Goal: Information Seeking & Learning: Learn about a topic

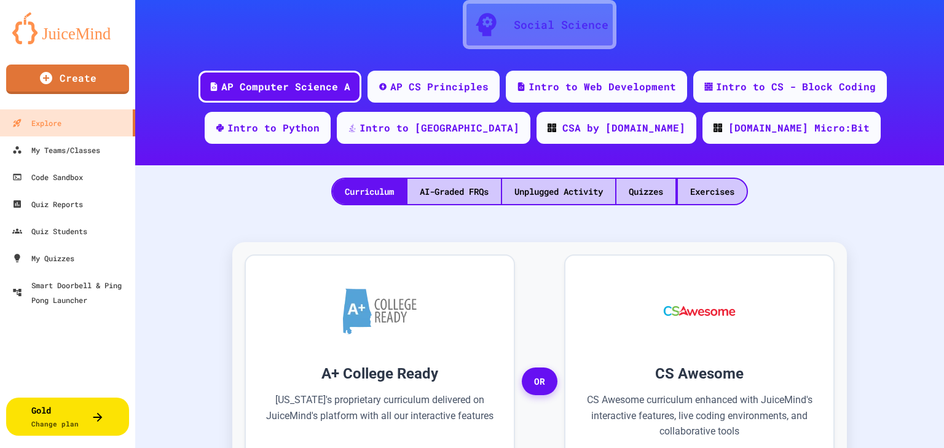
scroll to position [147, 0]
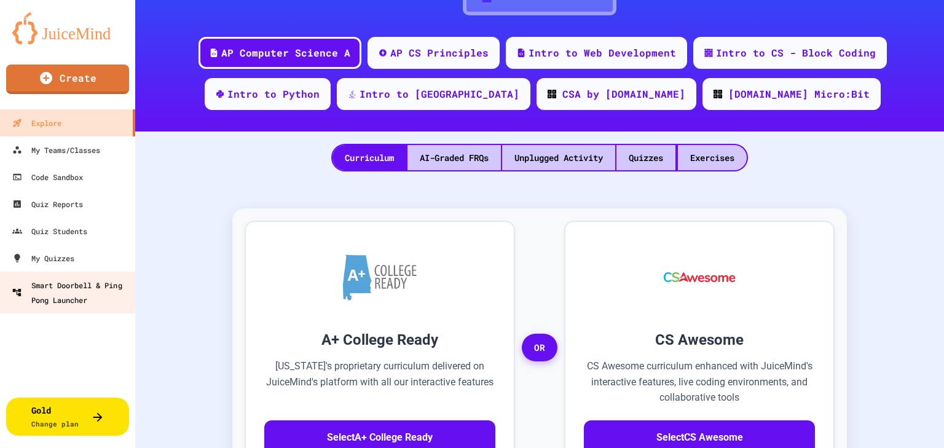
click at [61, 302] on div "Smart Doorbell & Ping Pong Launcher" at bounding box center [71, 292] width 119 height 29
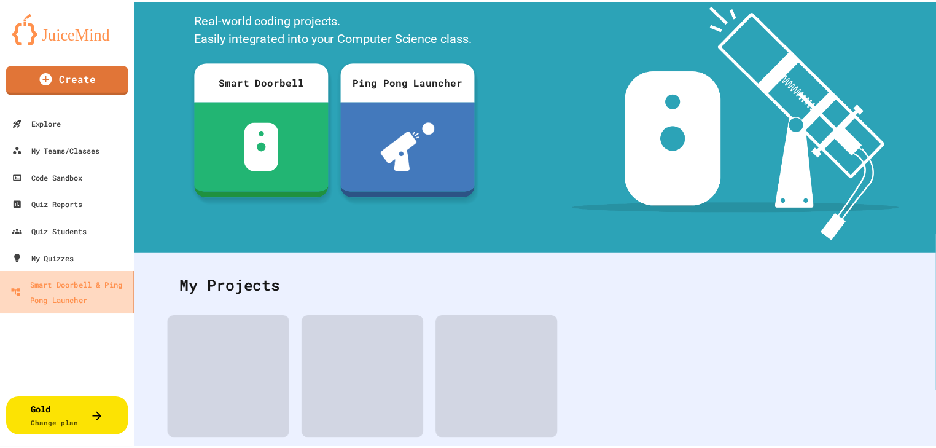
scroll to position [88, 0]
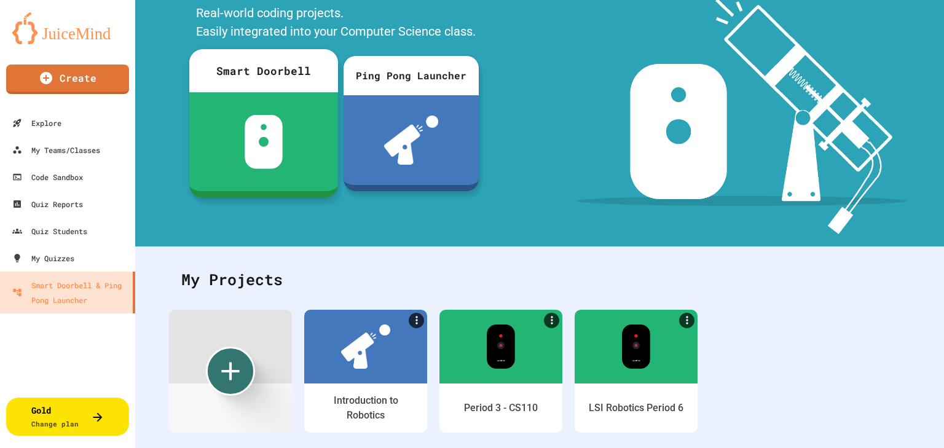
click at [245, 127] on img at bounding box center [264, 142] width 39 height 54
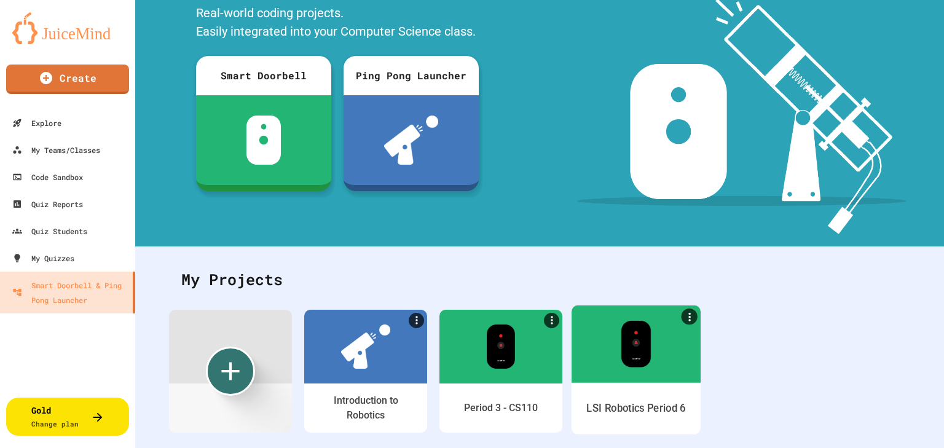
click at [637, 346] on img at bounding box center [636, 343] width 30 height 47
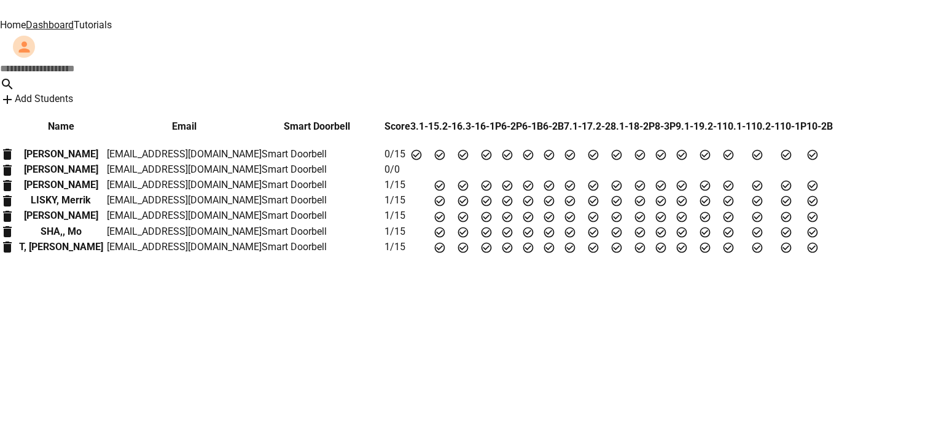
click at [112, 22] on link "Tutorials" at bounding box center [93, 25] width 38 height 12
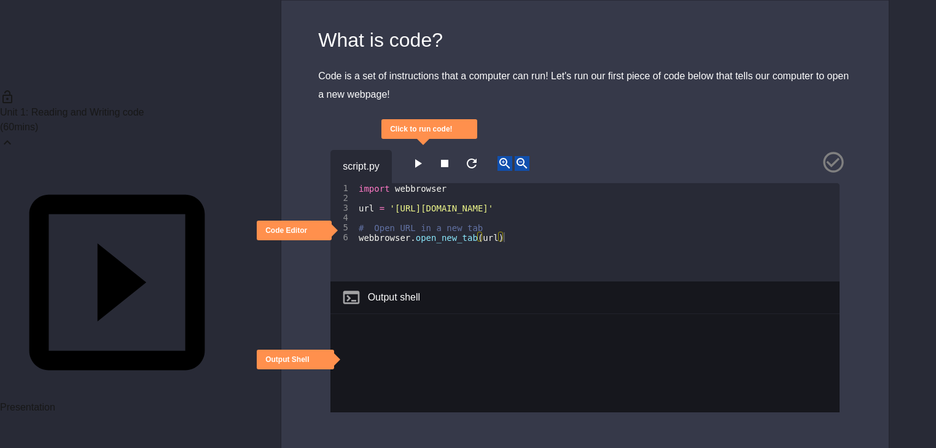
scroll to position [197, 0]
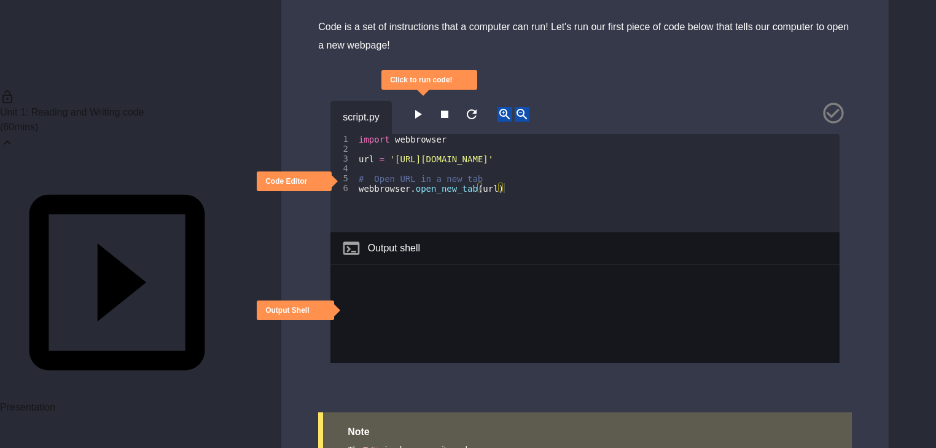
click at [440, 232] on div "Output shell" at bounding box center [585, 248] width 509 height 33
click at [425, 107] on icon "button" at bounding box center [417, 114] width 15 height 15
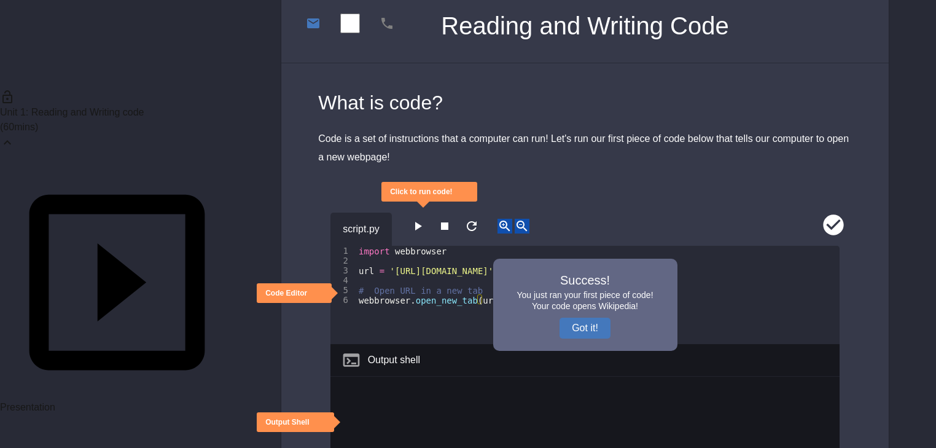
scroll to position [0, 0]
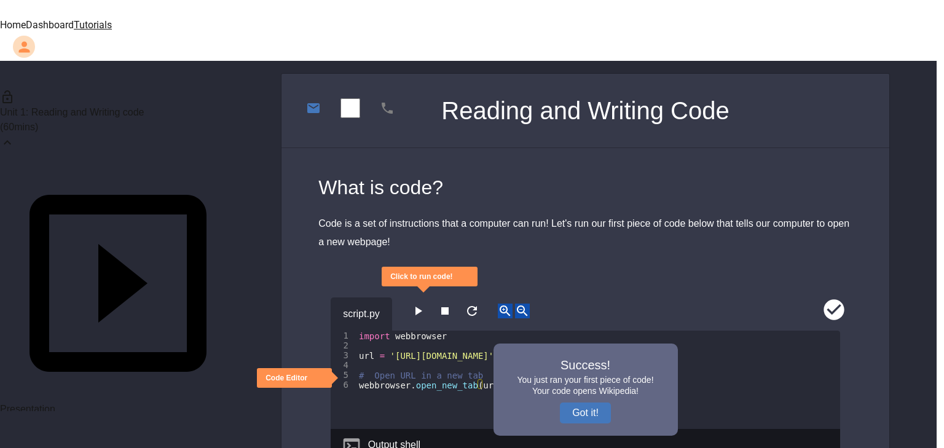
click at [852, 447] on div at bounding box center [468, 448] width 936 height 0
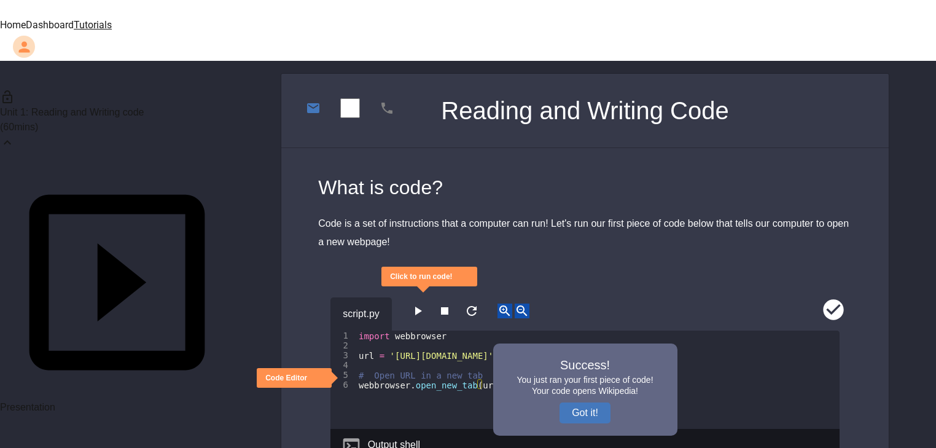
click at [82, 108] on span "Unit 1: Reading and Writing code" at bounding box center [72, 112] width 144 height 10
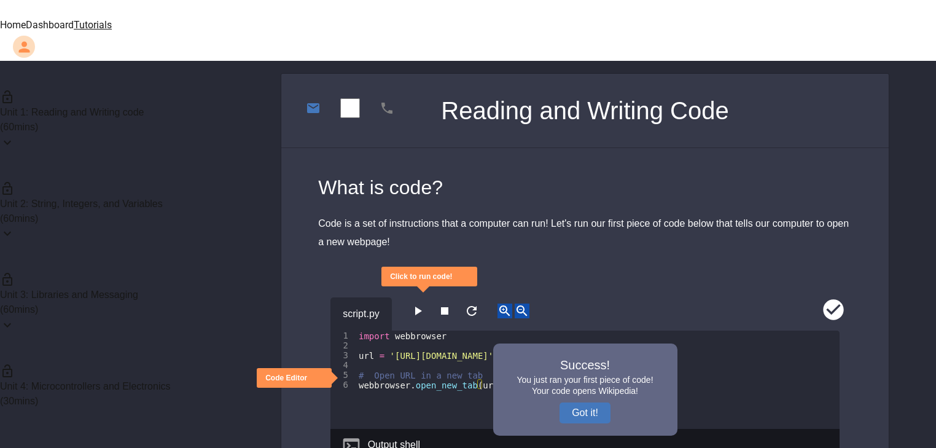
click at [82, 108] on span "Unit 1: Reading and Writing code" at bounding box center [72, 112] width 144 height 10
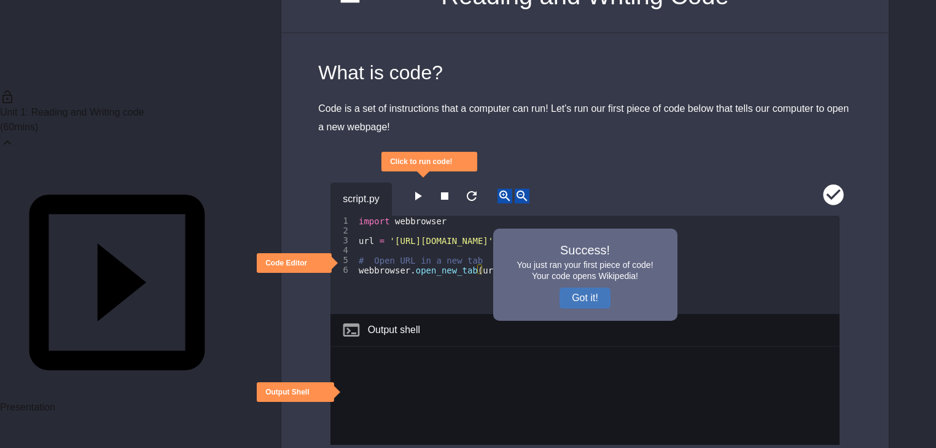
scroll to position [147, 0]
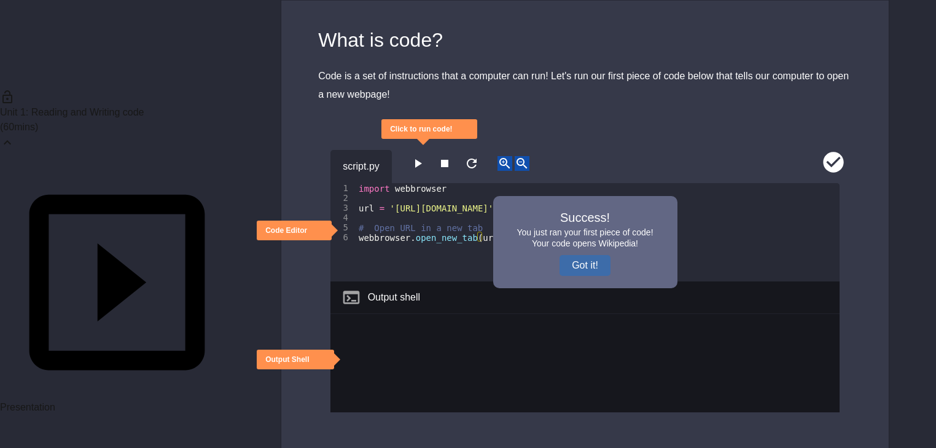
click at [588, 255] on button "Got it!" at bounding box center [585, 265] width 51 height 21
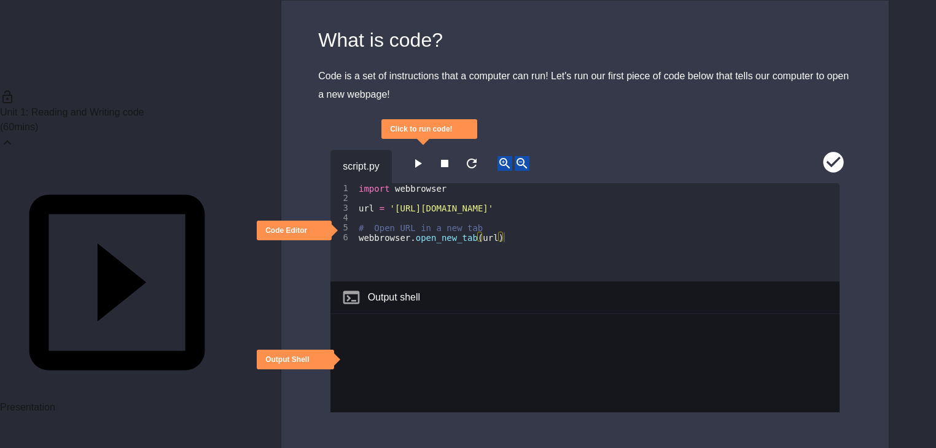
click at [453, 130] on icon "close" at bounding box center [453, 130] width 0 height 0
click at [310, 221] on div "Code Editor" at bounding box center [294, 231] width 75 height 20
click at [307, 231] on icon "close" at bounding box center [307, 231] width 0 height 0
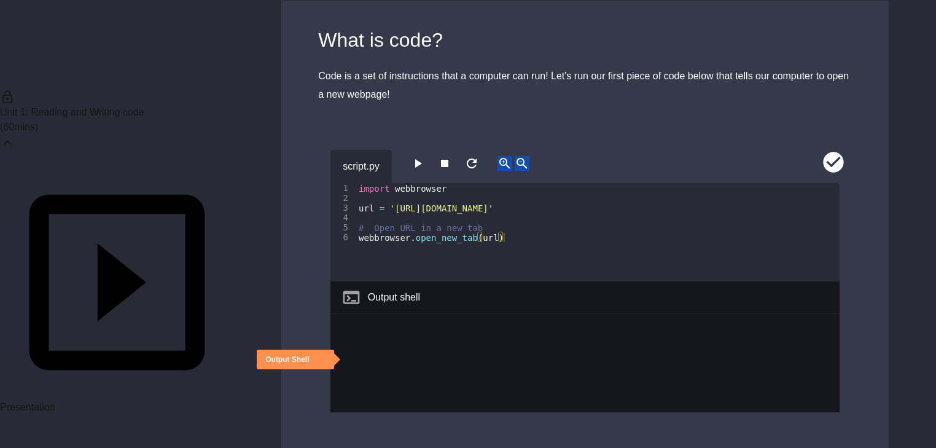
click at [296, 355] on div "Output Shell" at bounding box center [287, 360] width 44 height 10
click at [310, 360] on icon "close" at bounding box center [310, 360] width 0 height 0
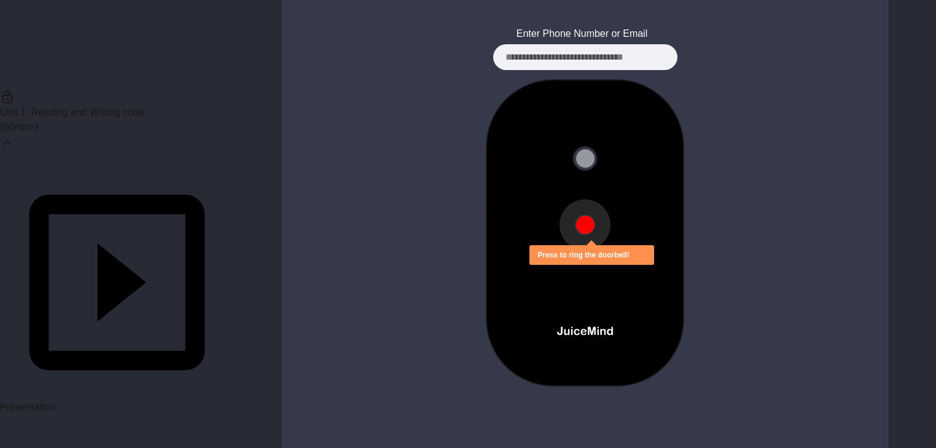
scroll to position [737, 0]
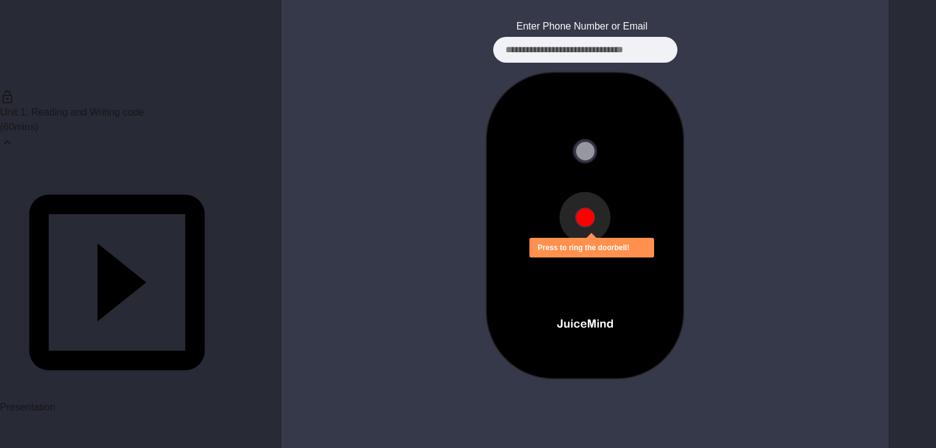
click at [584, 208] on button at bounding box center [585, 217] width 18 height 18
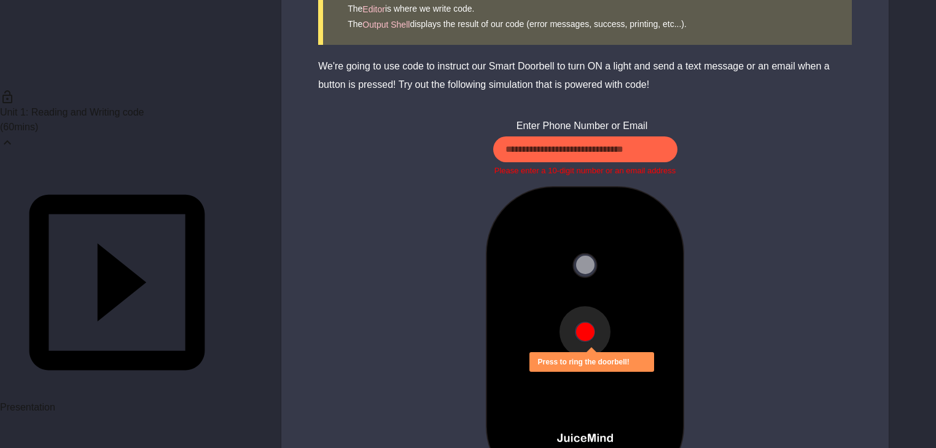
scroll to position [766, 0]
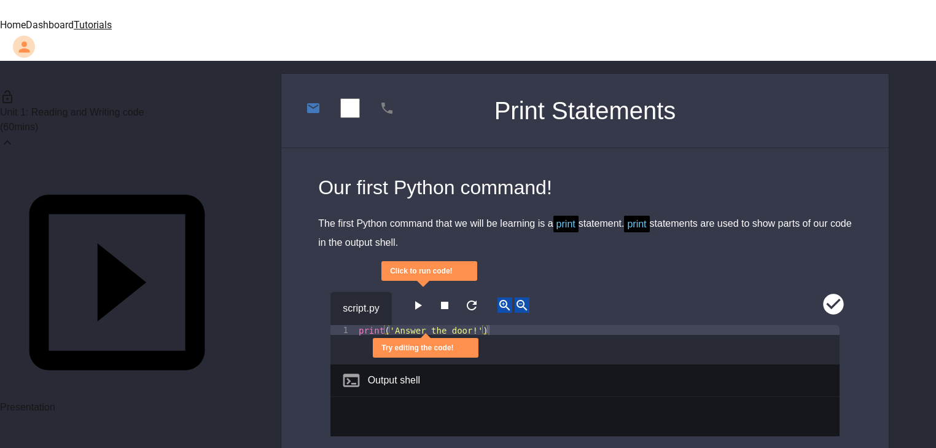
click at [425, 298] on icon "button" at bounding box center [417, 305] width 15 height 15
click at [465, 275] on icon "close" at bounding box center [460, 279] width 9 height 9
click at [454, 348] on icon "close" at bounding box center [454, 348] width 0 height 0
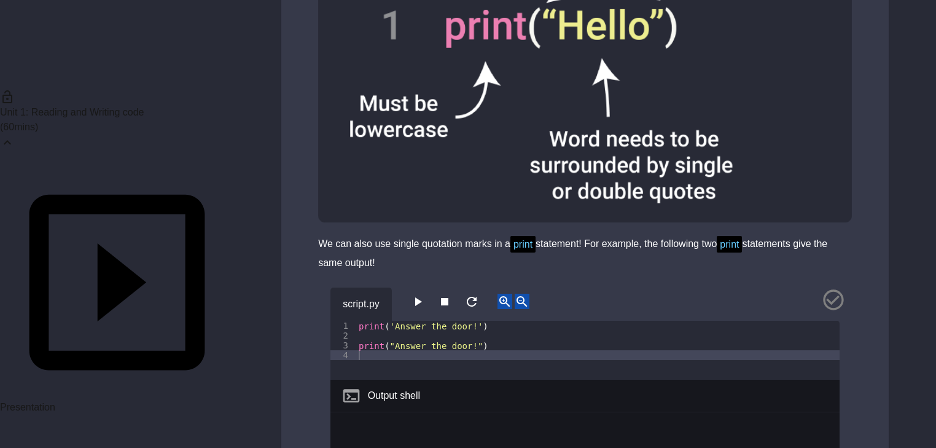
scroll to position [737, 0]
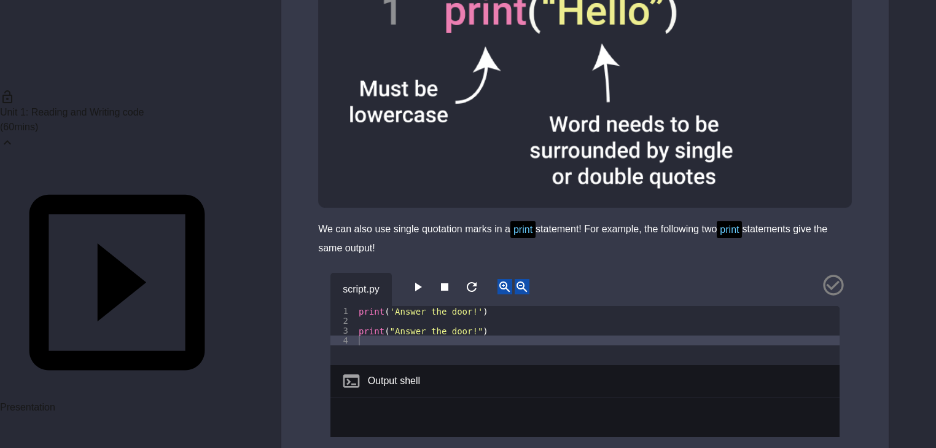
click at [425, 280] on icon "button" at bounding box center [417, 287] width 15 height 15
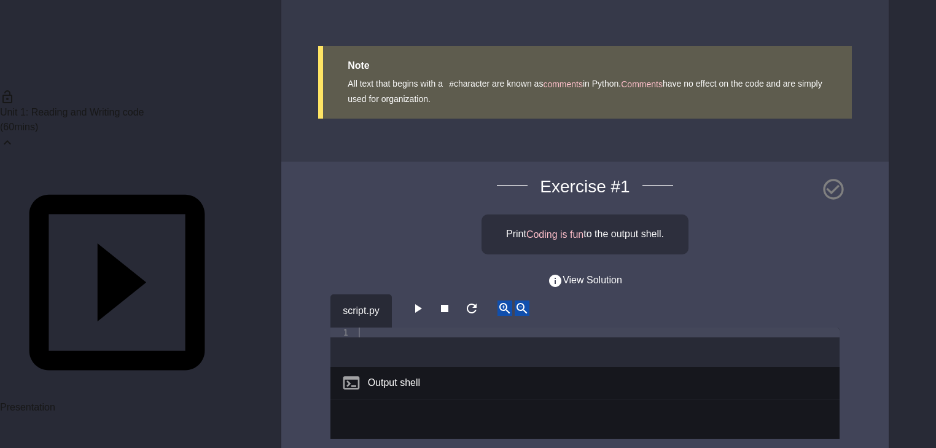
scroll to position [1426, 0]
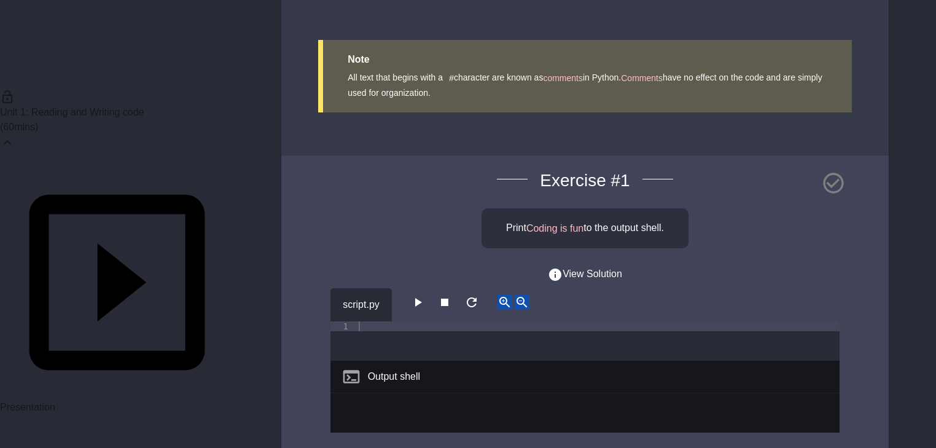
click at [422, 298] on icon "button" at bounding box center [418, 302] width 7 height 9
click at [377, 369] on div "Output shell" at bounding box center [394, 376] width 52 height 15
click at [371, 369] on div "Output shell" at bounding box center [394, 376] width 52 height 15
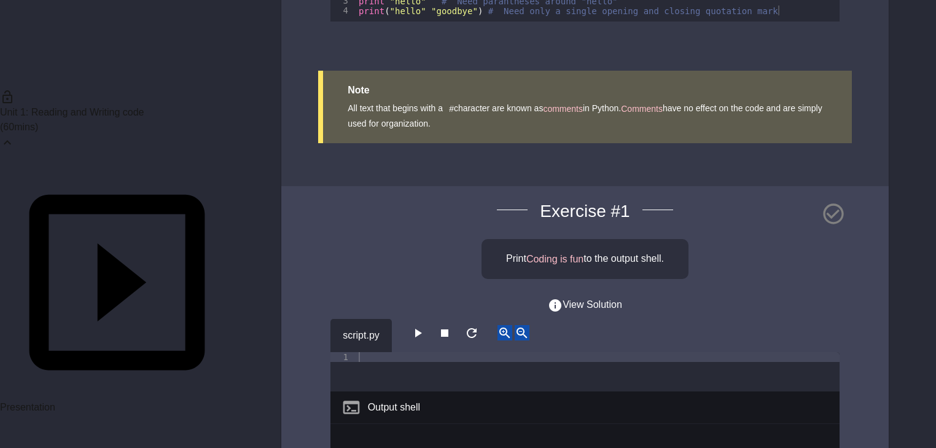
scroll to position [1491, 0]
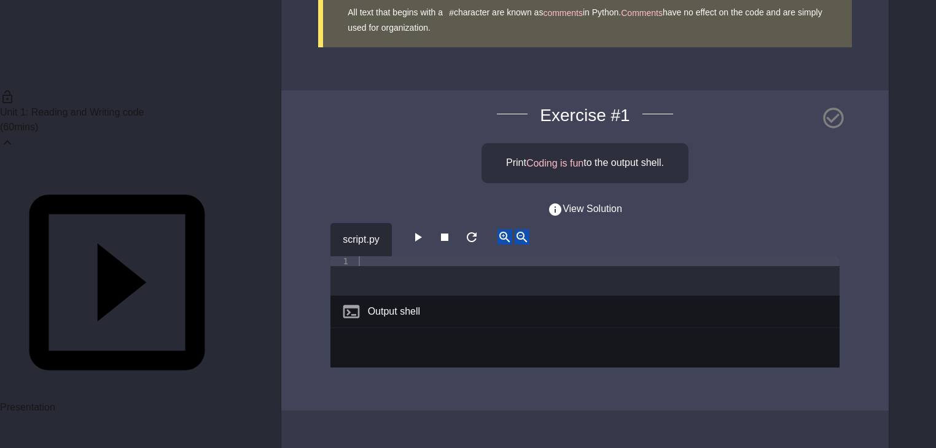
click at [423, 296] on div "Output shell" at bounding box center [585, 312] width 509 height 33
click at [422, 233] on icon "button" at bounding box center [418, 237] width 7 height 9
click at [368, 223] on div "script.py" at bounding box center [361, 239] width 61 height 33
click at [362, 256] on div at bounding box center [598, 285] width 484 height 59
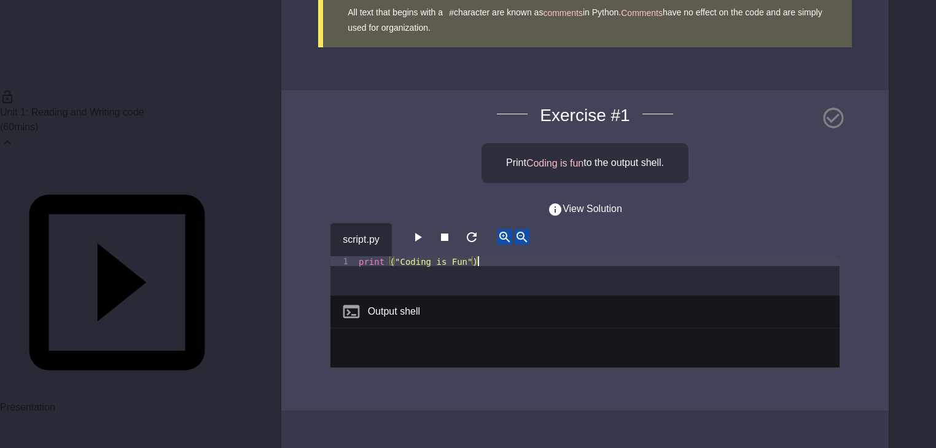
scroll to position [0, 7]
type textarea "**********"
click at [425, 230] on icon "button" at bounding box center [417, 237] width 15 height 15
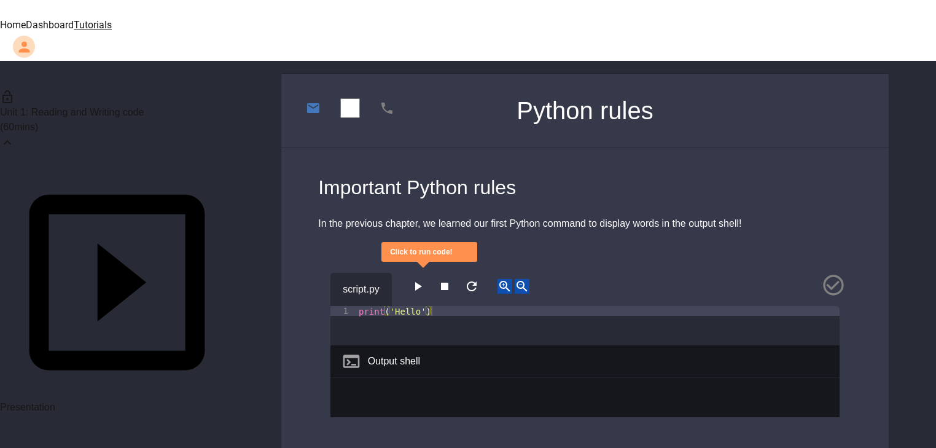
click at [422, 282] on icon "button" at bounding box center [418, 286] width 7 height 9
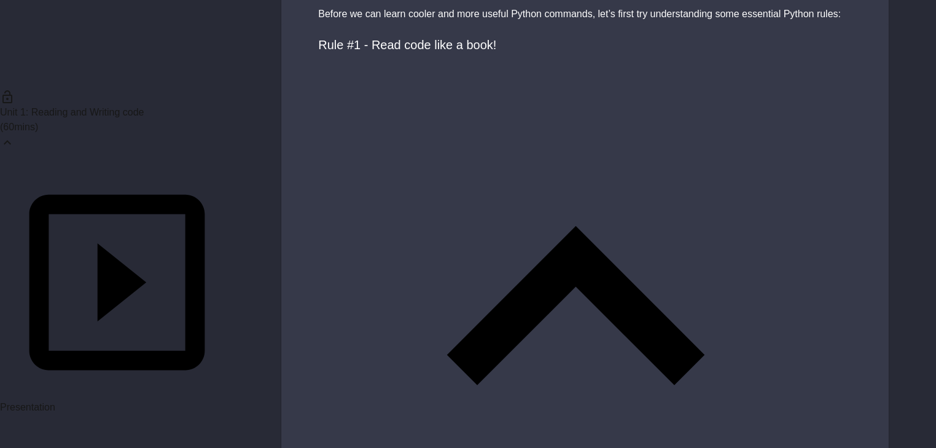
scroll to position [492, 0]
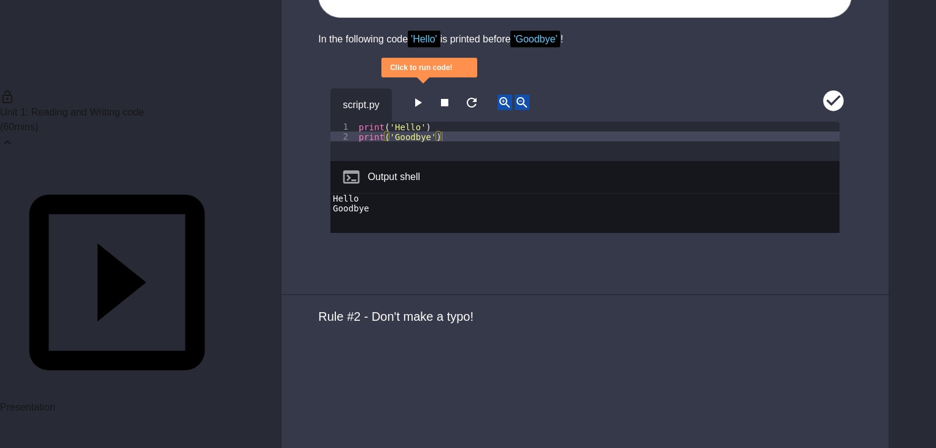
scroll to position [1278, 0]
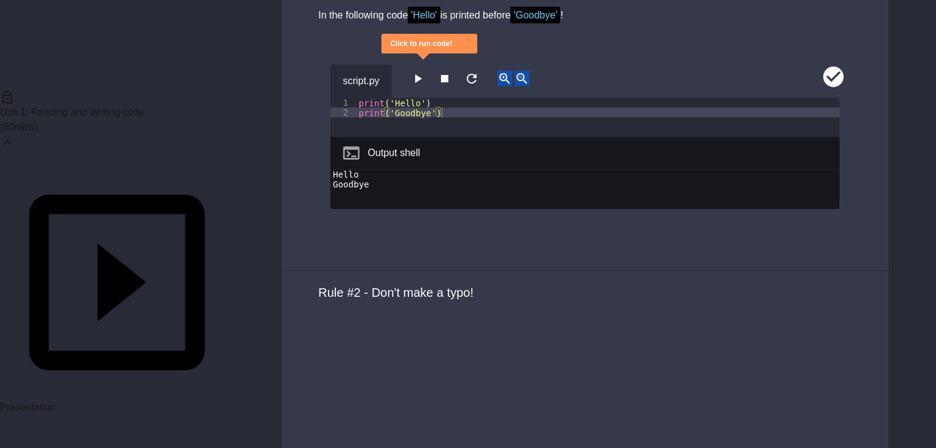
type textarea "**********"
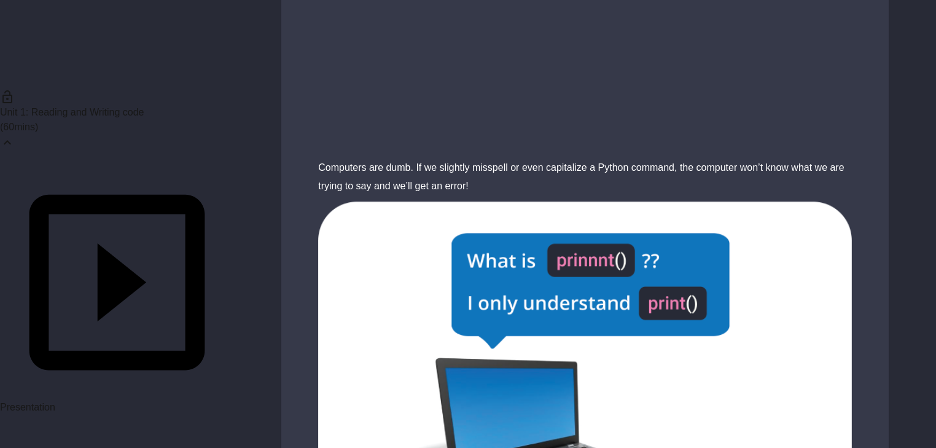
scroll to position [1966, 0]
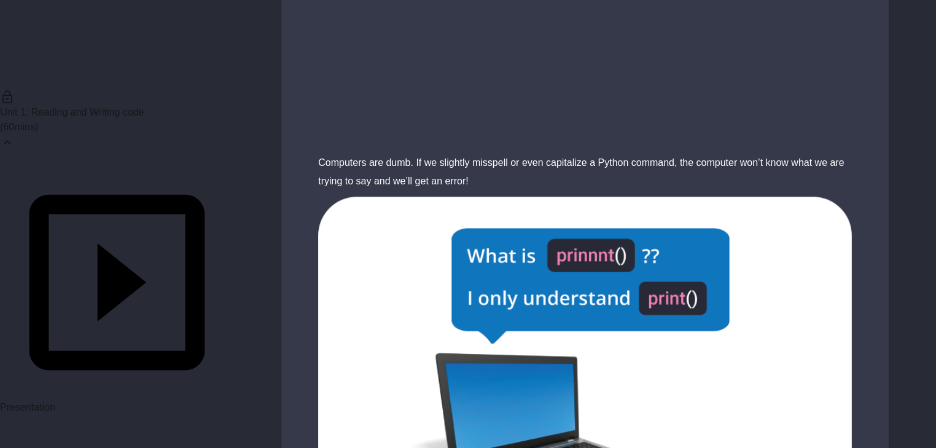
type textarea "**********"
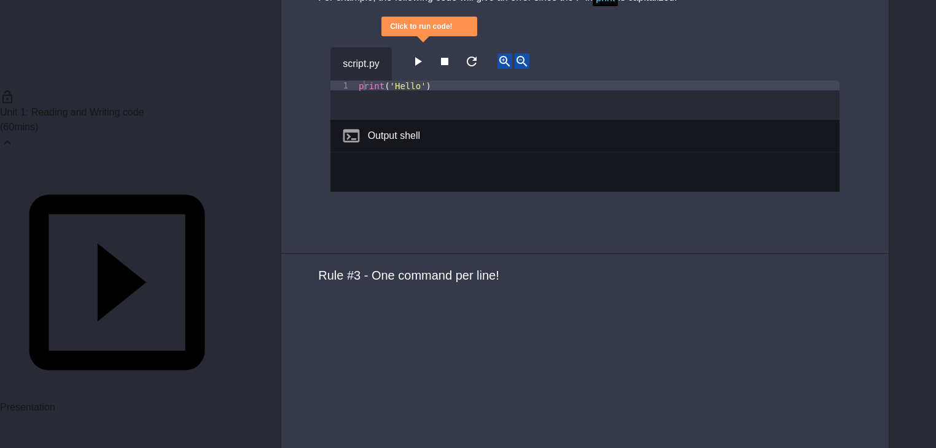
scroll to position [2605, 0]
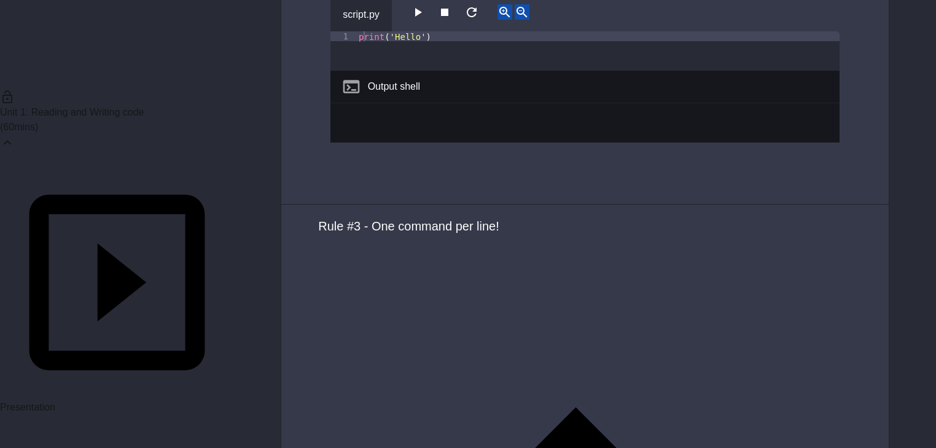
type textarea "**********"
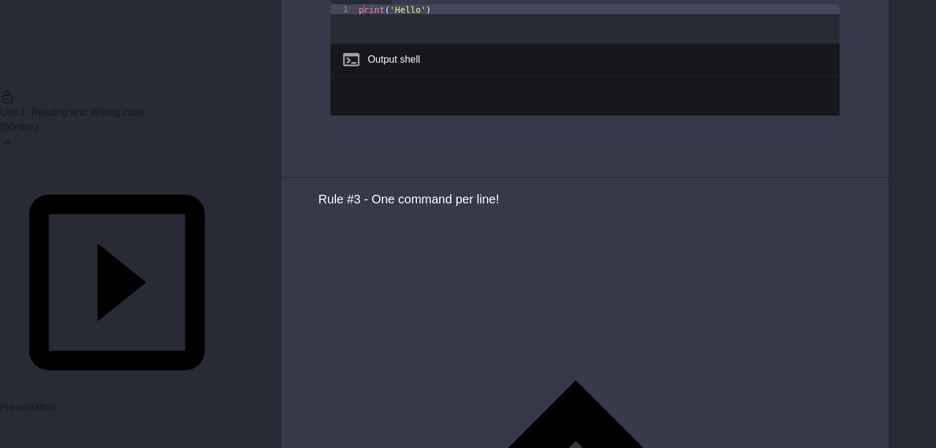
scroll to position [57, 0]
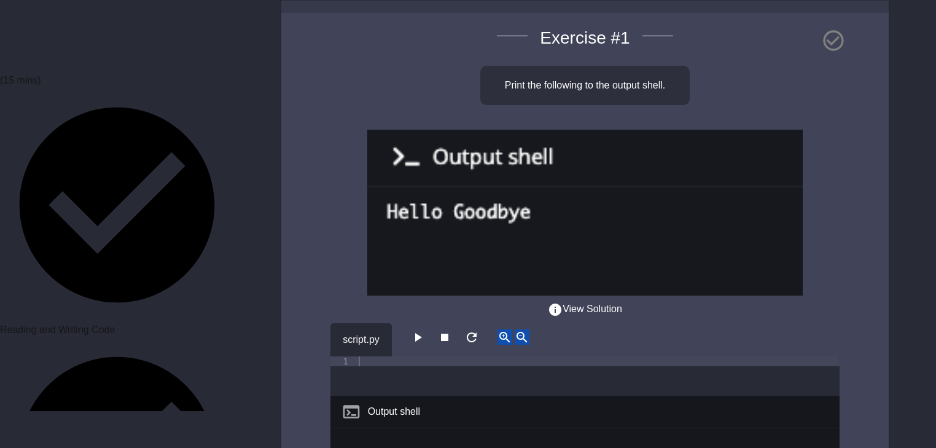
scroll to position [352, 0]
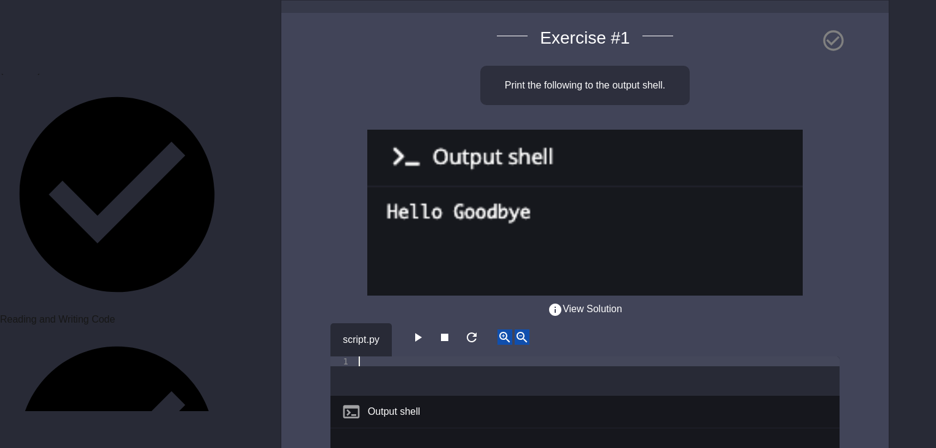
click at [369, 356] on div at bounding box center [598, 385] width 484 height 59
type textarea "*"
click at [443, 356] on div "print ( "hello" )" at bounding box center [598, 375] width 484 height 39
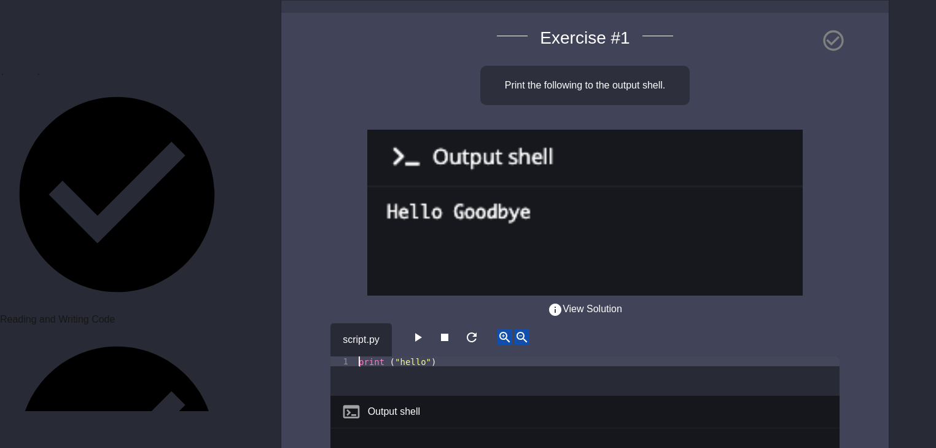
click at [432, 356] on div "print ( "hello" )" at bounding box center [598, 385] width 484 height 59
click at [441, 356] on div "print ( "hello" )" at bounding box center [598, 385] width 484 height 59
type textarea "**********"
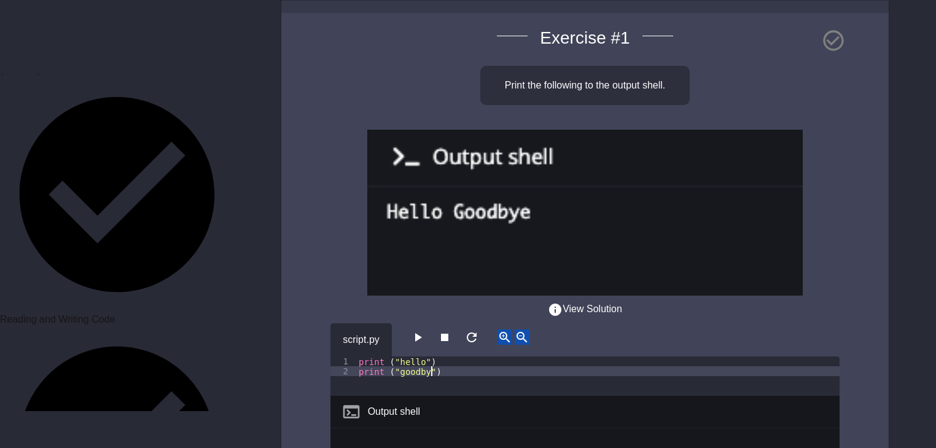
scroll to position [0, 5]
type textarea "**********"
click at [425, 330] on icon "button" at bounding box center [417, 337] width 15 height 15
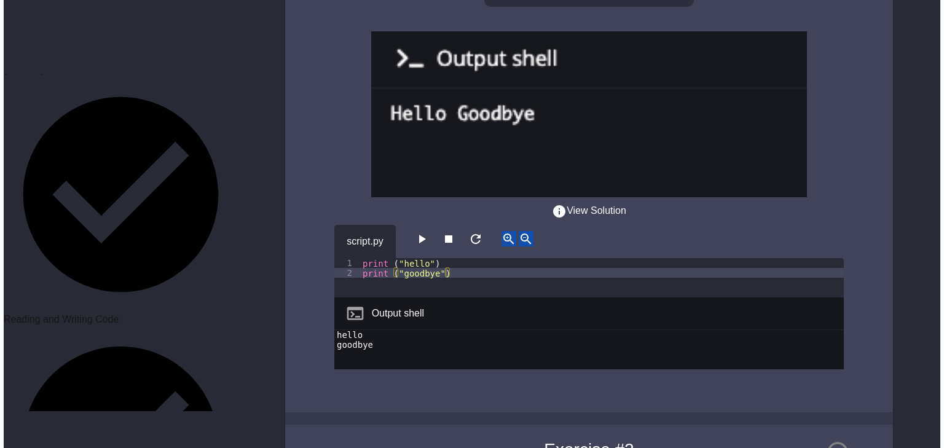
scroll to position [295, 0]
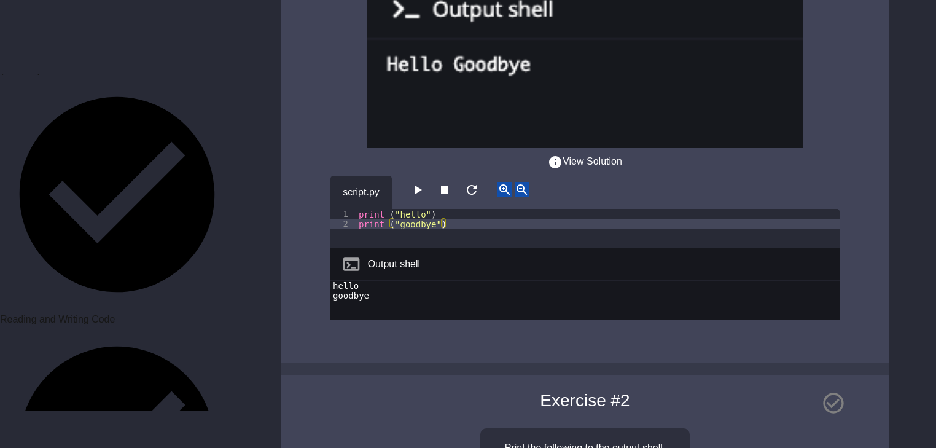
click at [622, 154] on button "View Solution" at bounding box center [585, 161] width 74 height 15
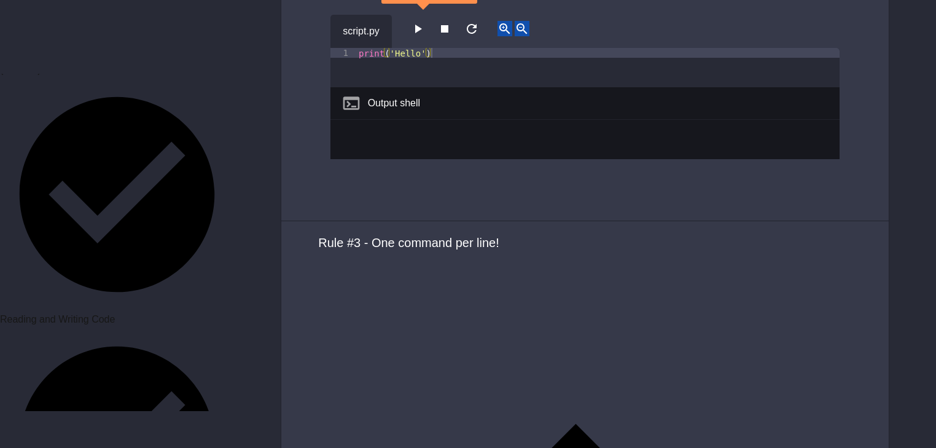
scroll to position [2632, 0]
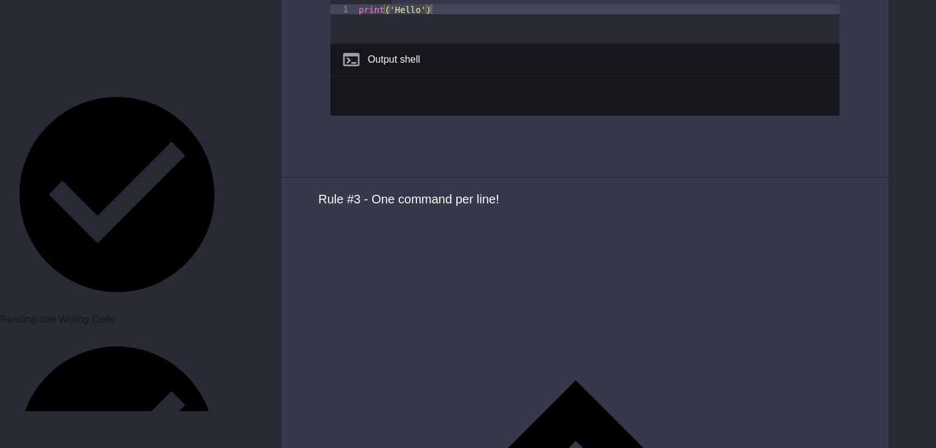
drag, startPoint x: 393, startPoint y: 214, endPoint x: 430, endPoint y: 214, distance: 36.3
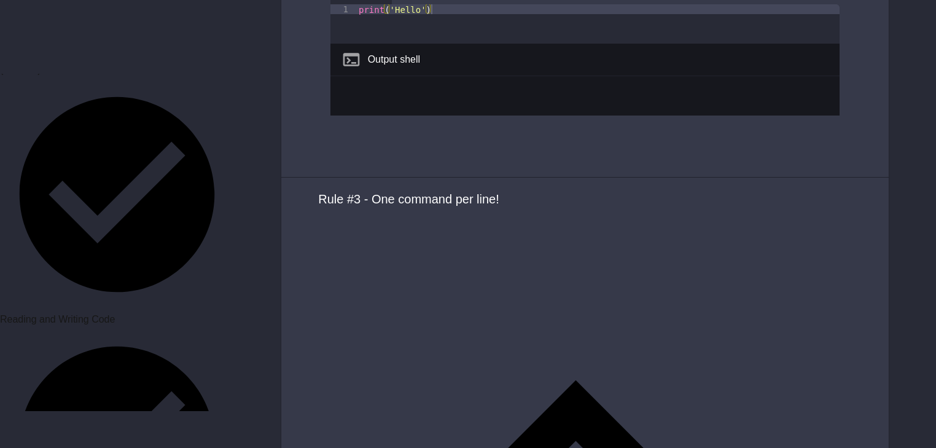
type textarea "*"
type textarea "**********"
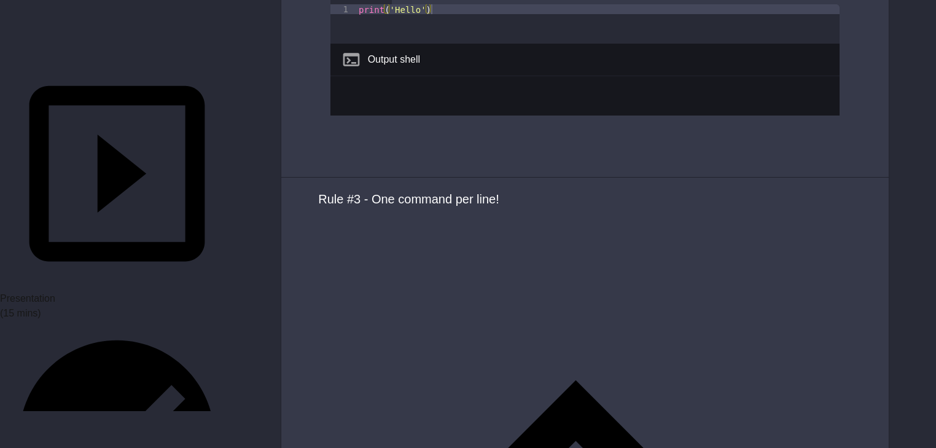
scroll to position [95, 0]
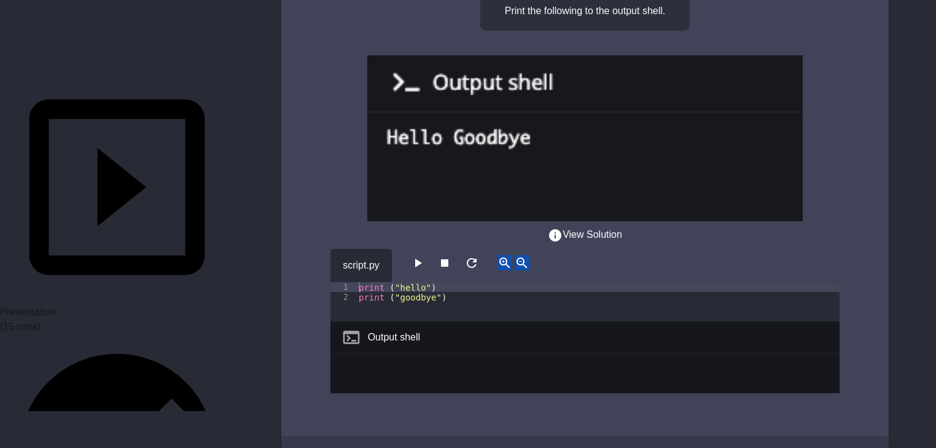
scroll to position [246, 0]
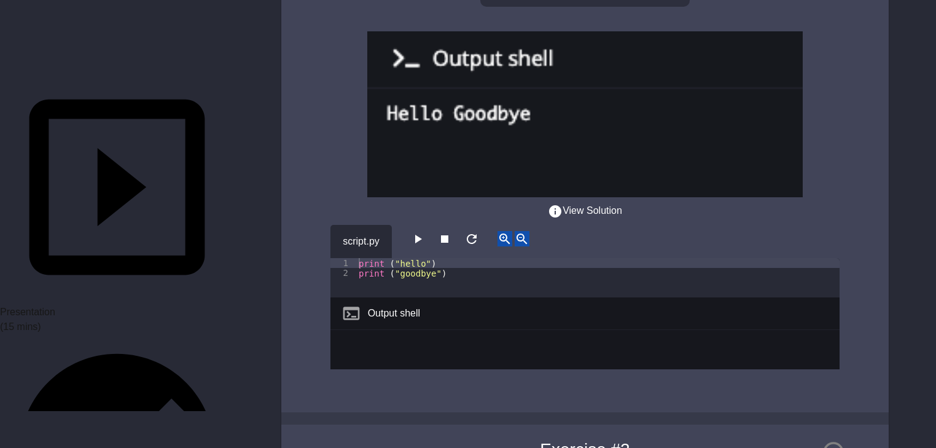
click at [427, 258] on div "print ( "hello" ) print ( "goodbye" )" at bounding box center [598, 287] width 484 height 59
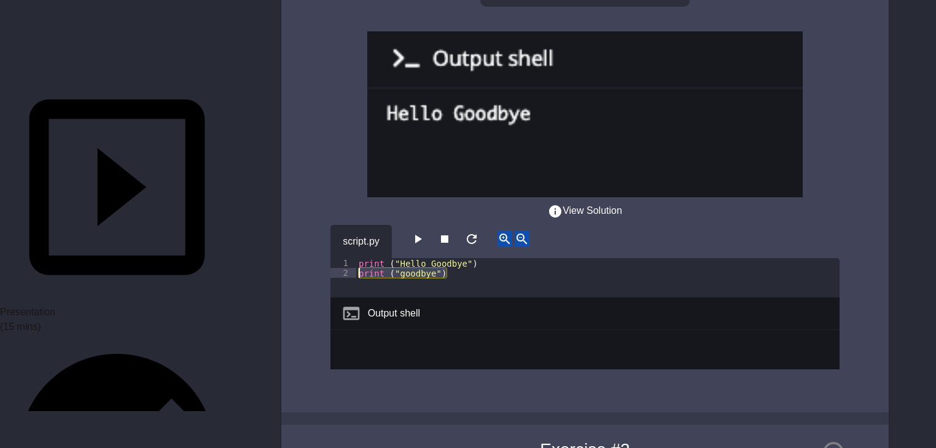
drag, startPoint x: 452, startPoint y: 231, endPoint x: 340, endPoint y: 226, distance: 111.9
click at [340, 258] on div "**********" at bounding box center [585, 277] width 509 height 39
type textarea "**********"
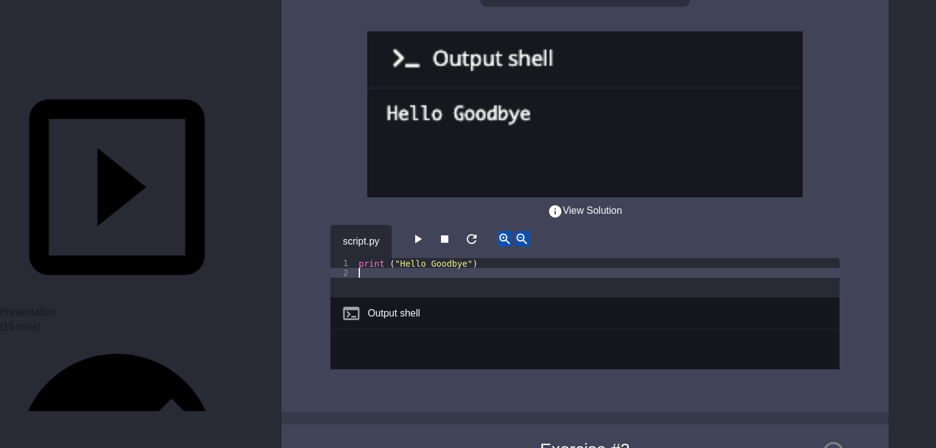
scroll to position [0, 0]
click at [425, 232] on icon "button" at bounding box center [417, 239] width 15 height 15
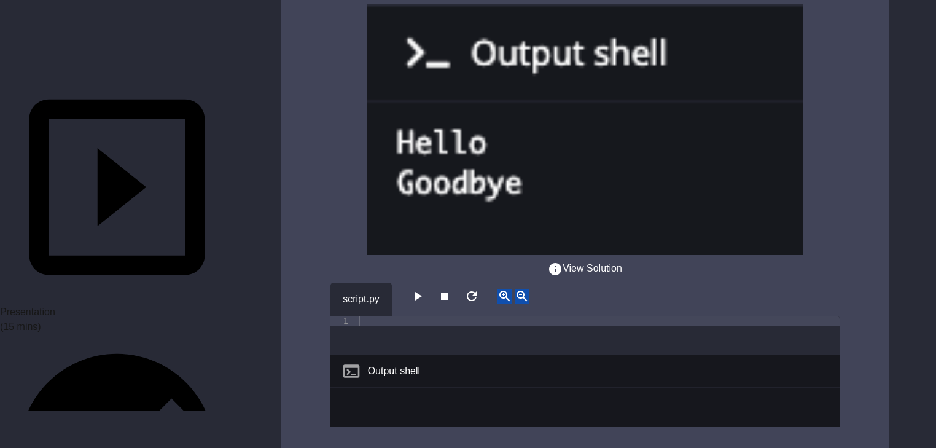
scroll to position [787, 0]
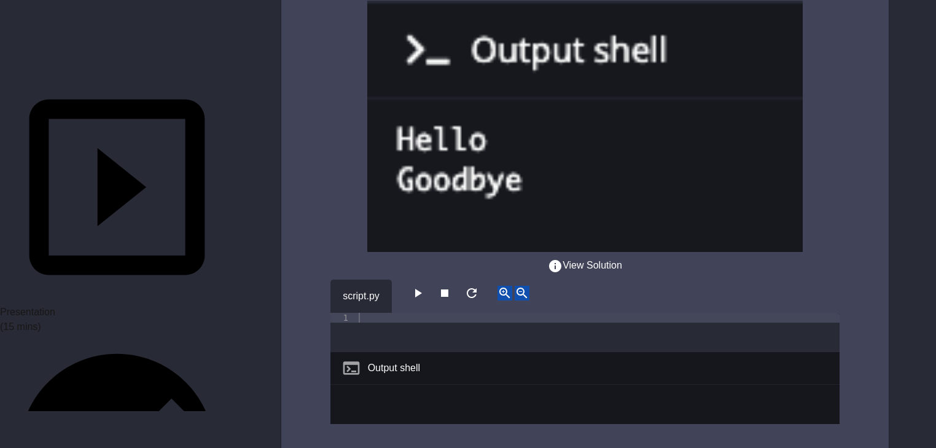
click at [422, 352] on div "Output shell" at bounding box center [585, 368] width 509 height 33
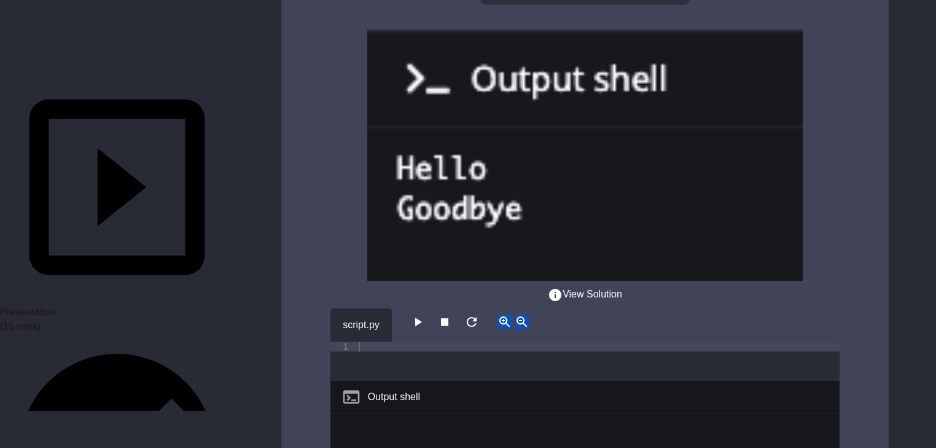
scroll to position [736, 0]
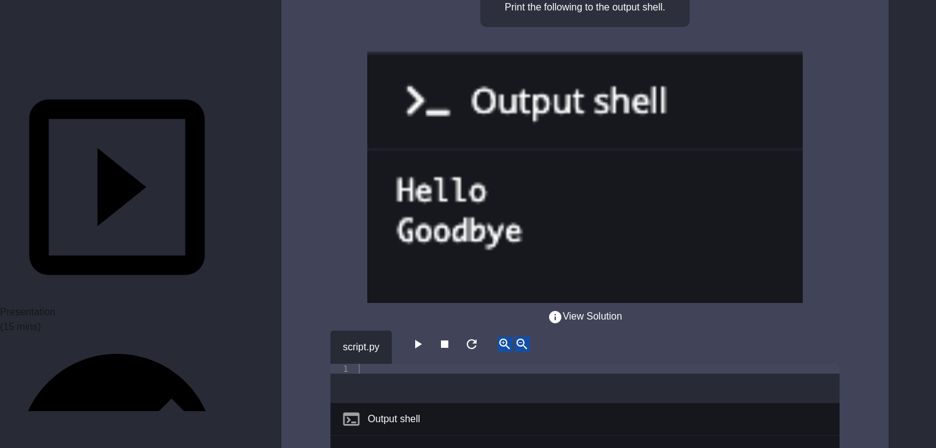
click at [425, 337] on icon "button" at bounding box center [417, 344] width 15 height 15
click at [360, 364] on div at bounding box center [598, 393] width 484 height 59
type textarea "**********"
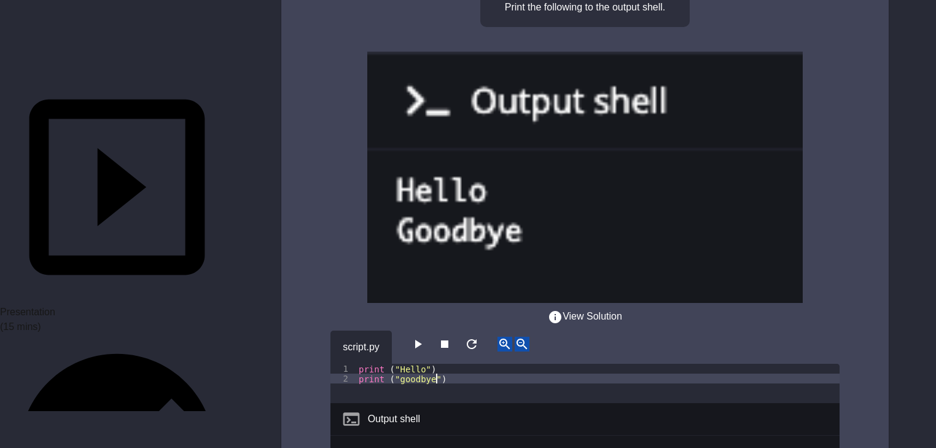
scroll to position [0, 5]
click at [410, 364] on div "print ( "Hello" ) print ( "goodbye" )" at bounding box center [598, 393] width 484 height 59
click at [406, 364] on div "print ( "Hello" ) print ( "goodbye" )" at bounding box center [598, 393] width 484 height 59
type textarea "**********"
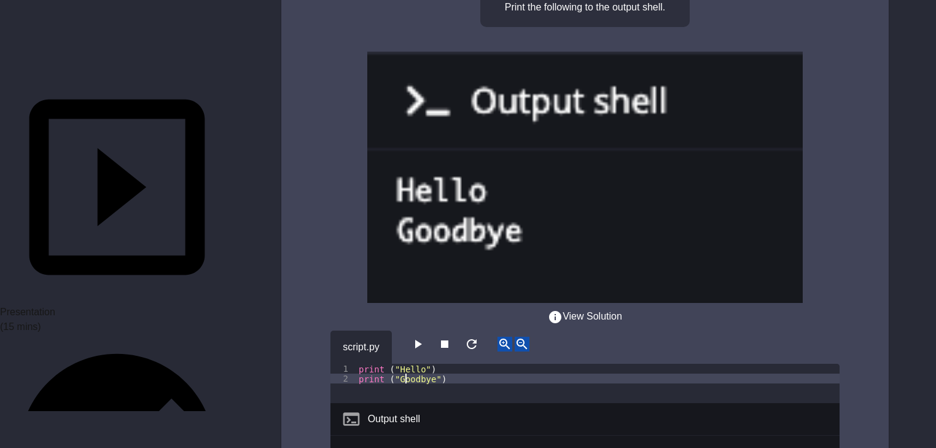
click at [425, 337] on icon "button" at bounding box center [417, 344] width 15 height 15
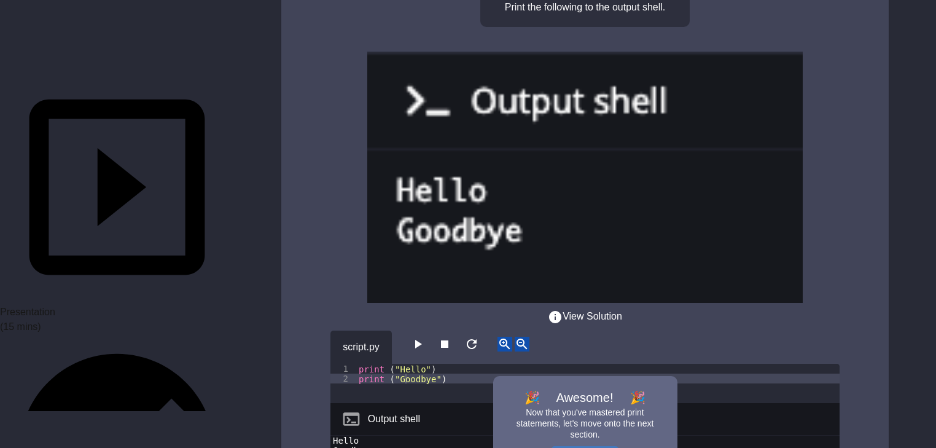
click at [765, 403] on div "Output shell" at bounding box center [585, 419] width 509 height 33
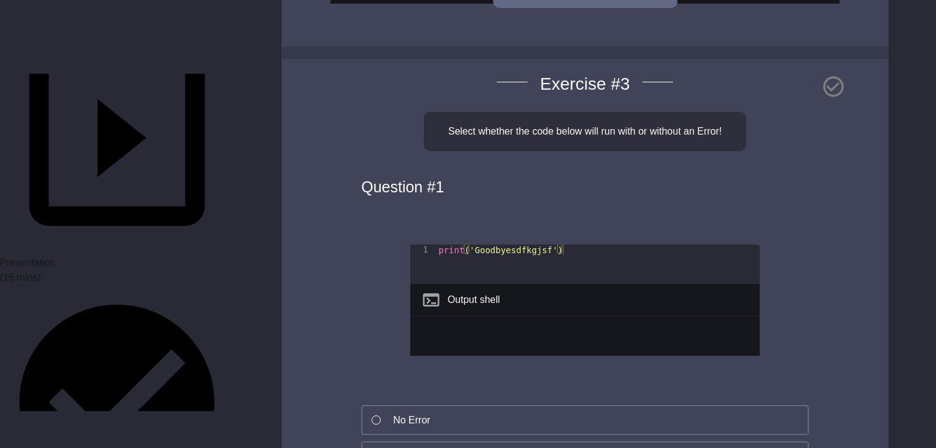
scroll to position [1227, 0]
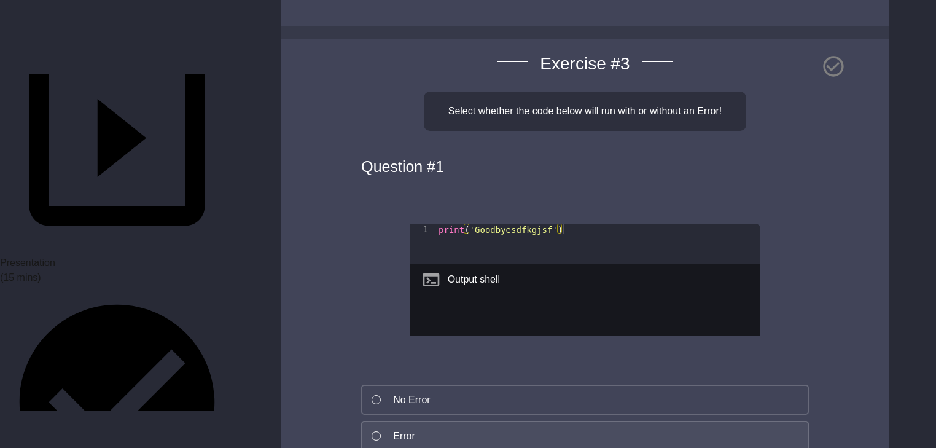
click at [379, 431] on div at bounding box center [376, 435] width 9 height 9
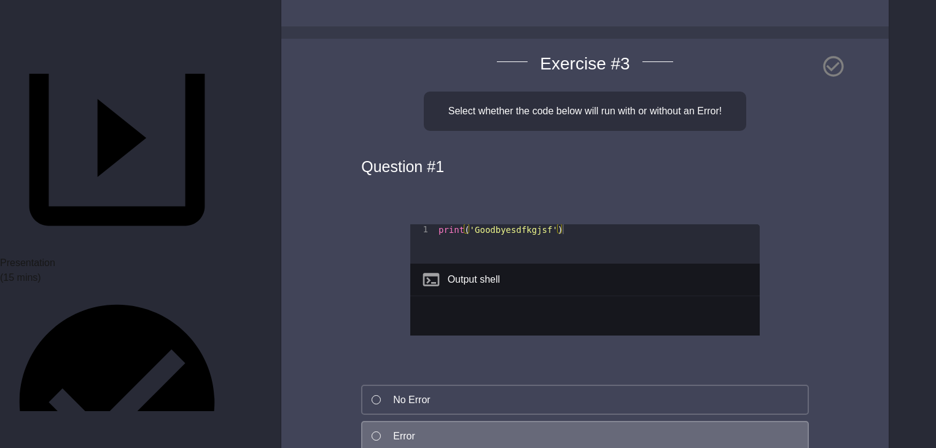
click at [379, 431] on div at bounding box center [376, 435] width 9 height 9
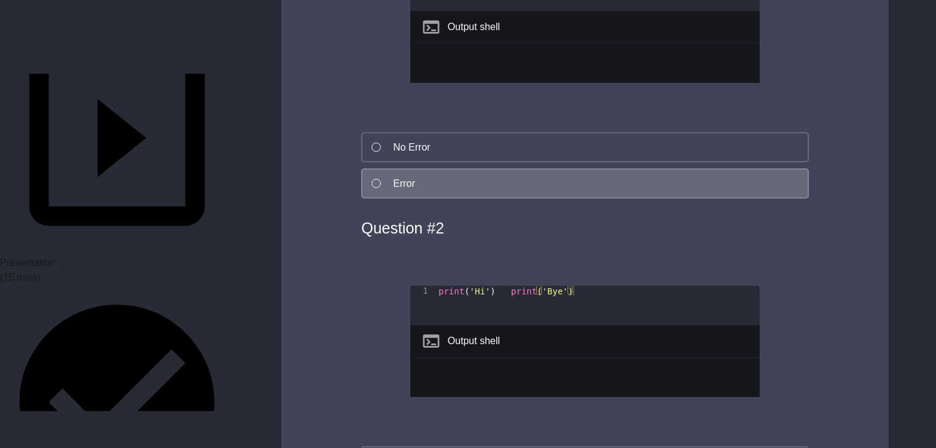
scroll to position [1571, 0]
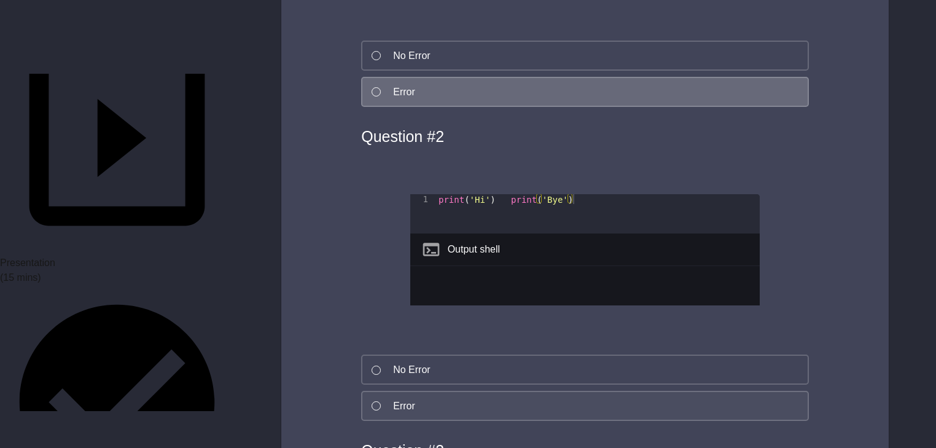
click at [372, 401] on div at bounding box center [376, 405] width 9 height 9
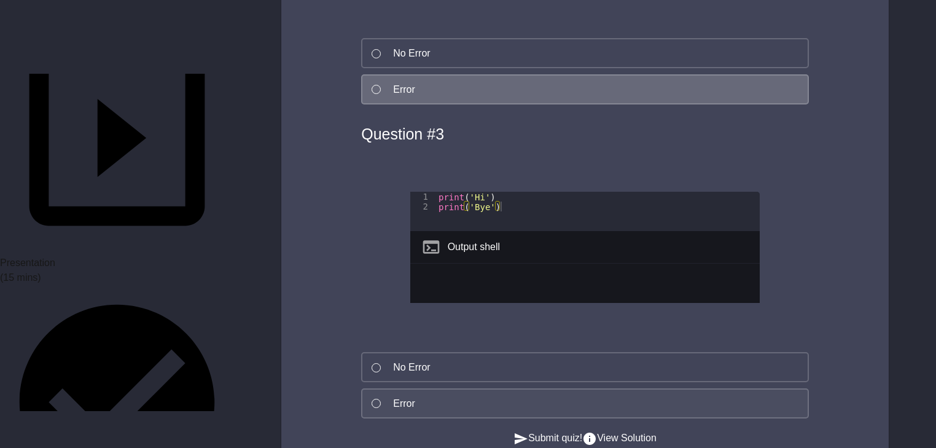
scroll to position [1915, 0]
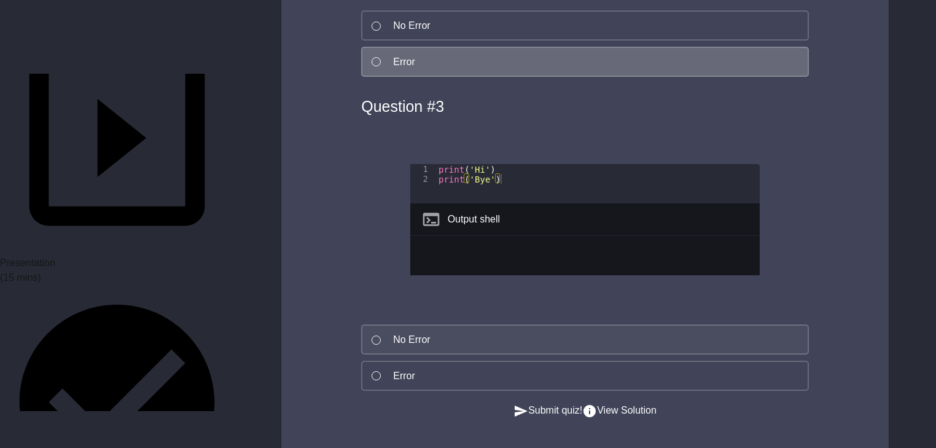
click at [374, 336] on div at bounding box center [376, 340] width 9 height 9
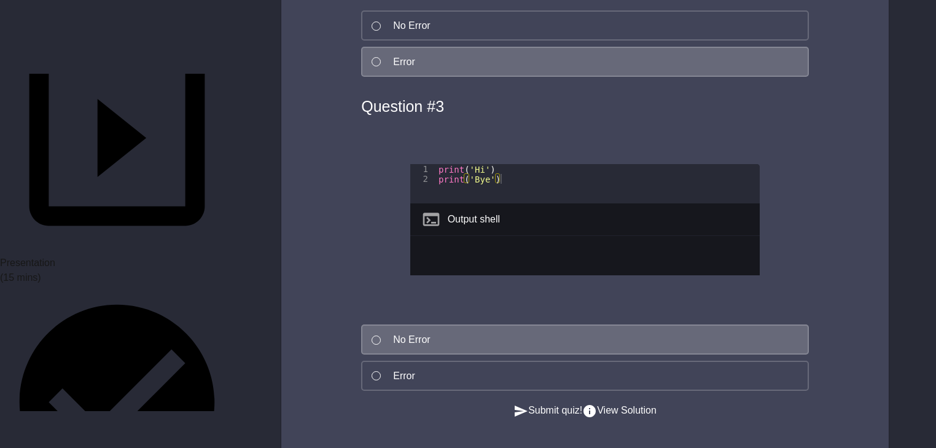
click at [516, 403] on button "Submit quiz!" at bounding box center [548, 410] width 69 height 15
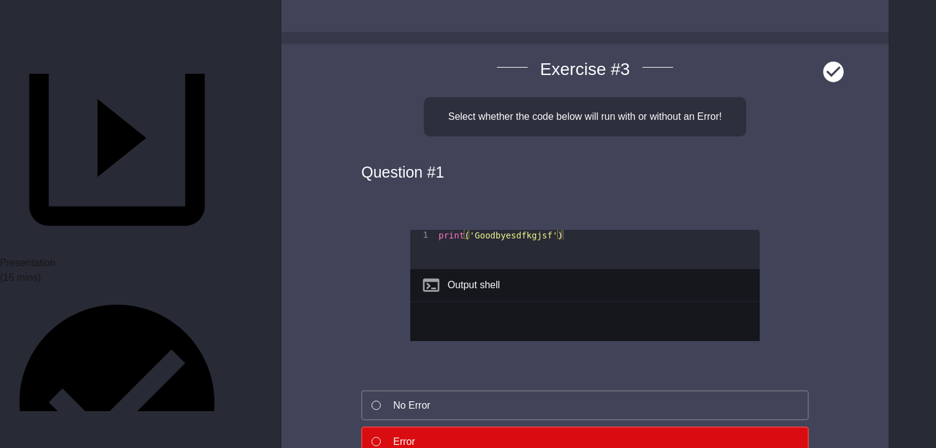
scroll to position [1276, 0]
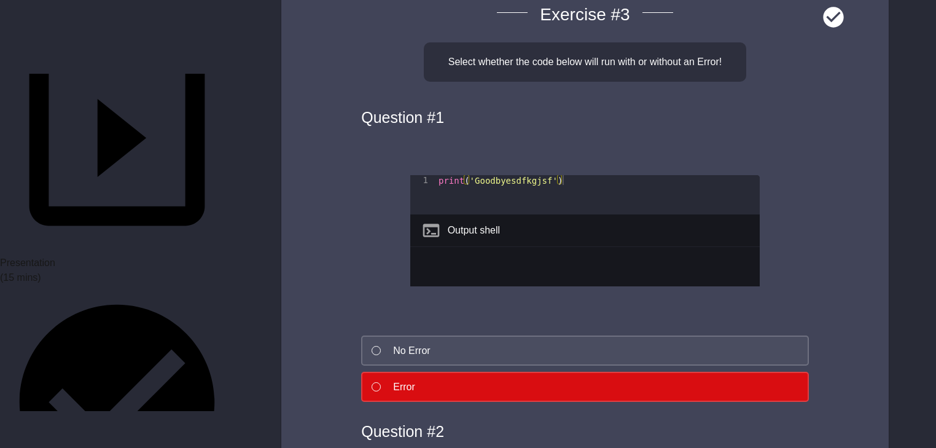
click at [379, 346] on div at bounding box center [376, 350] width 9 height 9
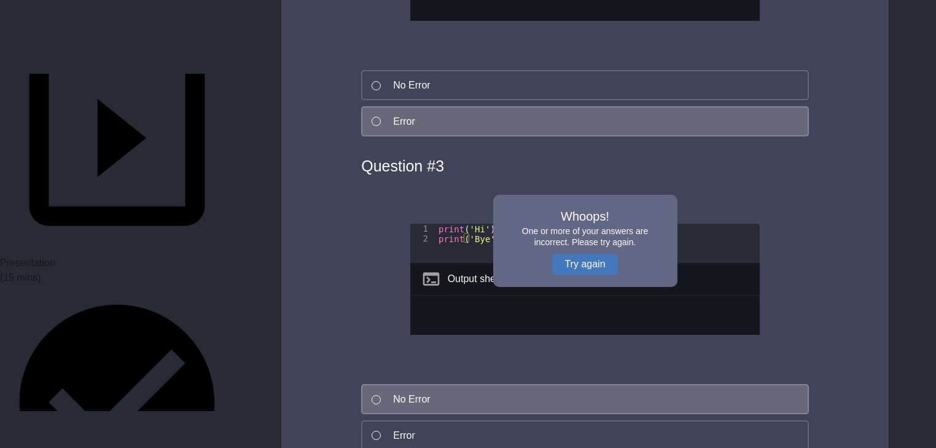
scroll to position [1915, 0]
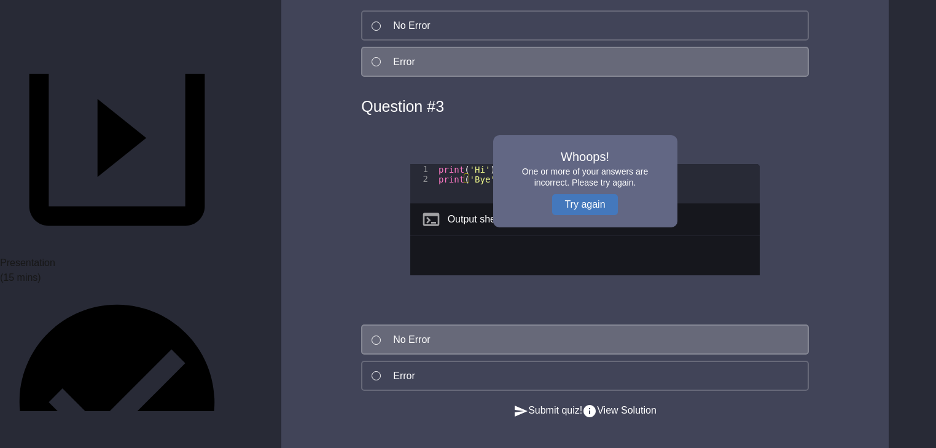
click at [525, 403] on button "Submit quiz!" at bounding box center [548, 410] width 69 height 15
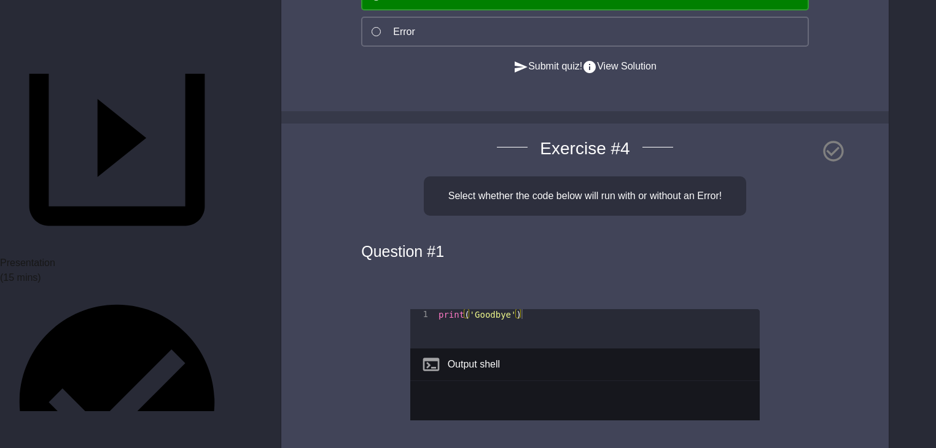
scroll to position [2407, 0]
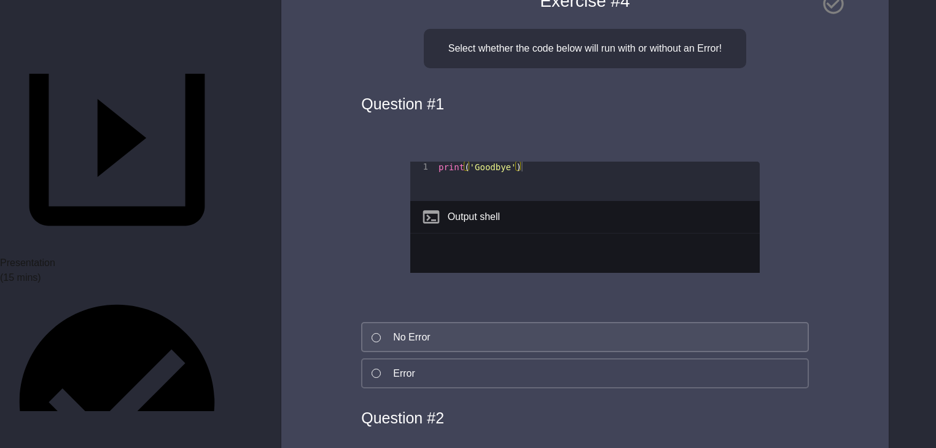
drag, startPoint x: 364, startPoint y: 289, endPoint x: 371, endPoint y: 300, distance: 12.8
click at [366, 322] on button "No Error" at bounding box center [585, 337] width 448 height 30
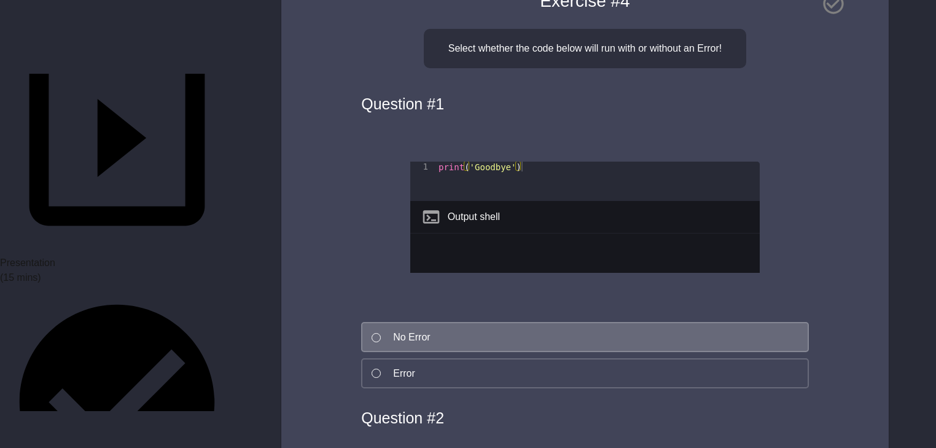
click at [371, 322] on button "No Error" at bounding box center [585, 337] width 448 height 30
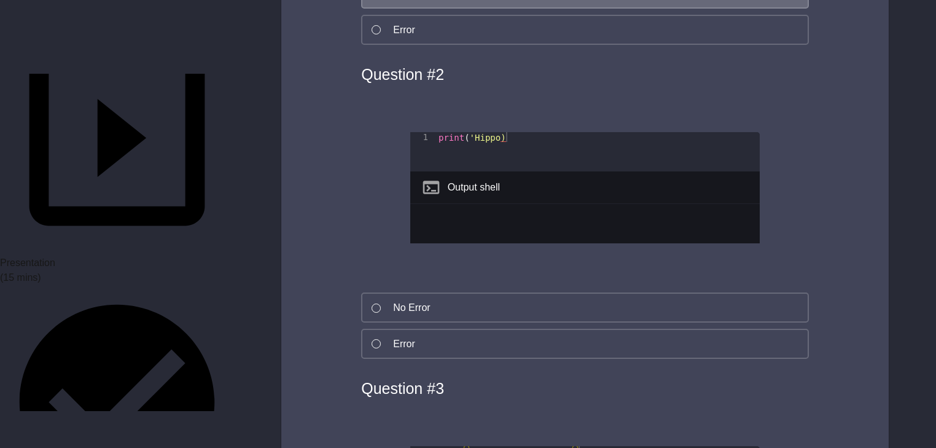
scroll to position [2751, 0]
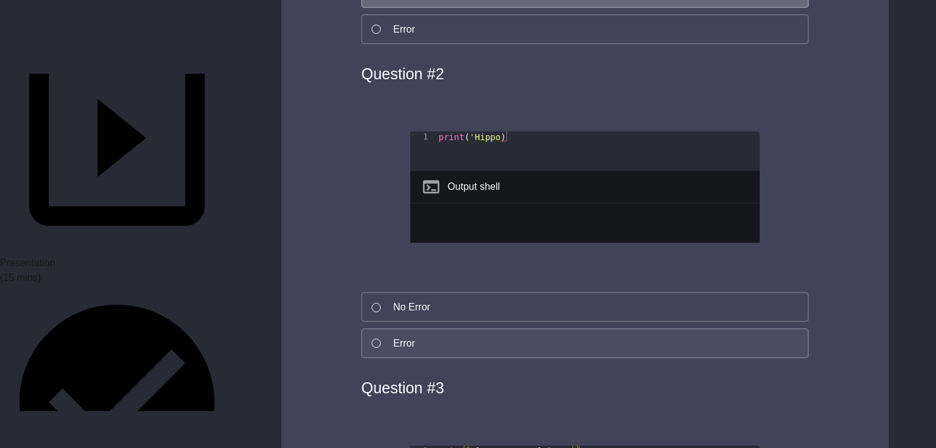
click at [372, 328] on button "Error" at bounding box center [585, 343] width 448 height 30
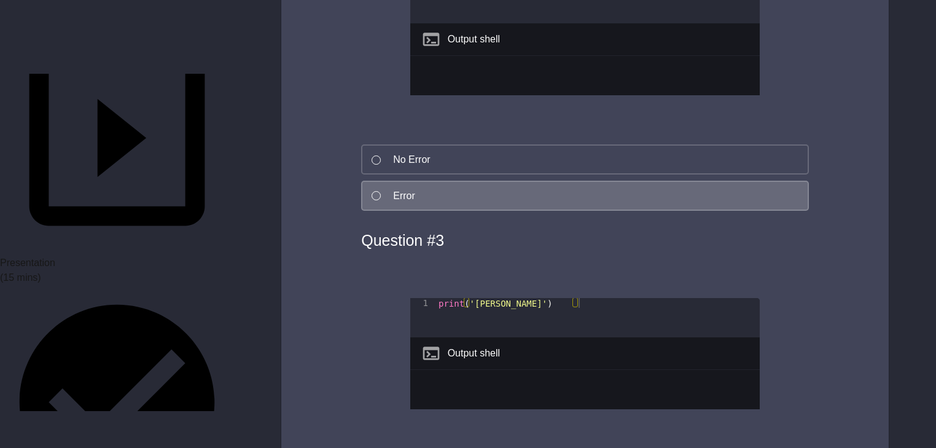
scroll to position [2997, 0]
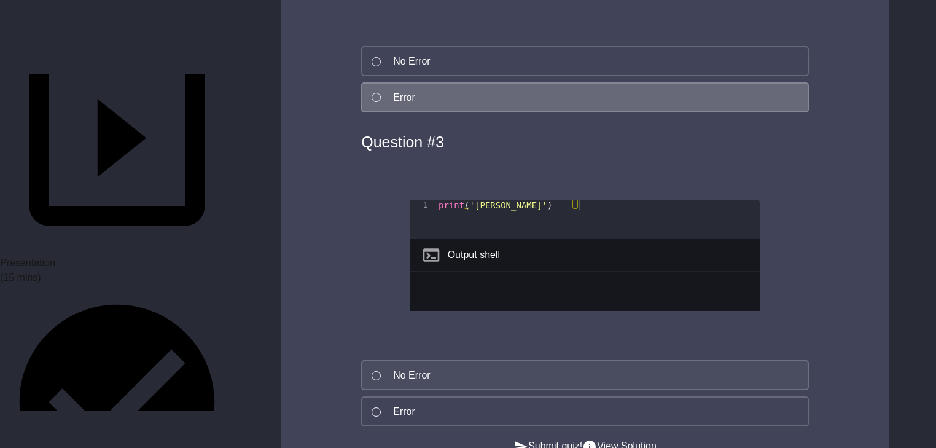
click at [381, 360] on button "No Error" at bounding box center [585, 375] width 448 height 30
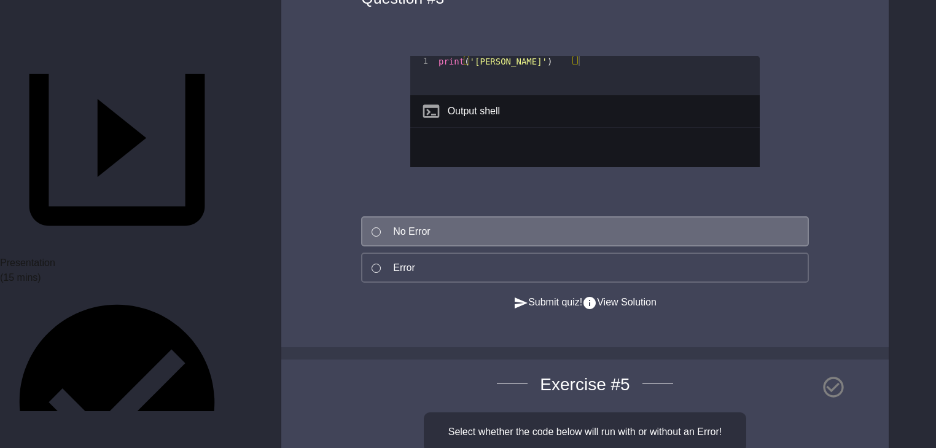
scroll to position [3144, 0]
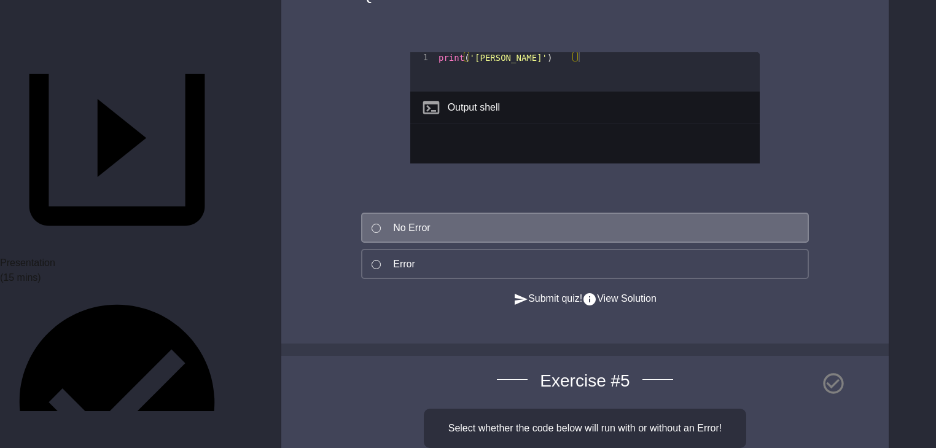
click at [557, 291] on button "Submit quiz!" at bounding box center [548, 298] width 69 height 15
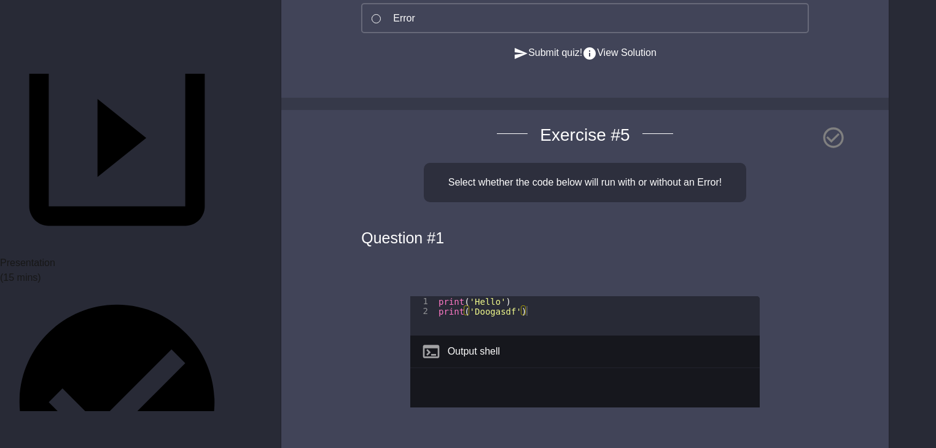
scroll to position [3538, 0]
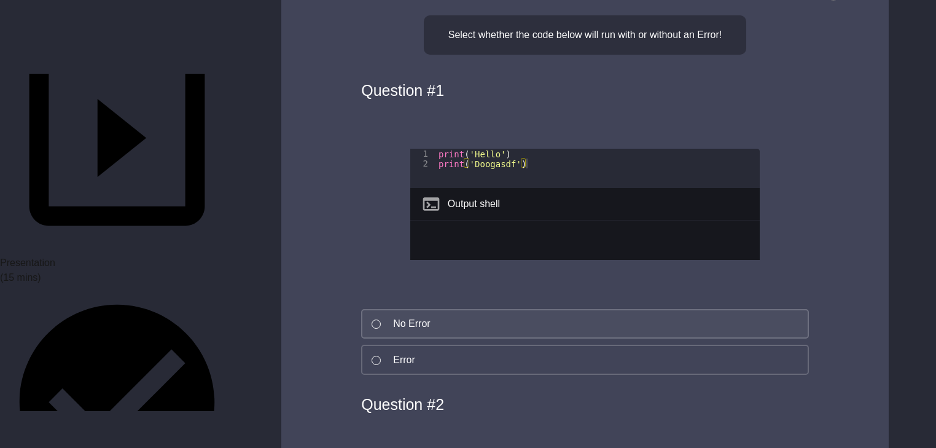
click at [376, 320] on div at bounding box center [376, 324] width 9 height 9
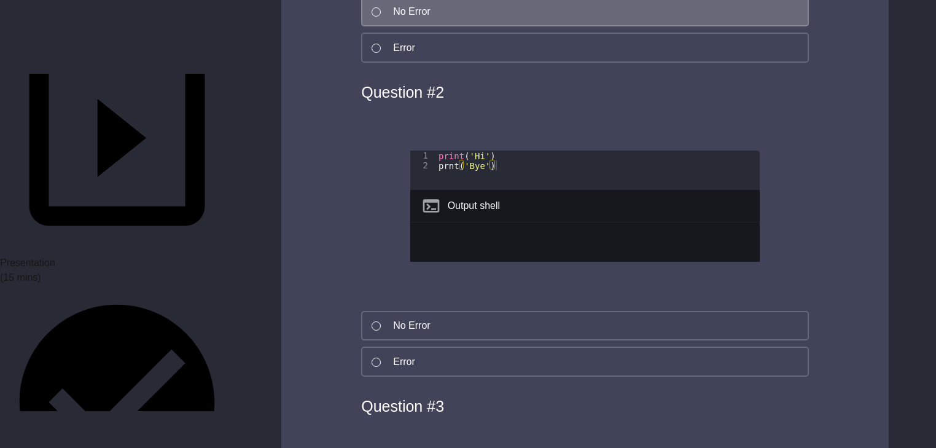
scroll to position [3931, 0]
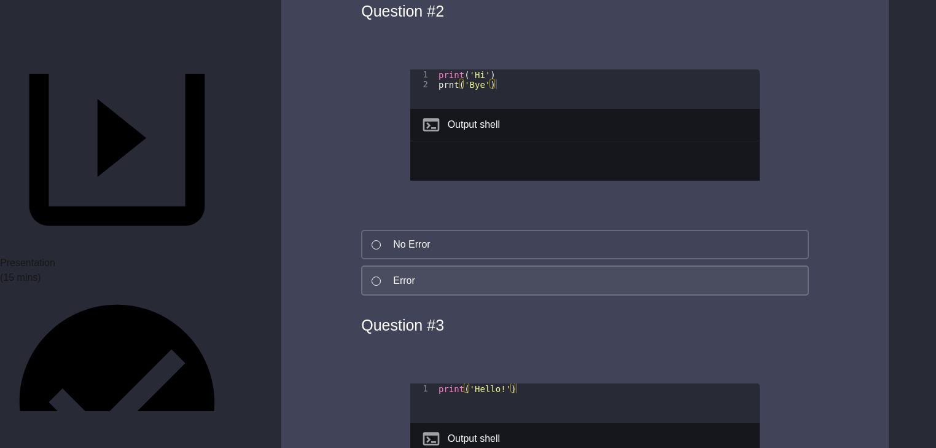
click at [369, 269] on button "Error" at bounding box center [585, 280] width 448 height 30
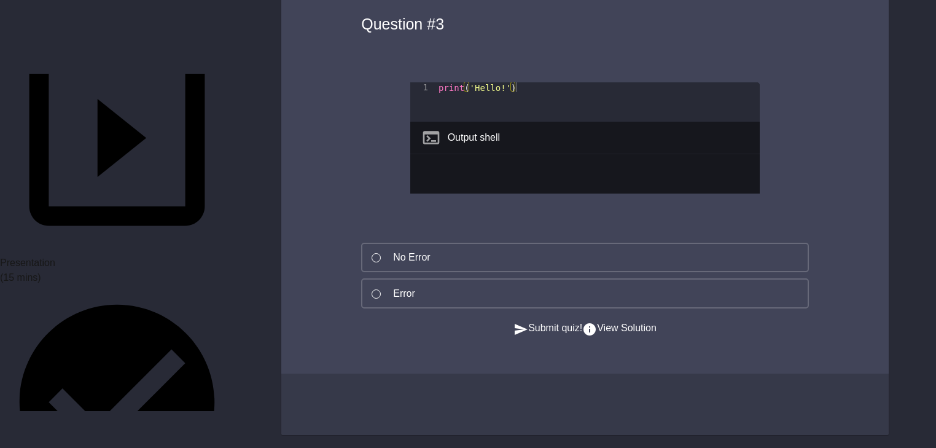
scroll to position [4252, 0]
click at [377, 253] on div at bounding box center [376, 257] width 9 height 9
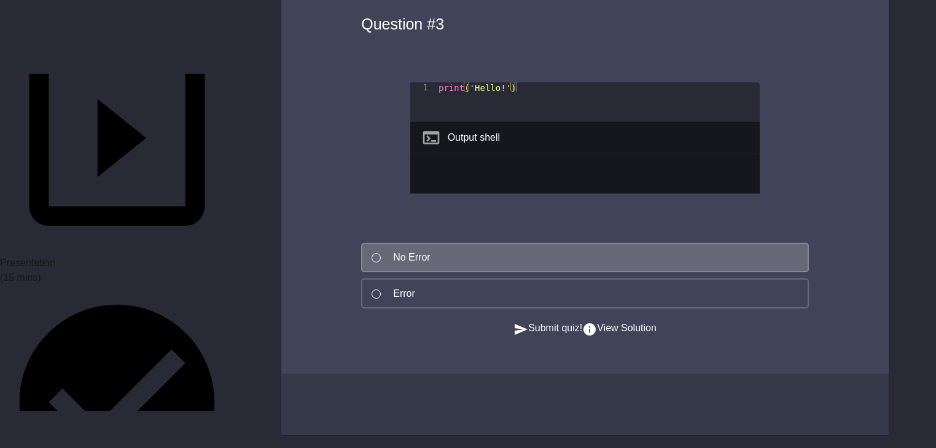
click at [515, 321] on button "Submit quiz!" at bounding box center [548, 328] width 69 height 15
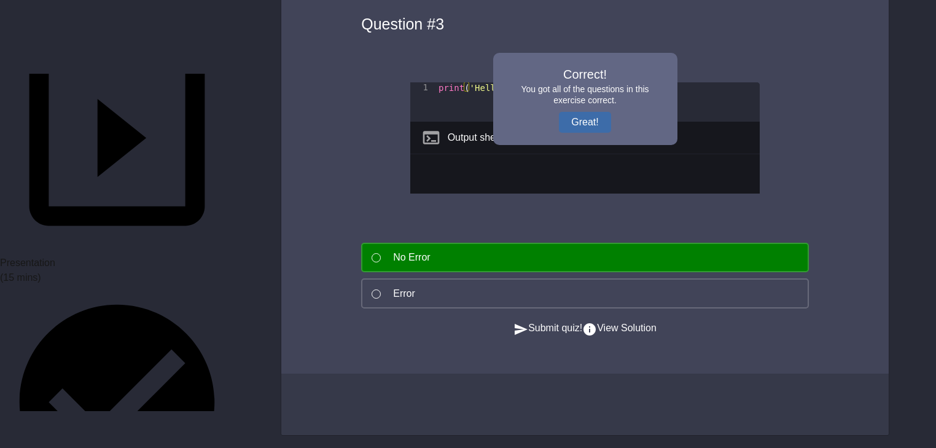
click at [579, 112] on button "Great!" at bounding box center [585, 122] width 52 height 21
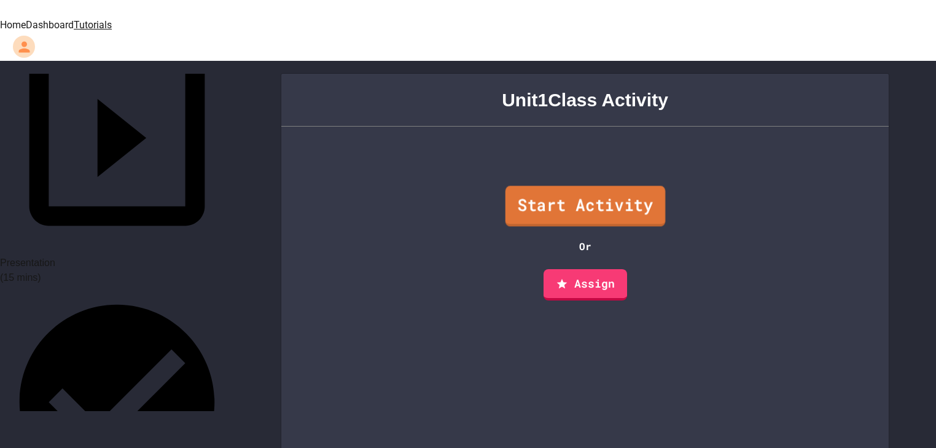
click at [590, 186] on link "Start Activity" at bounding box center [585, 206] width 160 height 41
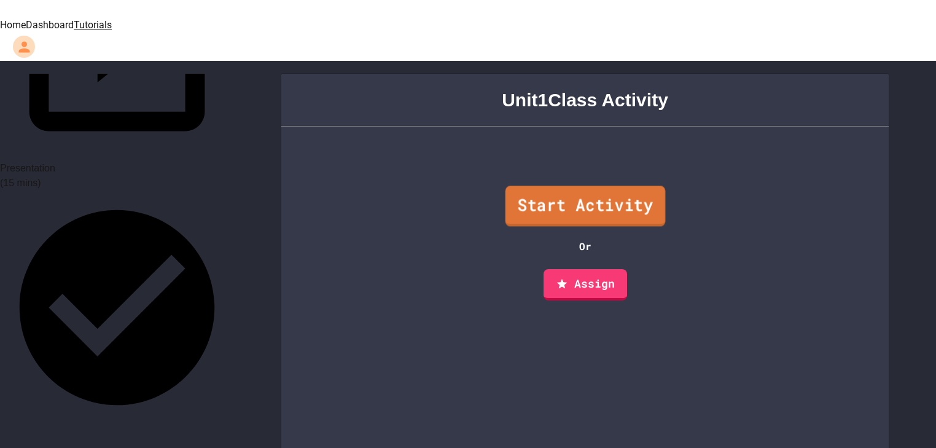
scroll to position [295, 0]
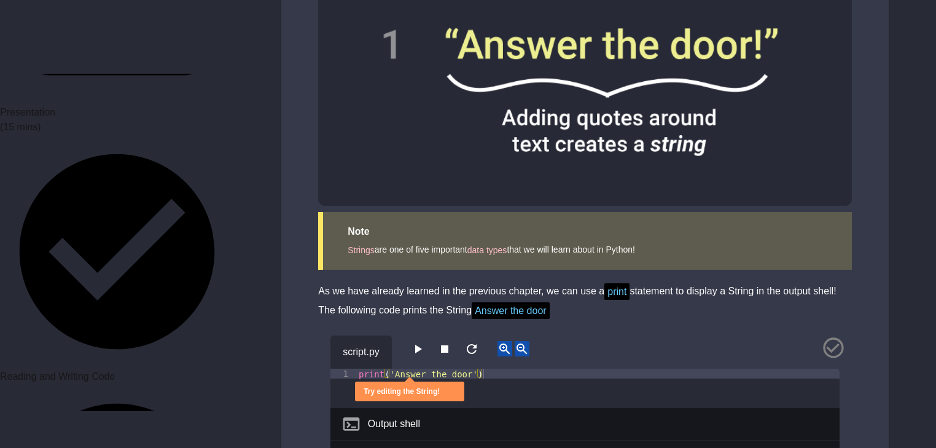
scroll to position [787, 0]
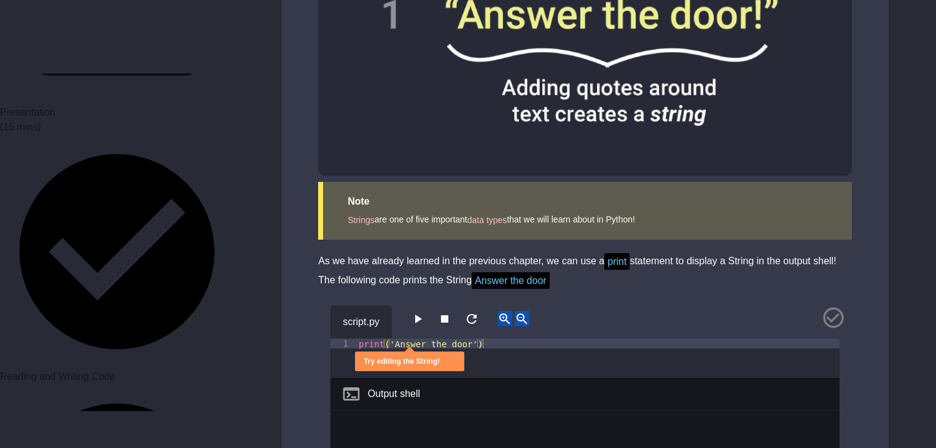
click at [420, 315] on icon "button" at bounding box center [418, 319] width 7 height 9
click at [425, 339] on div "print ( 'Answer the door' )" at bounding box center [598, 368] width 484 height 59
click at [454, 339] on div "print ( 'Answer the door' )" at bounding box center [598, 368] width 484 height 59
click at [470, 339] on div "print ( 'Answer the door' )" at bounding box center [598, 368] width 484 height 59
click at [472, 339] on div "print ( 'Answer the door' )" at bounding box center [598, 368] width 484 height 59
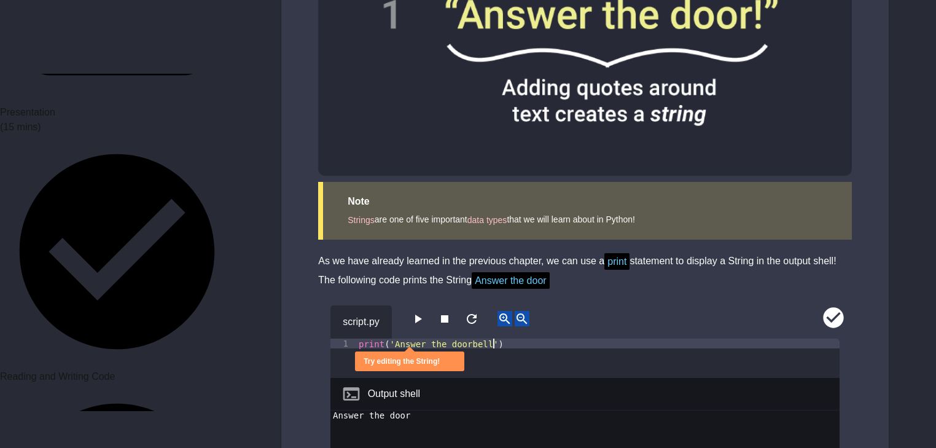
scroll to position [0, 9]
type textarea "**********"
click at [421, 315] on icon "button" at bounding box center [418, 319] width 7 height 9
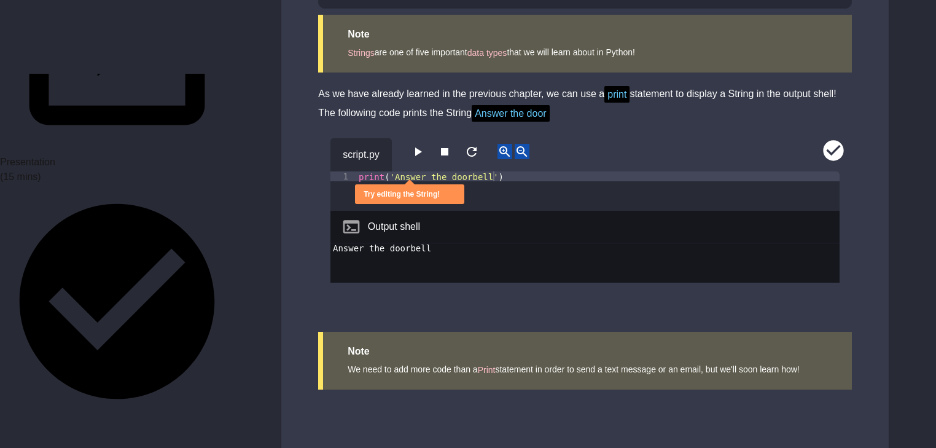
scroll to position [246, 0]
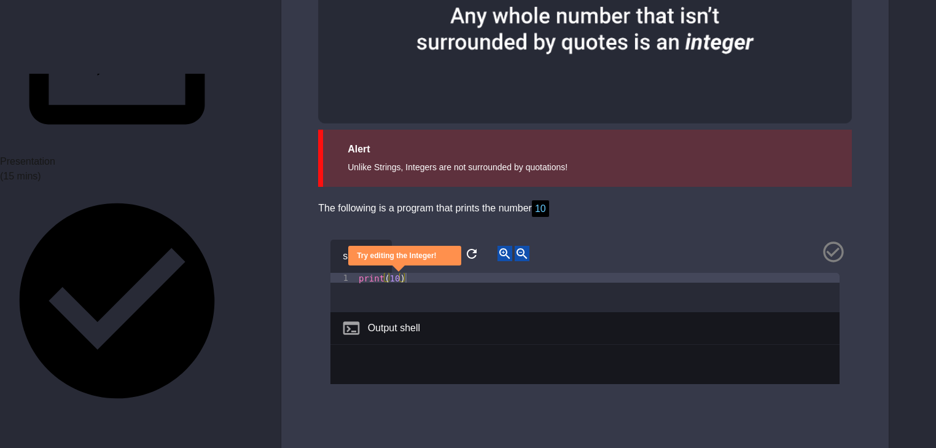
scroll to position [1032, 0]
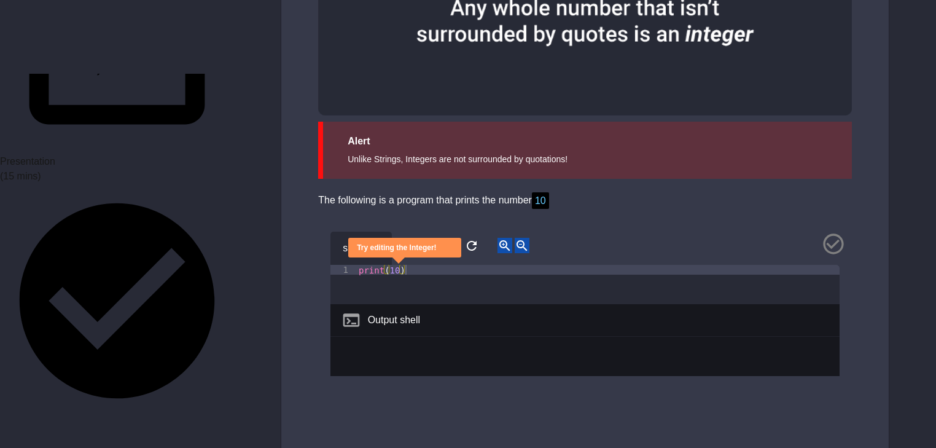
click at [422, 241] on icon "button" at bounding box center [418, 245] width 7 height 9
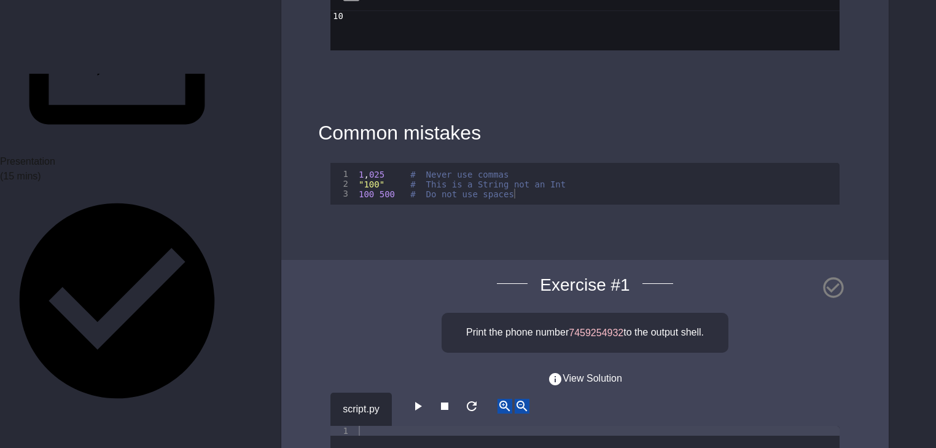
scroll to position [1426, 0]
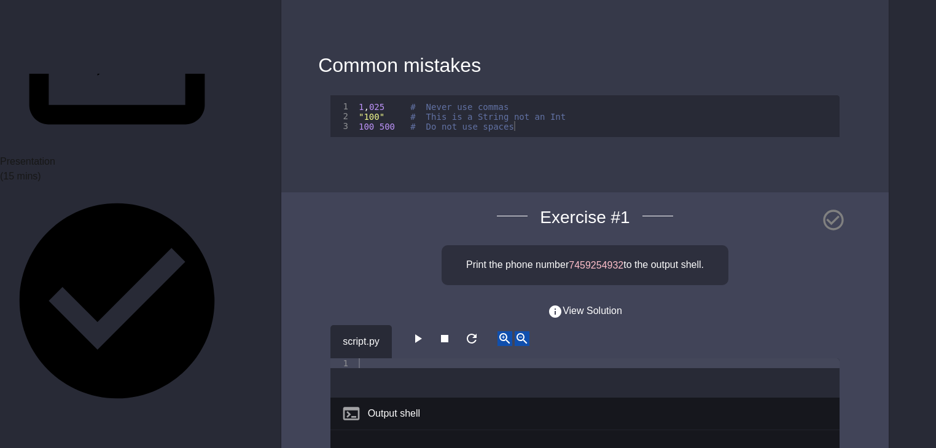
click at [422, 334] on icon "button" at bounding box center [418, 338] width 7 height 9
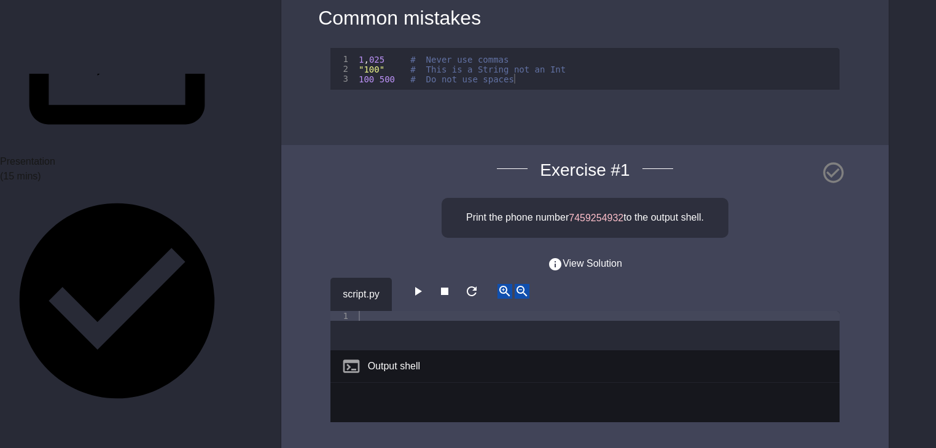
click at [351, 311] on div "1" at bounding box center [344, 316] width 26 height 10
click at [425, 284] on icon "button" at bounding box center [417, 291] width 15 height 15
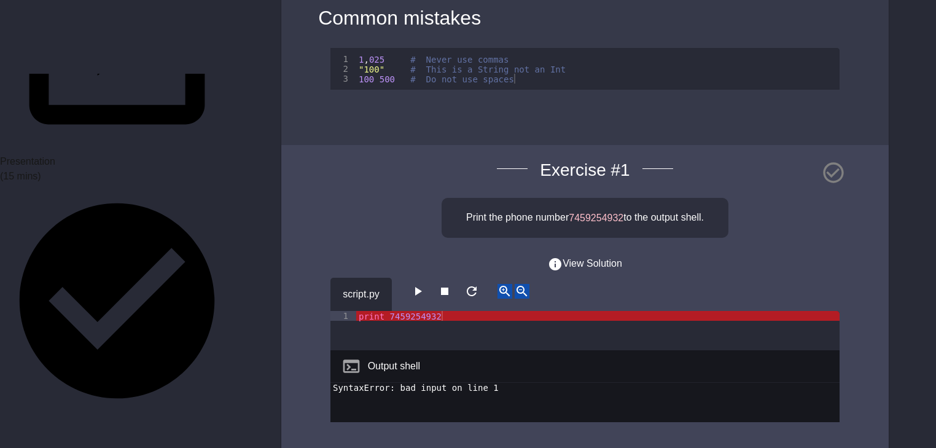
click at [390, 311] on div "print 7459254932" at bounding box center [598, 340] width 484 height 59
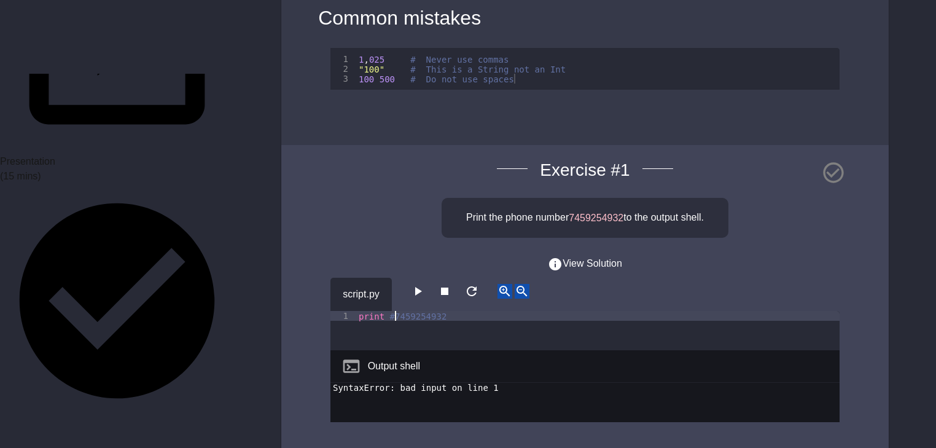
click at [425, 284] on icon "button" at bounding box center [417, 291] width 15 height 15
click at [396, 311] on div "print #7459254932" at bounding box center [598, 340] width 484 height 59
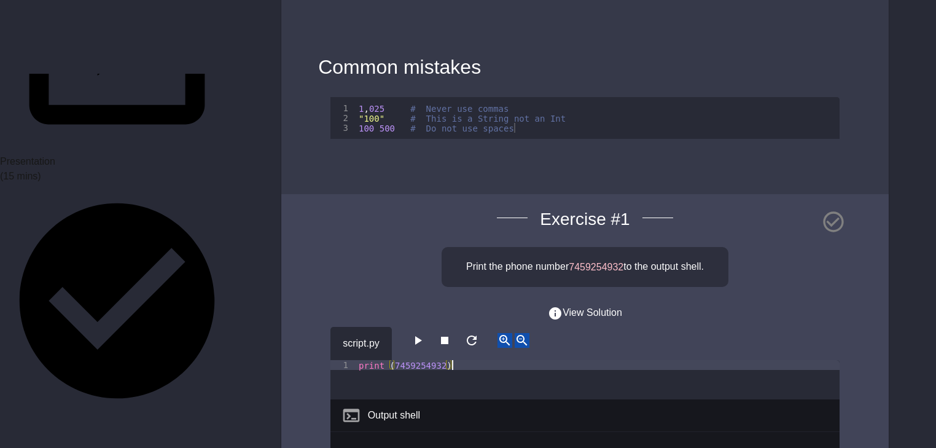
scroll to position [0, 6]
type textarea "**********"
click at [423, 333] on icon "button" at bounding box center [417, 340] width 15 height 15
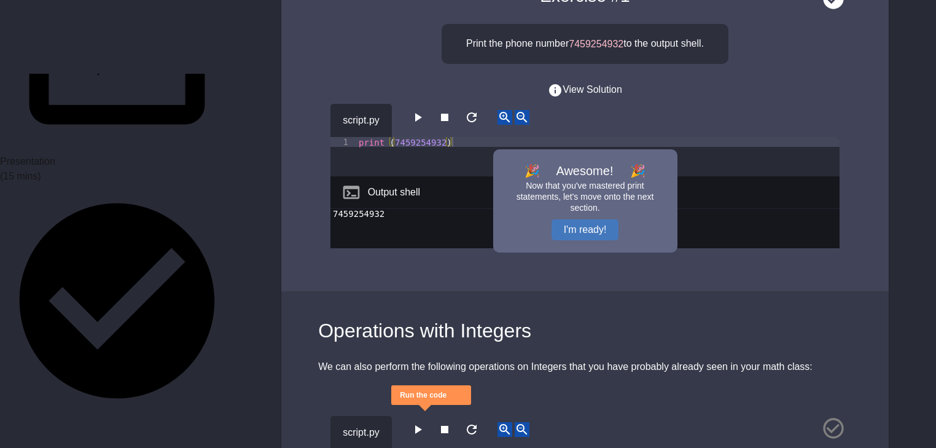
scroll to position [1719, 0]
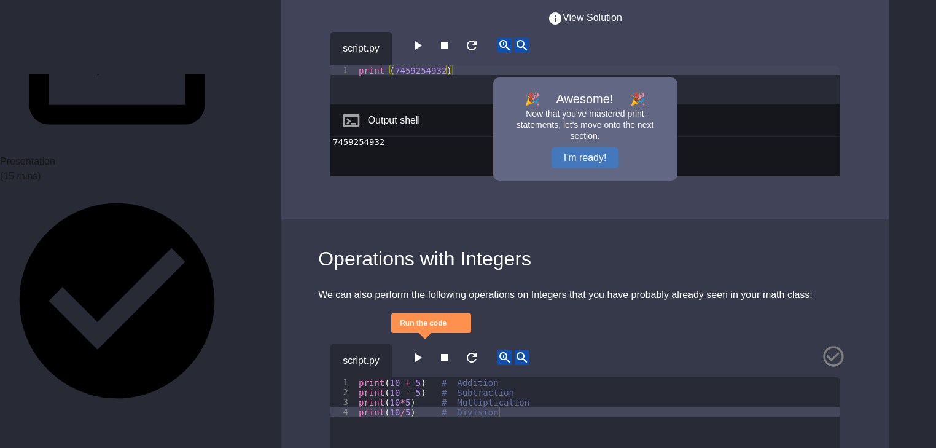
click at [420, 353] on icon "button" at bounding box center [418, 357] width 7 height 9
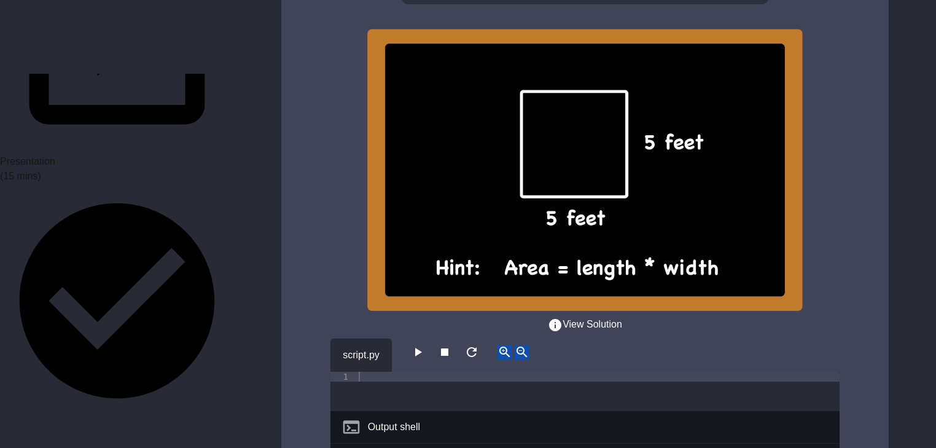
scroll to position [2625, 0]
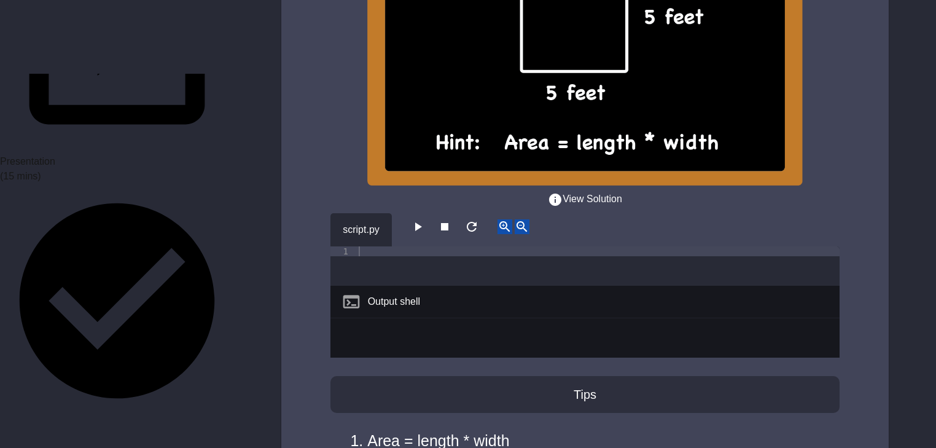
click at [360, 246] on div at bounding box center [598, 275] width 484 height 59
type textarea "**********"
click at [425, 219] on icon "button" at bounding box center [417, 226] width 15 height 15
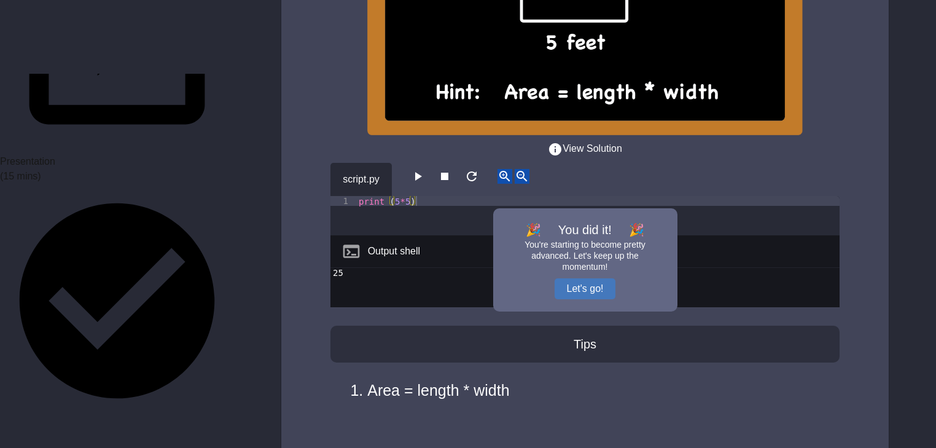
scroll to position [2723, 0]
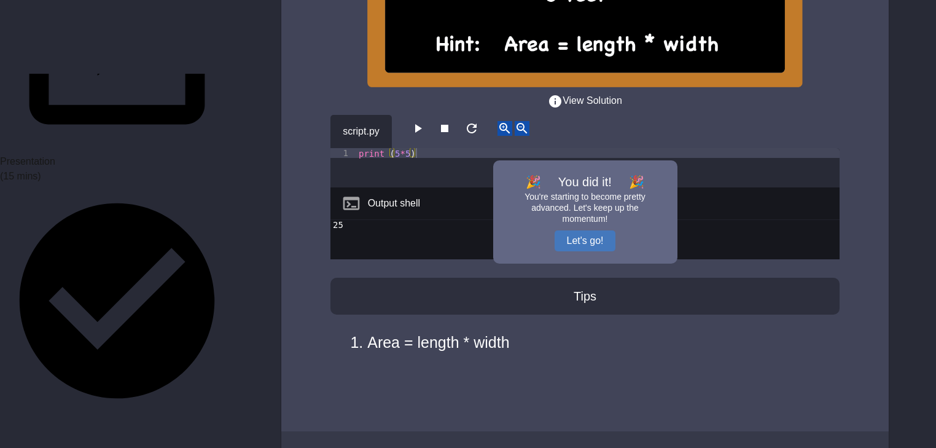
click at [599, 278] on div "Tips" at bounding box center [585, 296] width 509 height 37
click at [590, 230] on button "Let's go!" at bounding box center [585, 240] width 61 height 21
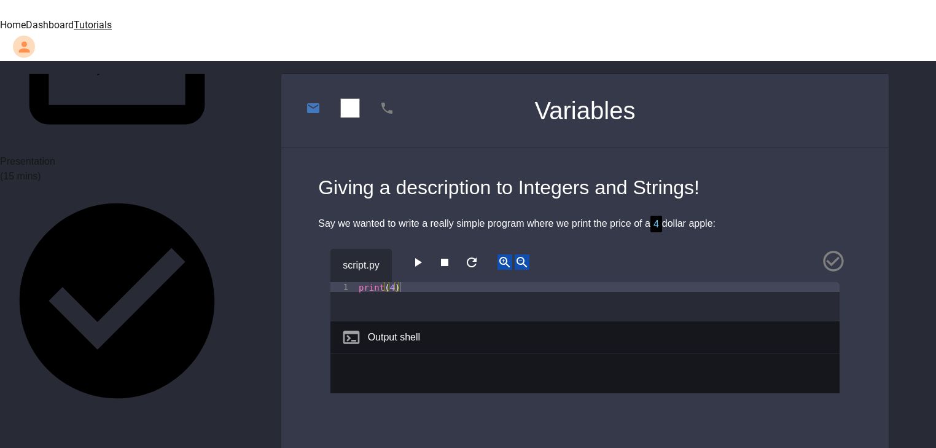
click at [422, 258] on icon "button" at bounding box center [418, 262] width 7 height 9
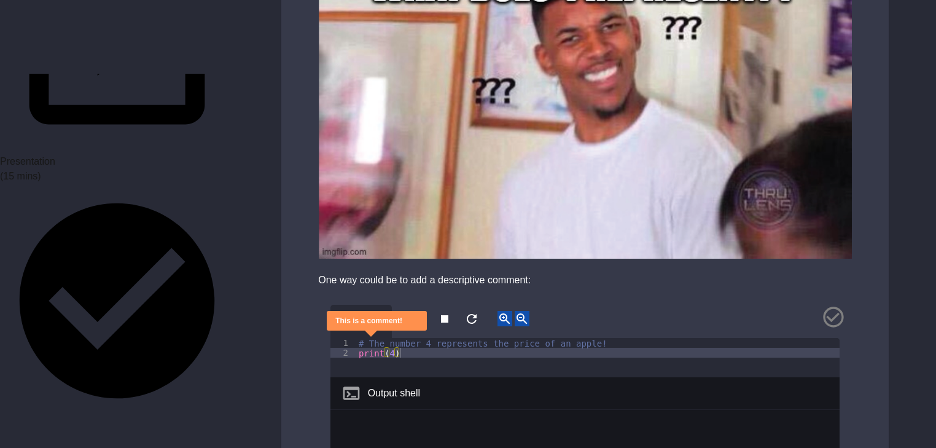
scroll to position [541, 0]
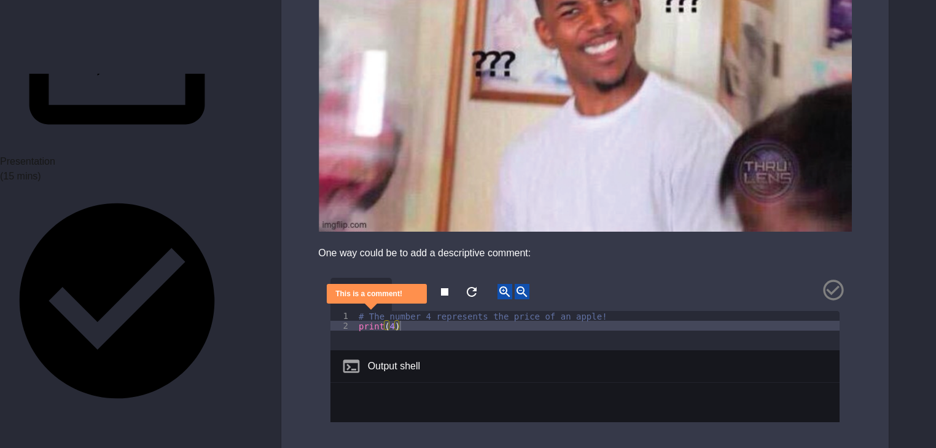
click at [425, 284] on button "button" at bounding box center [417, 291] width 15 height 15
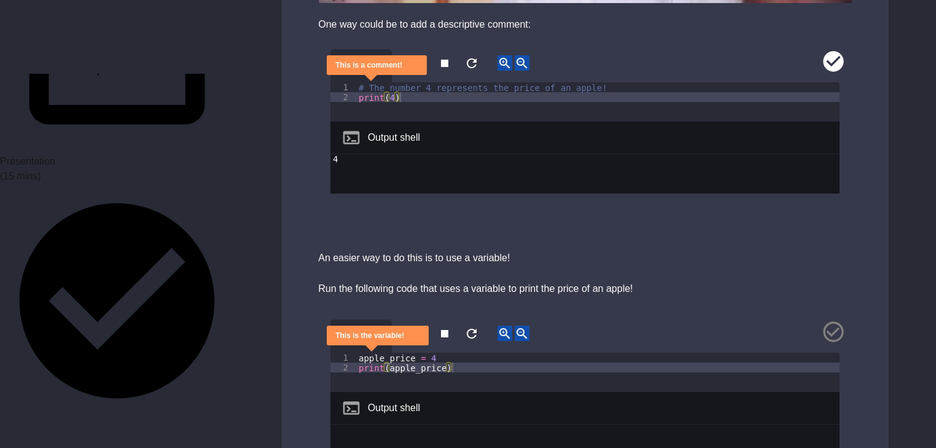
scroll to position [787, 0]
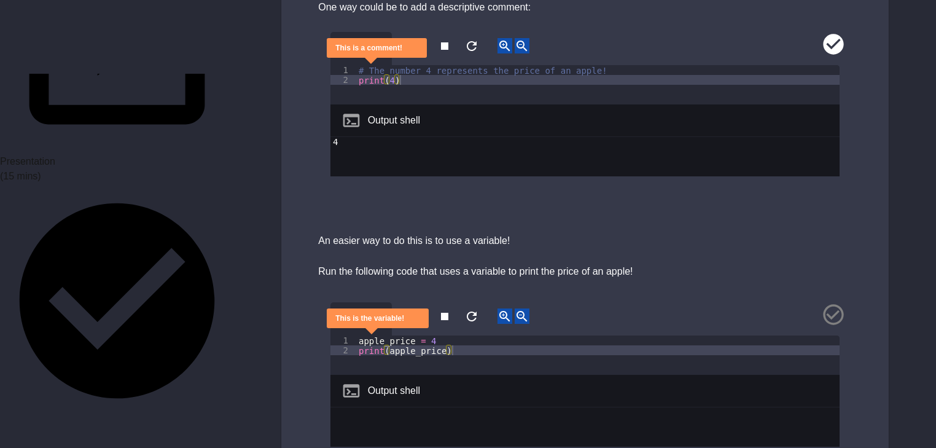
click at [417, 309] on icon "button" at bounding box center [417, 316] width 15 height 15
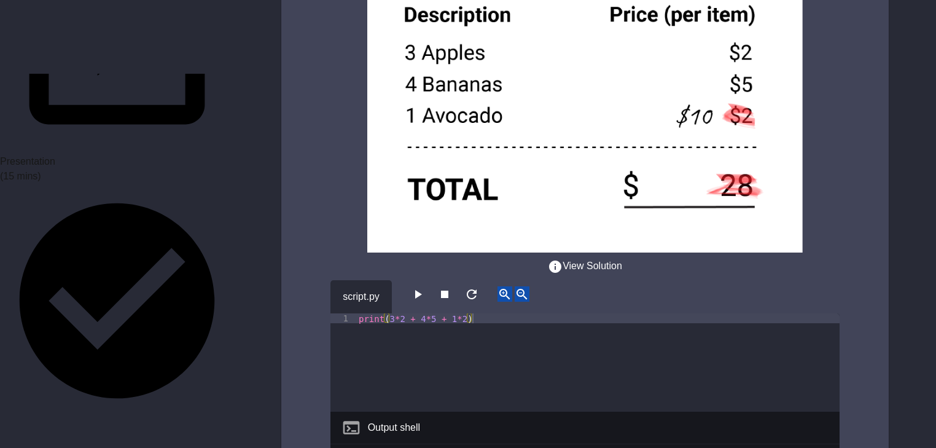
scroll to position [2458, 0]
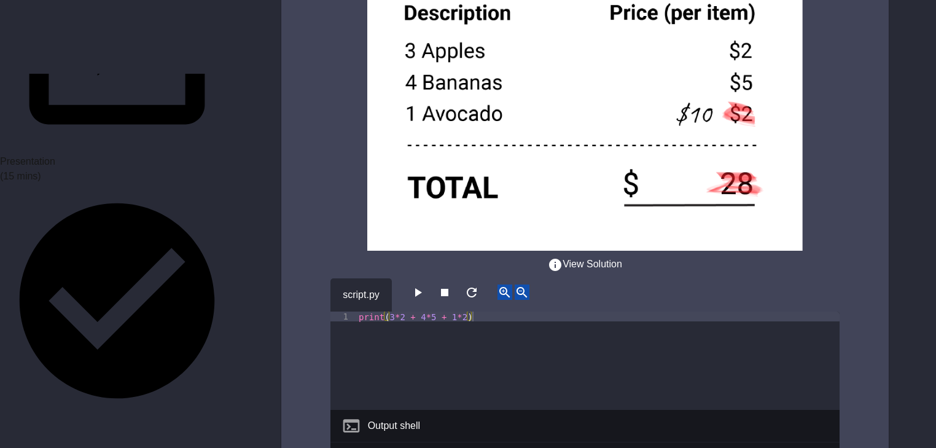
click at [422, 288] on icon "button" at bounding box center [418, 292] width 7 height 9
click at [404, 312] on div "print ( 3 * 2 + 4 * 5 + 1 * 2 )" at bounding box center [598, 371] width 484 height 118
click at [415, 285] on icon "button" at bounding box center [417, 292] width 15 height 15
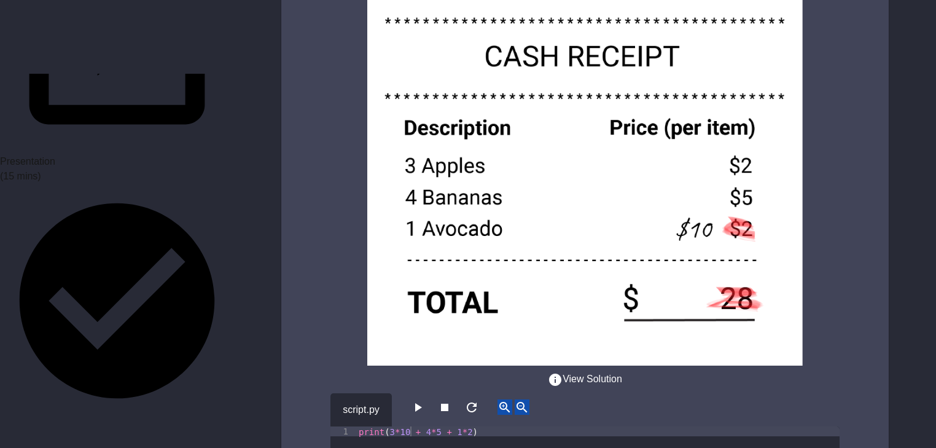
scroll to position [2409, 0]
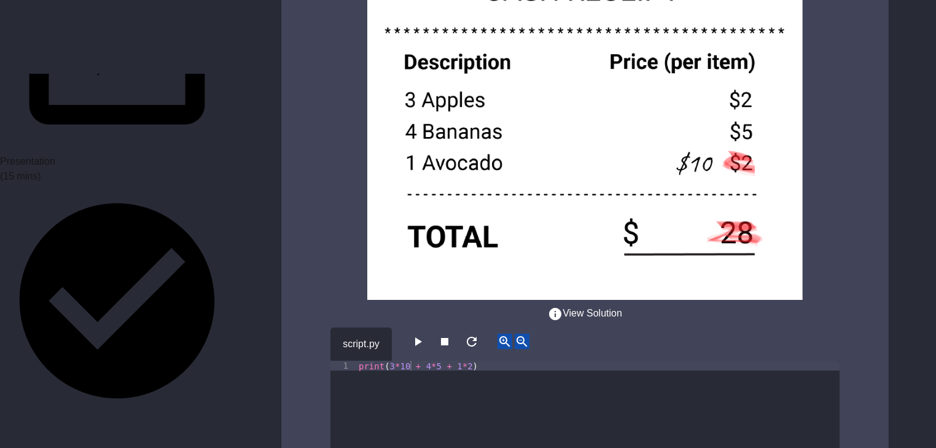
click at [408, 361] on div "print ( 3 * 10 + 4 * 5 + 1 * 2 )" at bounding box center [598, 420] width 484 height 118
click at [410, 361] on div "print ( 3 * 10 + 4 * 5 + 1 * 2 )" at bounding box center [598, 420] width 484 height 118
click at [458, 361] on div "print ( 3 * 2 + 4 * 5 + 1 * 2 )" at bounding box center [598, 420] width 484 height 118
click at [425, 334] on icon "button" at bounding box center [417, 341] width 15 height 15
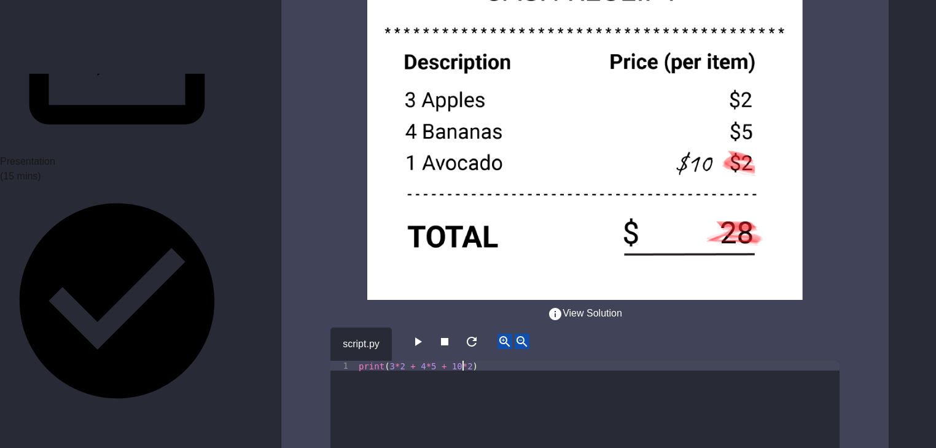
click at [461, 361] on div "print ( 3 * 2 + 4 * 5 + 10 * 2 )" at bounding box center [598, 420] width 484 height 118
click at [468, 361] on div "print ( 3 * 2 + 4 * 5 + 1 * 2 )" at bounding box center [598, 420] width 484 height 118
type textarea "**********"
click at [424, 334] on icon "button" at bounding box center [417, 341] width 15 height 15
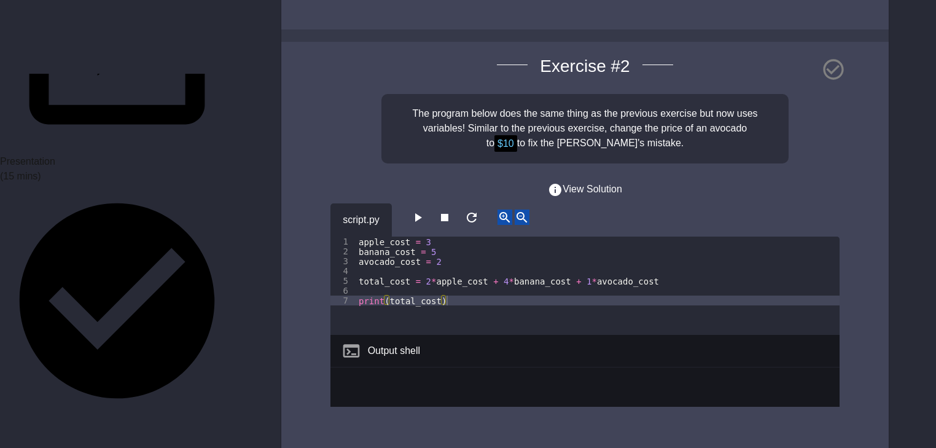
scroll to position [3083, 0]
click at [423, 211] on icon "button" at bounding box center [417, 218] width 15 height 15
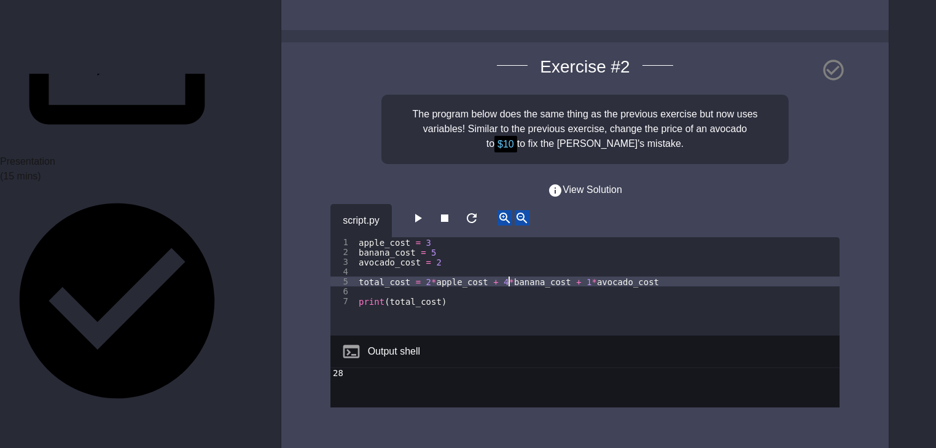
click at [509, 237] on div "apple_cost = 3 banana_cost = 5 avocado_cost = 2 total_cost = 2 * apple_cost + 4…" at bounding box center [598, 296] width 484 height 118
click at [425, 211] on icon "button" at bounding box center [417, 218] width 15 height 15
click at [585, 237] on div "apple_cost = 3 banana_cost = 5 avocado_cost = 2 total_cost = 2 * apple_cost + 5…" at bounding box center [598, 296] width 484 height 118
click at [592, 237] on div "apple_cost = 3 banana_cost = 5 avocado_cost = 2 total_cost = 2 * apple_cost + 5…" at bounding box center [598, 296] width 484 height 118
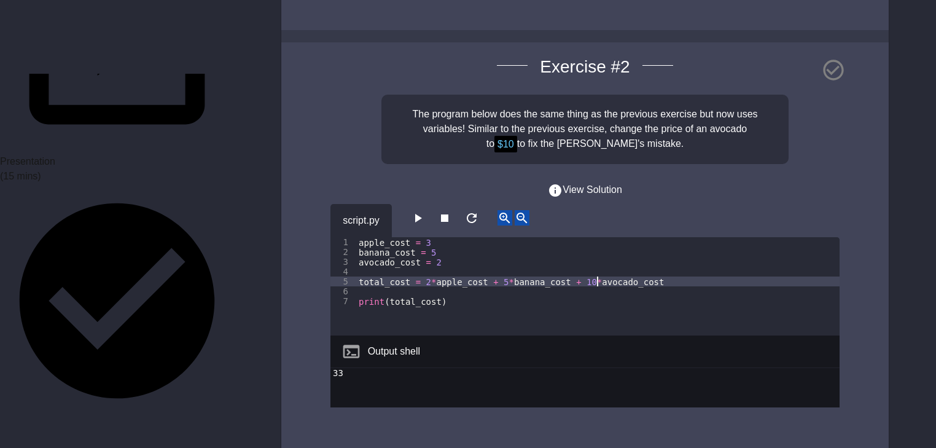
scroll to position [0, 17]
click at [509, 237] on div "apple_cost = 3 banana_cost = 5 avocado_cost = 2 total_cost = 2 * apple_cost + 5…" at bounding box center [598, 296] width 484 height 118
click at [422, 211] on icon "button" at bounding box center [417, 218] width 15 height 15
click at [431, 237] on div "apple_cost = 3 banana_cost = 5 avocado_cost = 2 total_cost = 2 * apple_cost + 4…" at bounding box center [598, 296] width 484 height 118
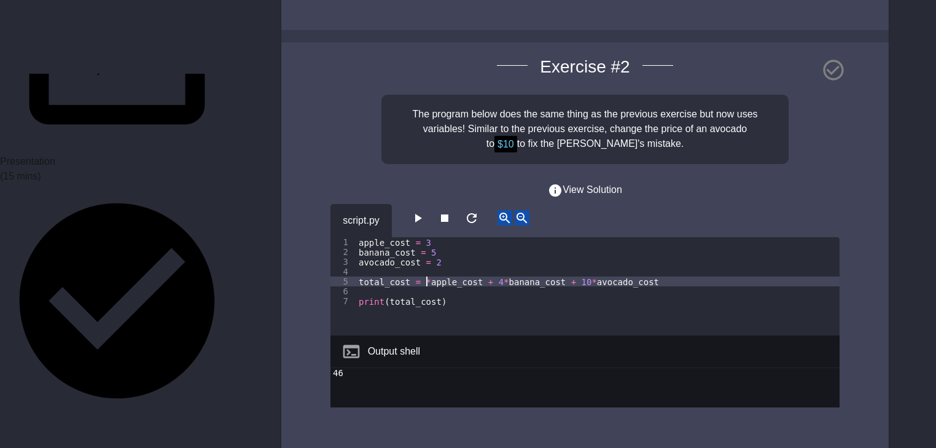
scroll to position [0, 5]
click at [423, 211] on icon "button" at bounding box center [417, 218] width 15 height 15
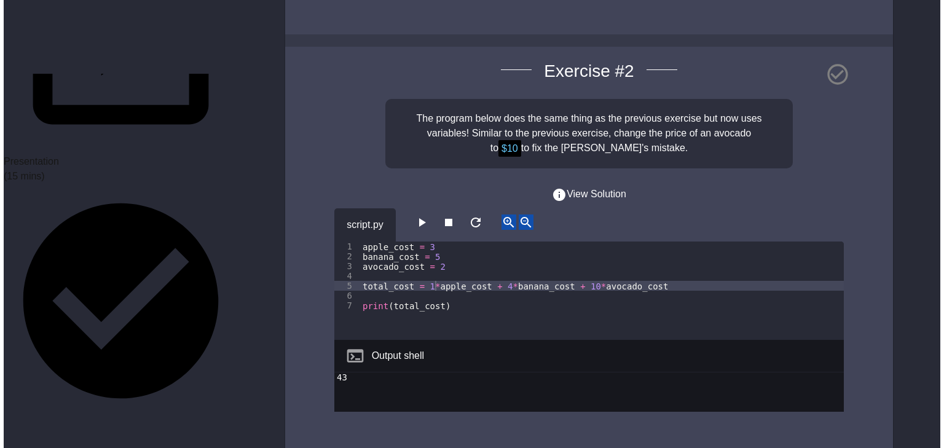
scroll to position [3083, 0]
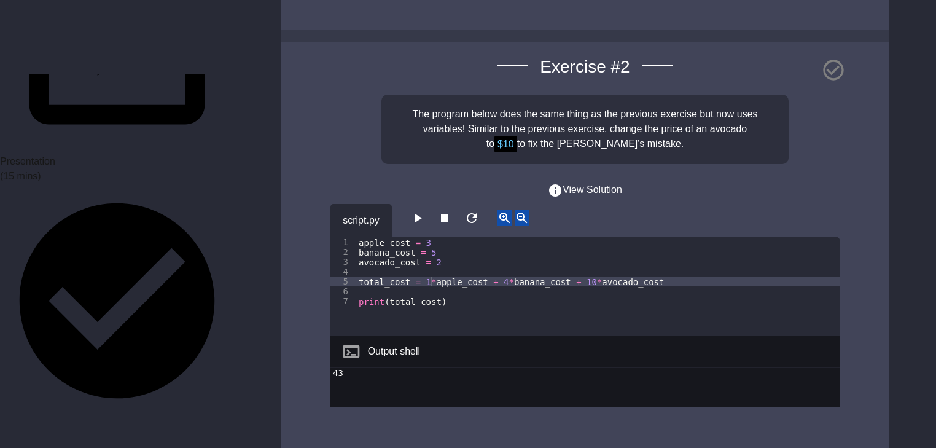
click at [597, 237] on div "apple_cost = 3 banana_cost = 5 avocado_cost = 2 total_cost = 1 * apple_cost + 4…" at bounding box center [598, 296] width 484 height 118
type textarea "**********"
click at [414, 210] on button "button" at bounding box center [417, 217] width 15 height 15
click at [562, 184] on icon "button" at bounding box center [555, 190] width 12 height 12
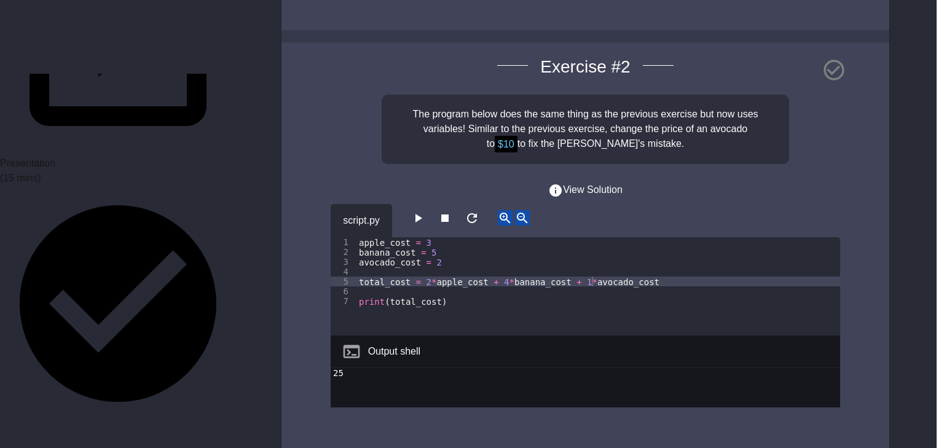
scroll to position [0, 17]
type textarea "**********"
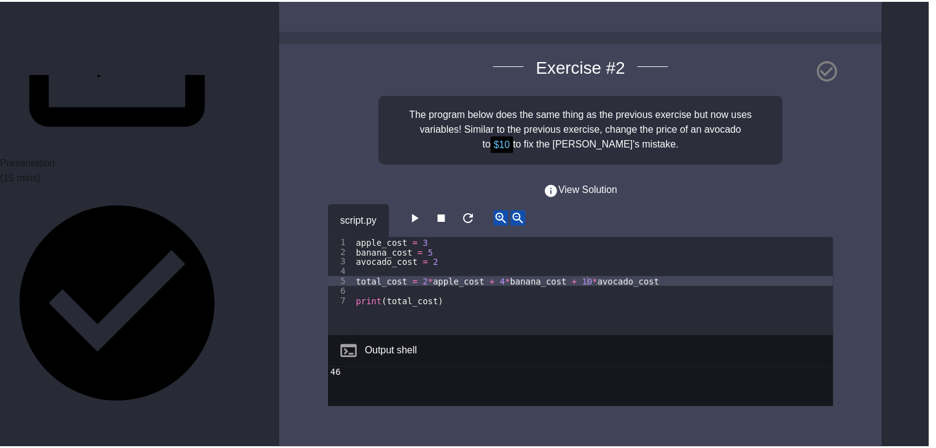
scroll to position [0, 0]
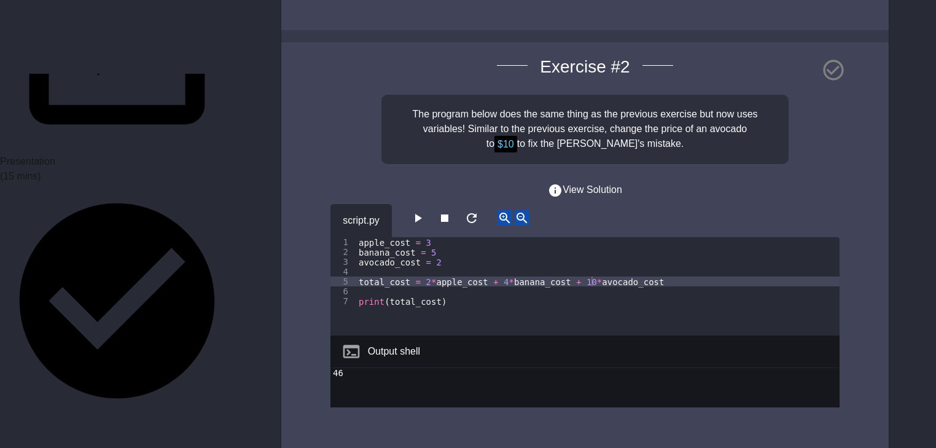
click at [425, 211] on icon "button" at bounding box center [417, 218] width 15 height 15
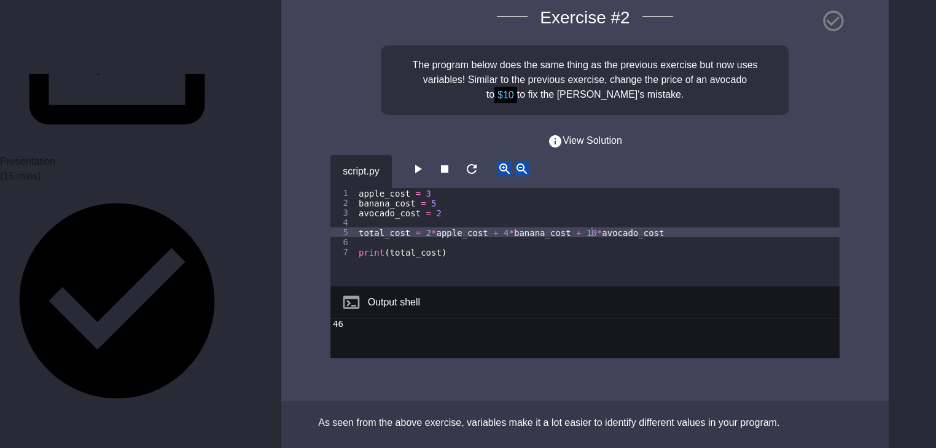
click at [436, 188] on div "apple_cost = 3 banana_cost = 5 avocado_cost = 2 total_cost = 2 * apple_cost + 4…" at bounding box center [598, 247] width 484 height 118
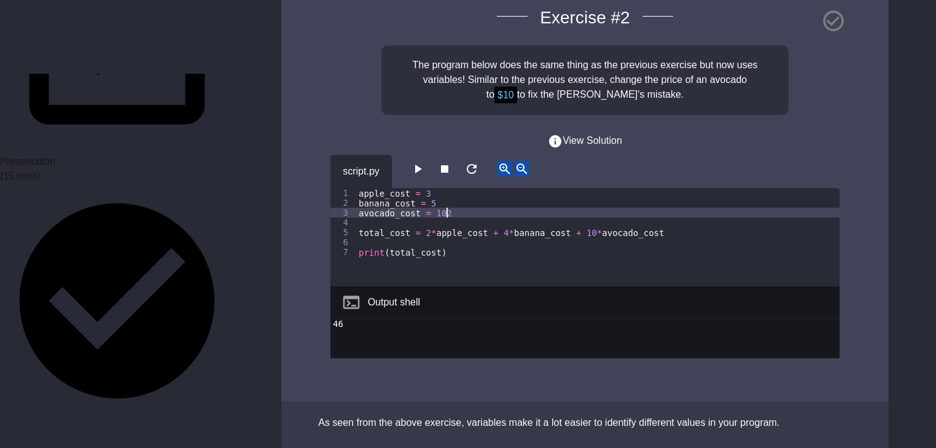
scroll to position [0, 5]
click at [425, 162] on icon "button" at bounding box center [417, 169] width 15 height 15
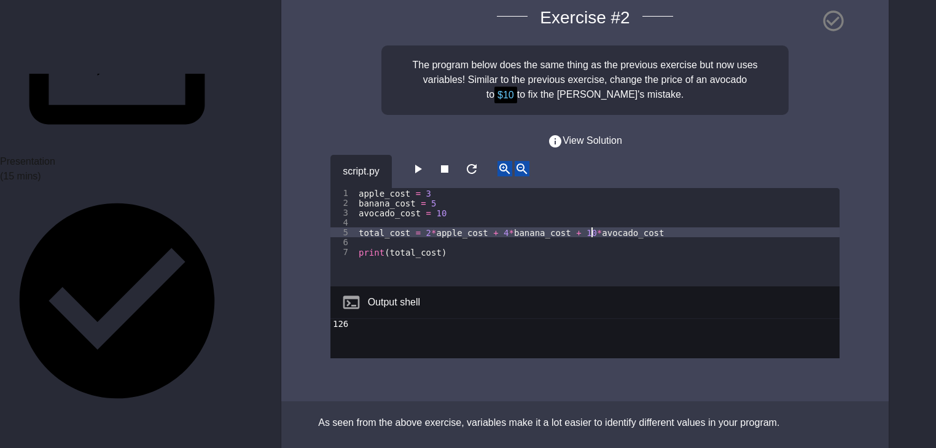
click at [594, 188] on div "apple_cost = 3 banana_cost = 5 avocado_cost = 10 total_cost = 2 * apple_cost + …" at bounding box center [598, 247] width 484 height 118
type textarea "**********"
click at [425, 162] on icon "button" at bounding box center [417, 169] width 15 height 15
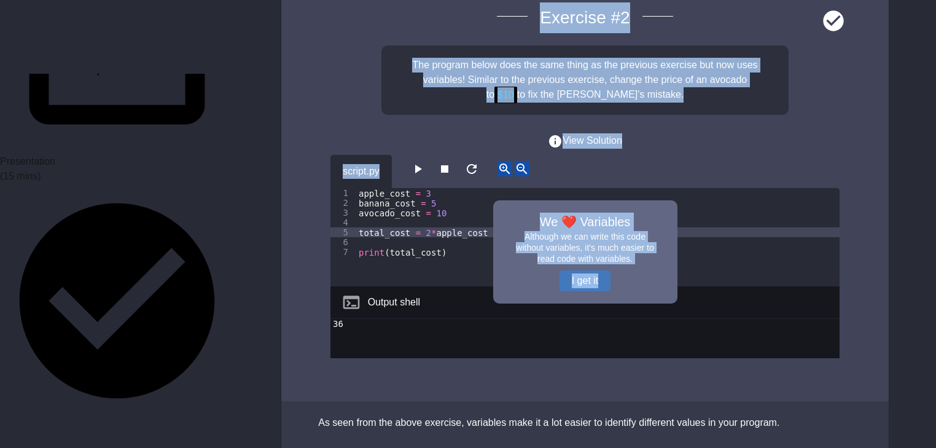
drag, startPoint x: 226, startPoint y: 223, endPoint x: 234, endPoint y: 241, distance: 19.5
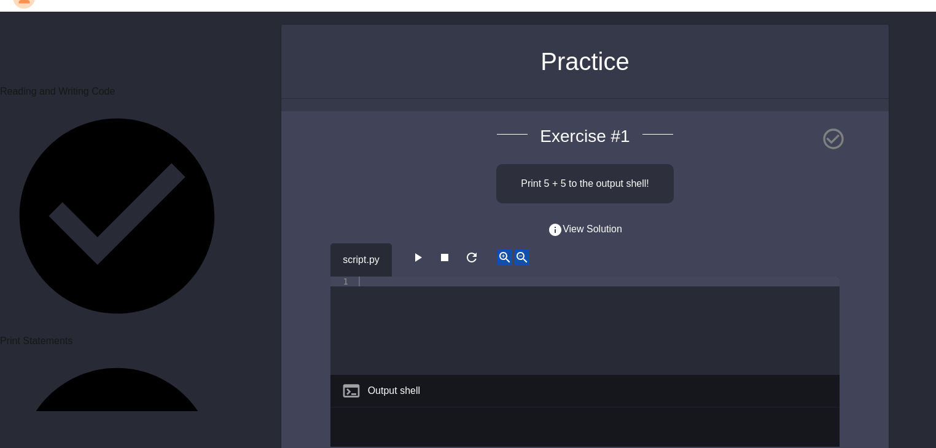
scroll to position [593, 0]
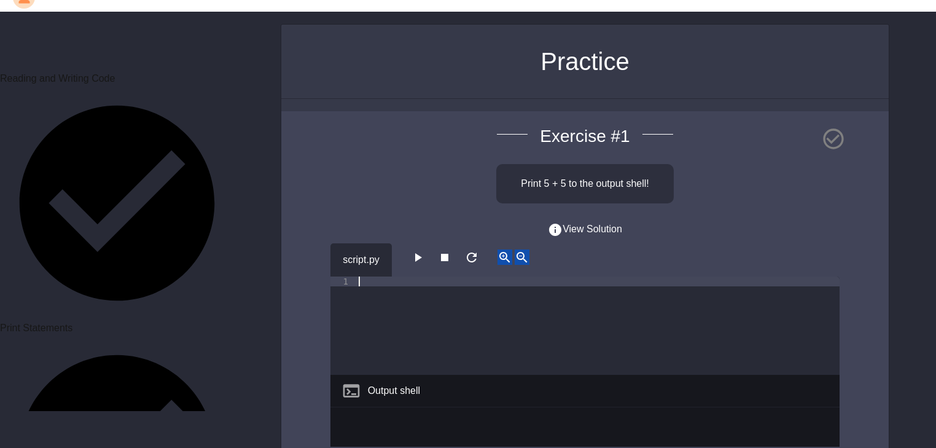
click at [362, 277] on div at bounding box center [598, 336] width 484 height 118
click at [422, 250] on icon "button" at bounding box center [417, 257] width 15 height 15
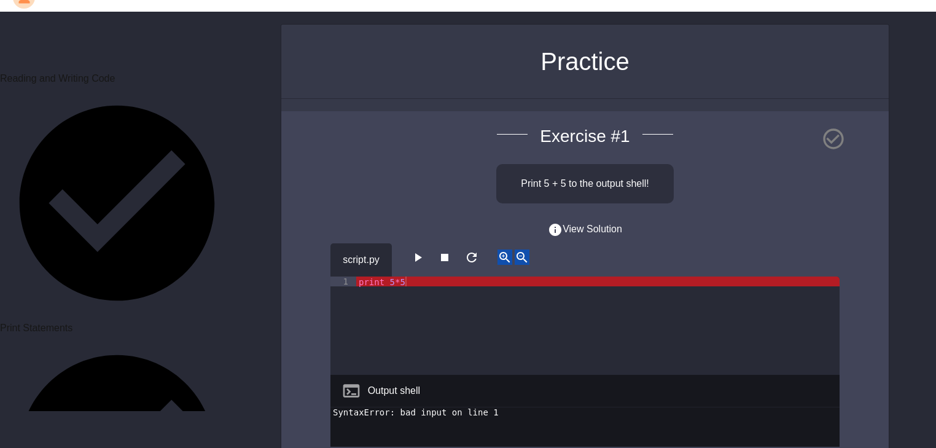
click at [398, 277] on div "print 5 * 5" at bounding box center [598, 336] width 484 height 118
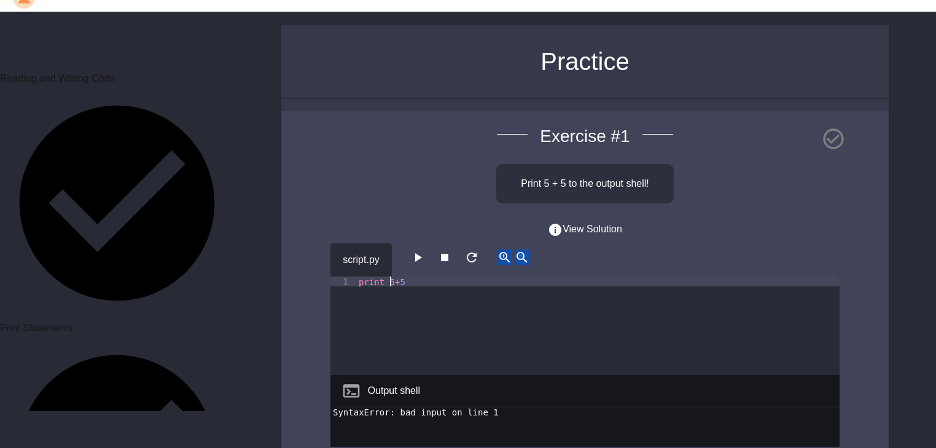
click at [390, 277] on div "print 5 + 5" at bounding box center [598, 336] width 484 height 118
type textarea "**********"
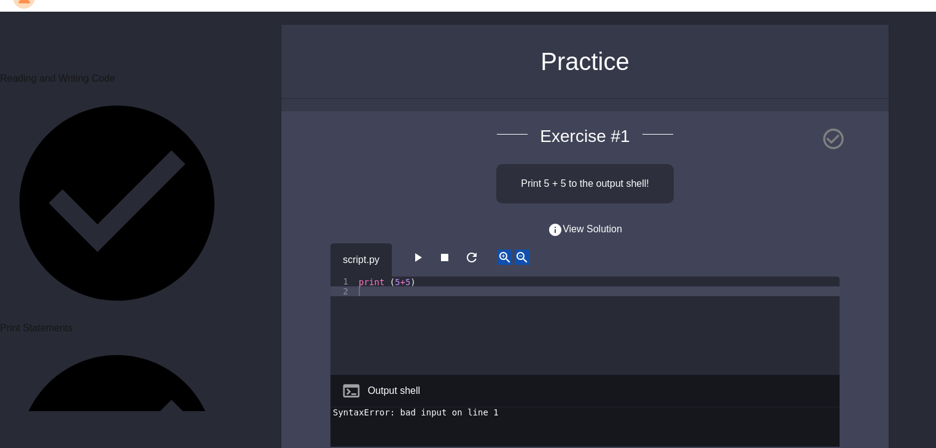
click at [420, 253] on icon "button" at bounding box center [418, 257] width 7 height 9
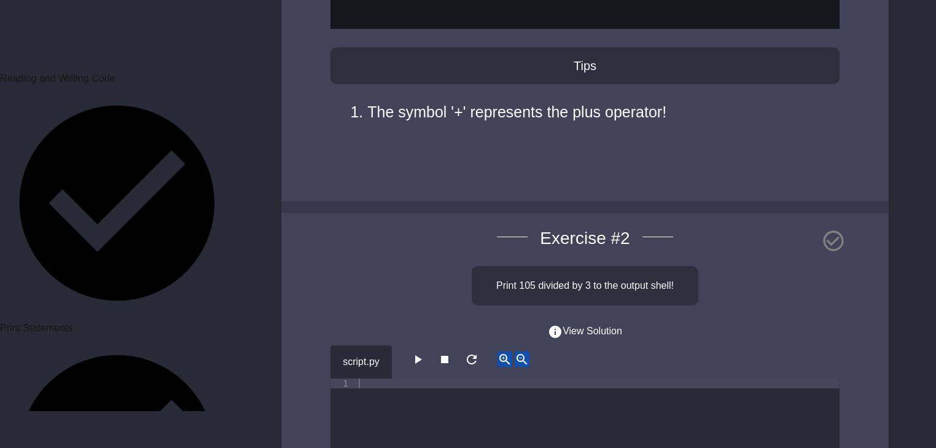
scroll to position [492, 0]
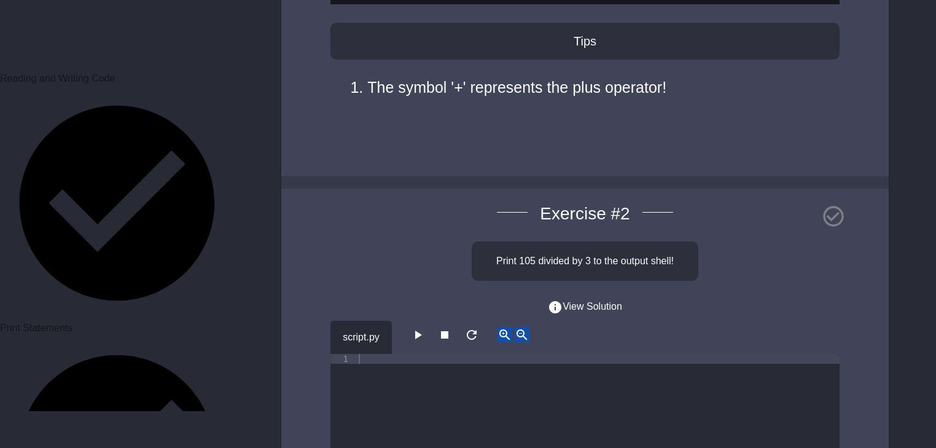
click at [381, 354] on div at bounding box center [598, 413] width 484 height 118
type textarea "**********"
click at [425, 328] on icon "button" at bounding box center [417, 335] width 15 height 15
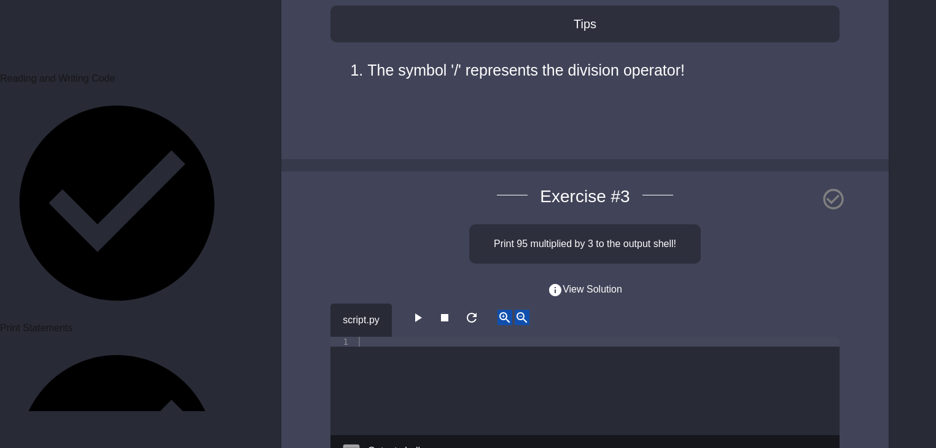
scroll to position [1032, 0]
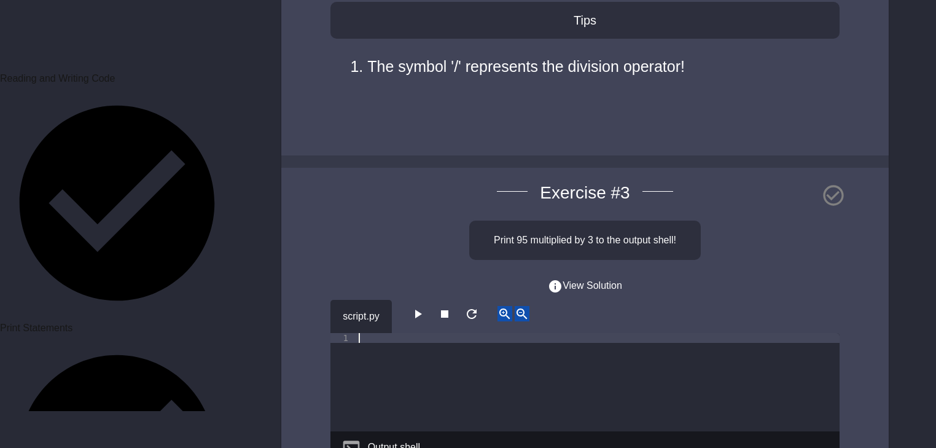
click at [359, 333] on div at bounding box center [598, 392] width 484 height 118
type textarea "**********"
click at [422, 307] on icon "button" at bounding box center [417, 314] width 15 height 15
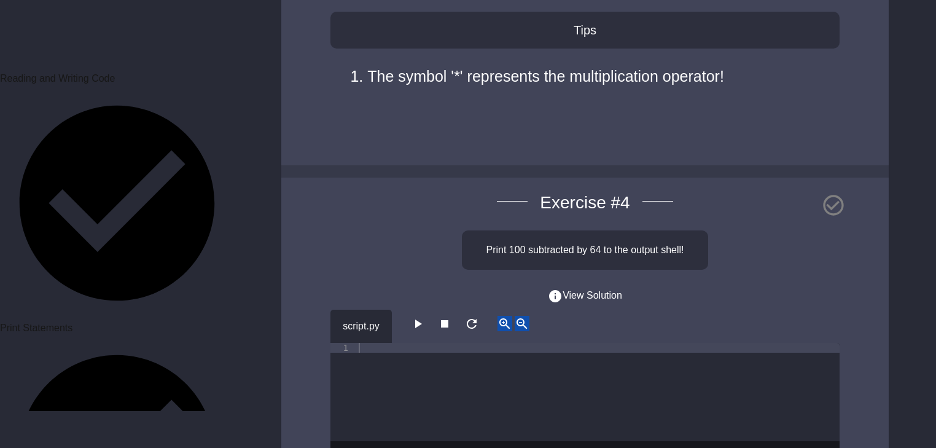
scroll to position [1573, 0]
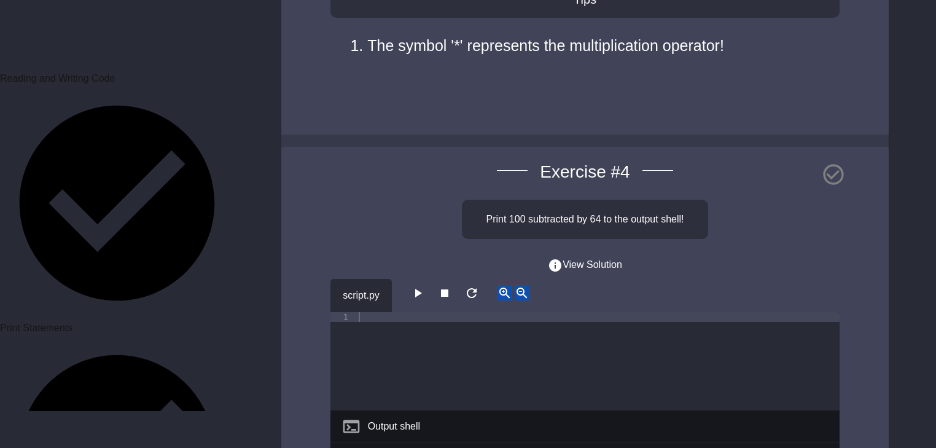
click at [366, 312] on div at bounding box center [598, 371] width 484 height 118
click at [418, 286] on icon "button" at bounding box center [417, 293] width 15 height 15
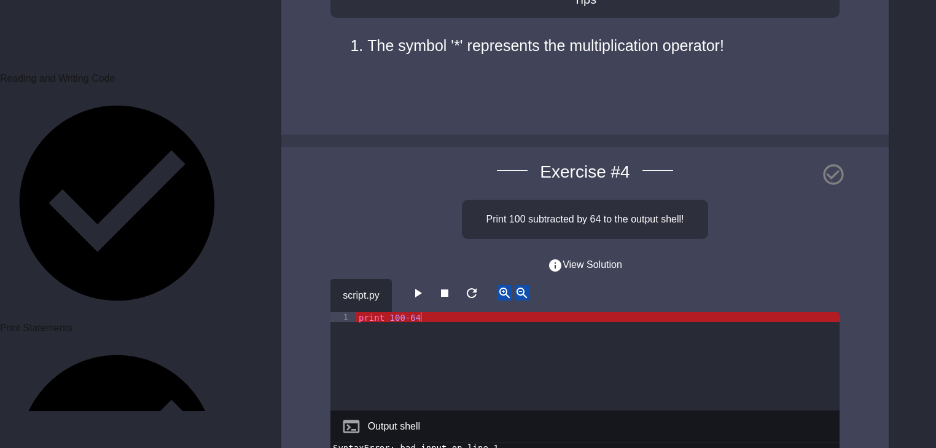
click at [391, 312] on div "print 100 - 64" at bounding box center [598, 371] width 484 height 118
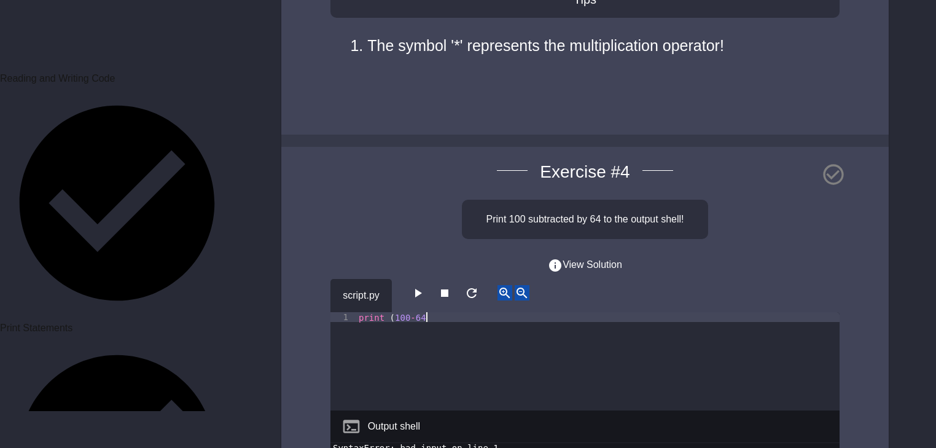
scroll to position [0, 4]
type textarea "**********"
click at [418, 286] on icon "button" at bounding box center [417, 293] width 15 height 15
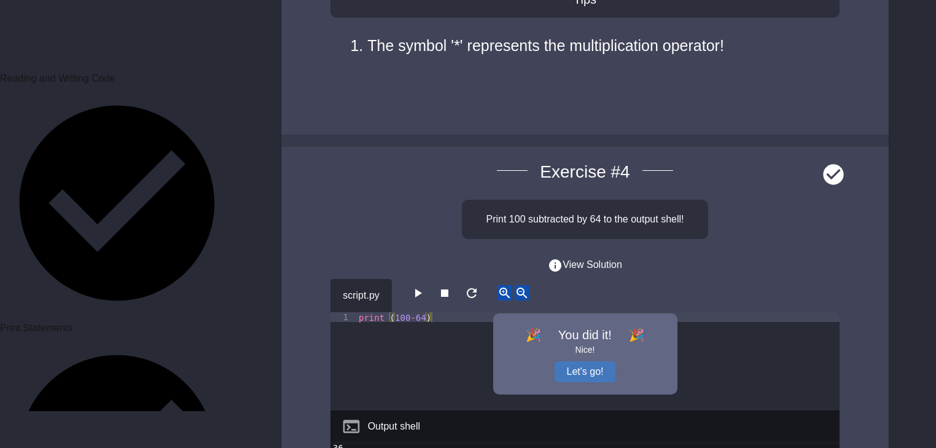
click at [426, 312] on div "print ( 100 - 64 )" at bounding box center [598, 371] width 484 height 118
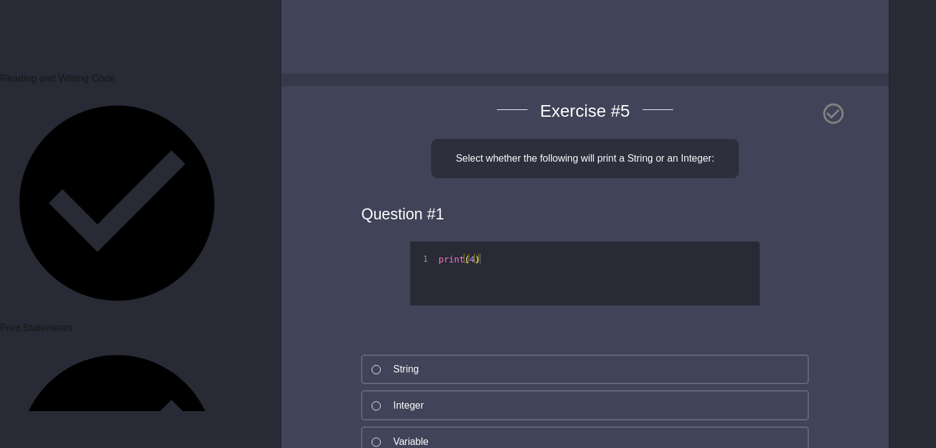
scroll to position [2136, 0]
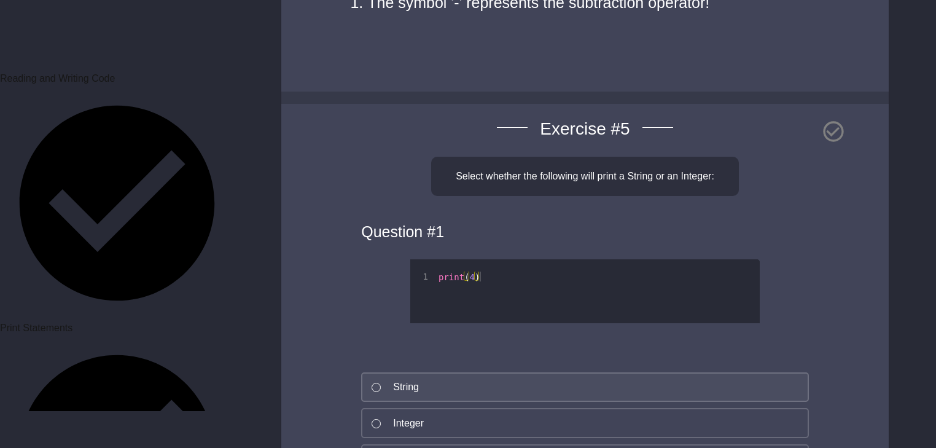
click at [371, 372] on button "String" at bounding box center [585, 387] width 448 height 30
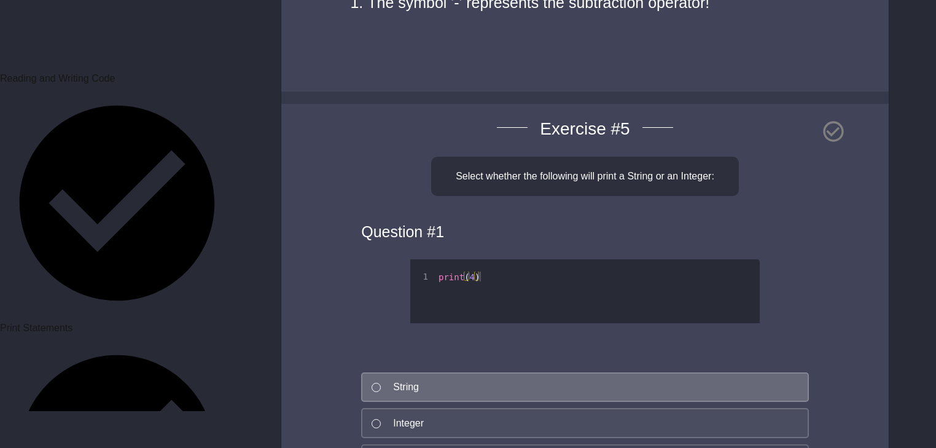
click at [380, 408] on button "Integer" at bounding box center [585, 423] width 448 height 30
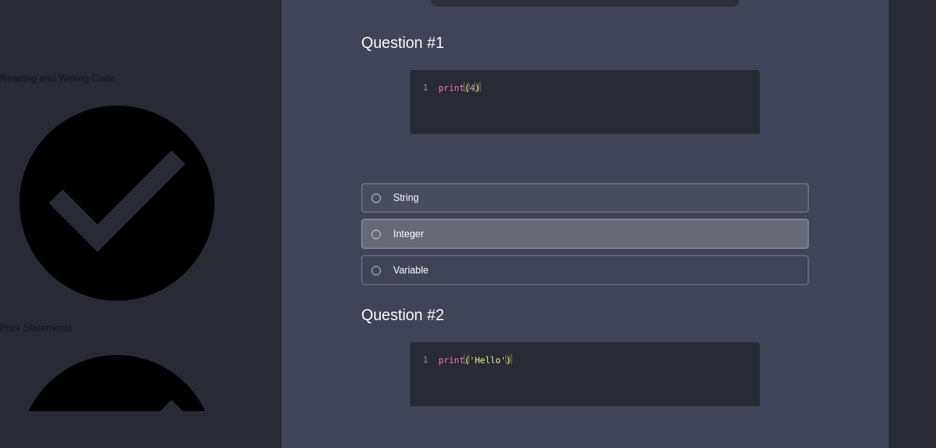
scroll to position [2382, 0]
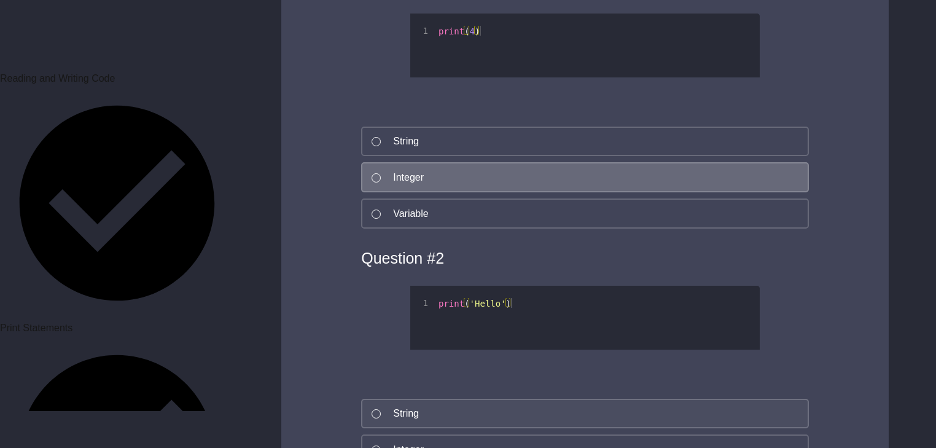
click at [374, 409] on div at bounding box center [376, 413] width 9 height 9
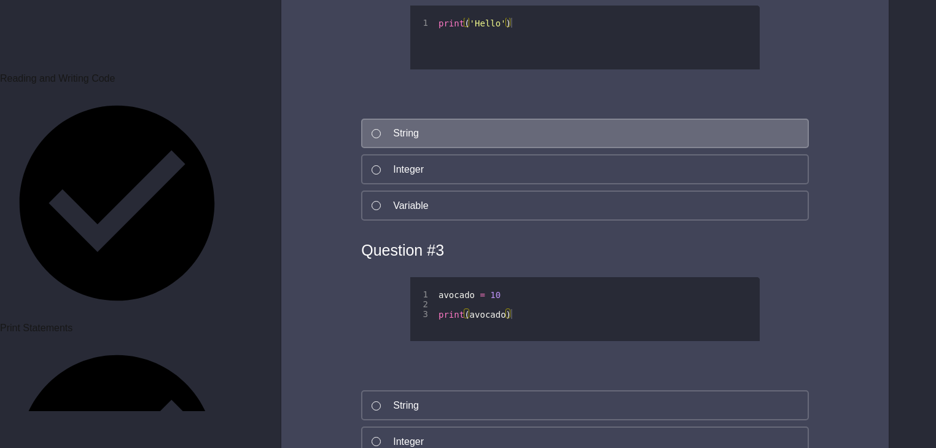
scroll to position [2775, 0]
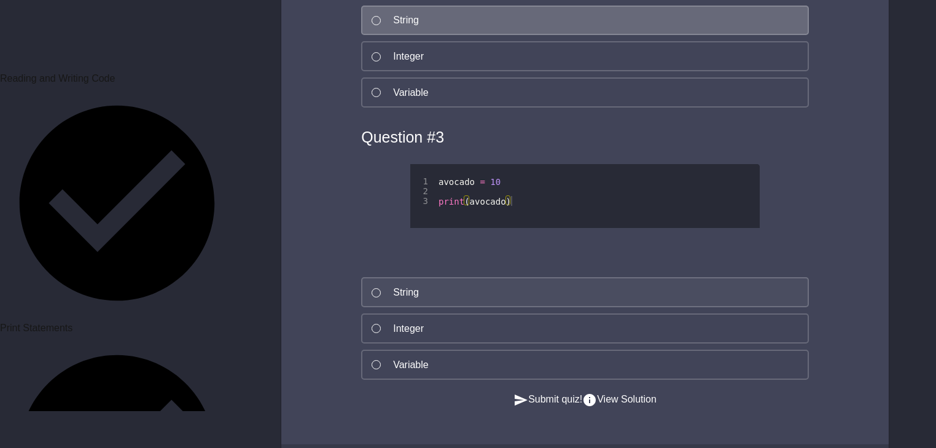
click at [371, 277] on button "String" at bounding box center [585, 292] width 448 height 30
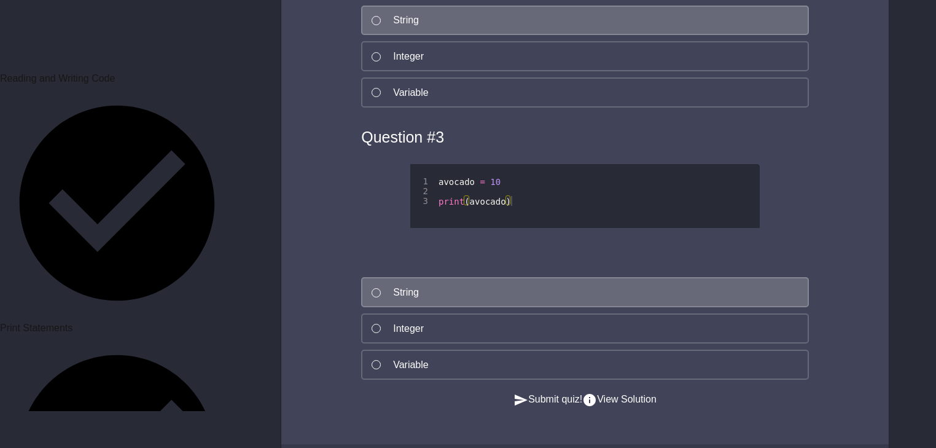
click at [528, 392] on button "Submit quiz!" at bounding box center [548, 399] width 69 height 15
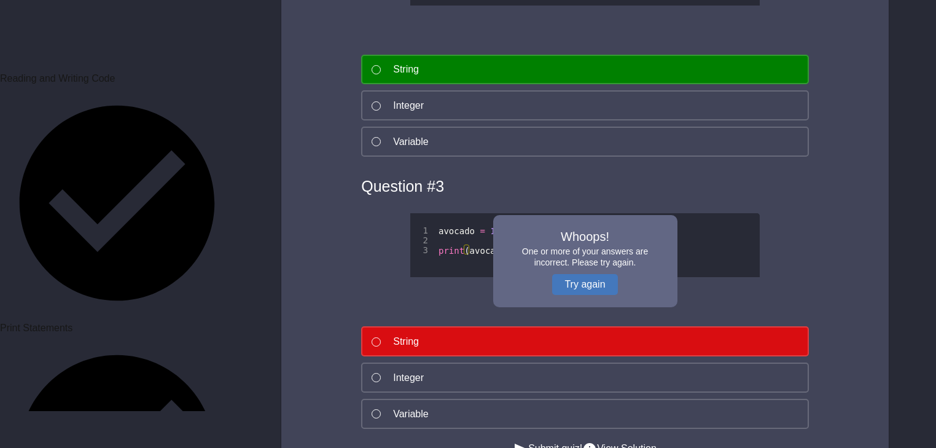
scroll to position [2726, 0]
drag, startPoint x: 374, startPoint y: 328, endPoint x: 381, endPoint y: 332, distance: 8.5
click at [374, 409] on div at bounding box center [376, 413] width 9 height 9
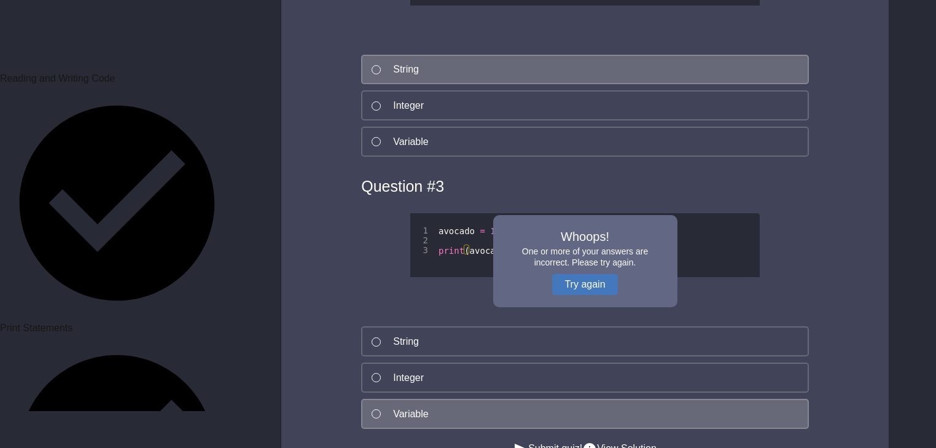
click at [542, 441] on button "Submit quiz!" at bounding box center [548, 448] width 69 height 15
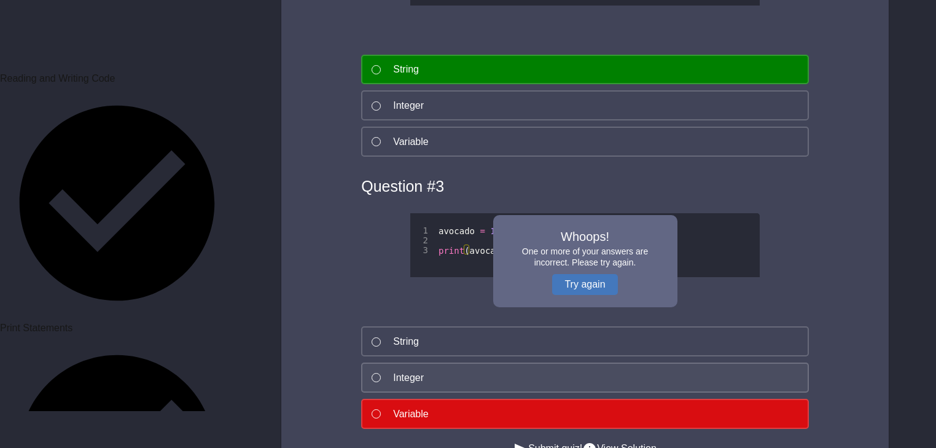
click at [376, 373] on div at bounding box center [376, 377] width 9 height 9
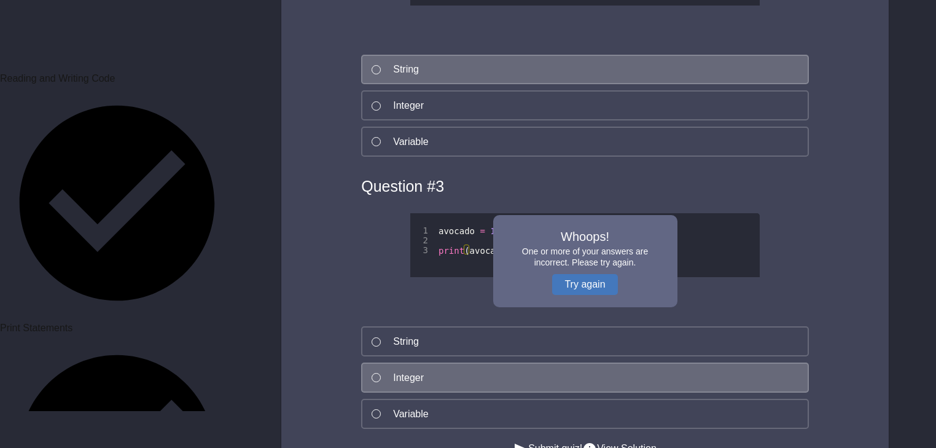
click at [514, 441] on button "Submit quiz!" at bounding box center [548, 448] width 69 height 15
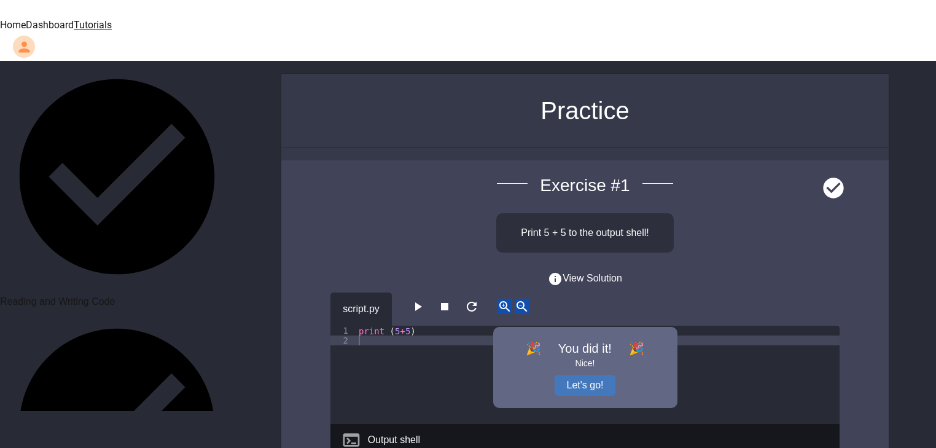
scroll to position [355, 0]
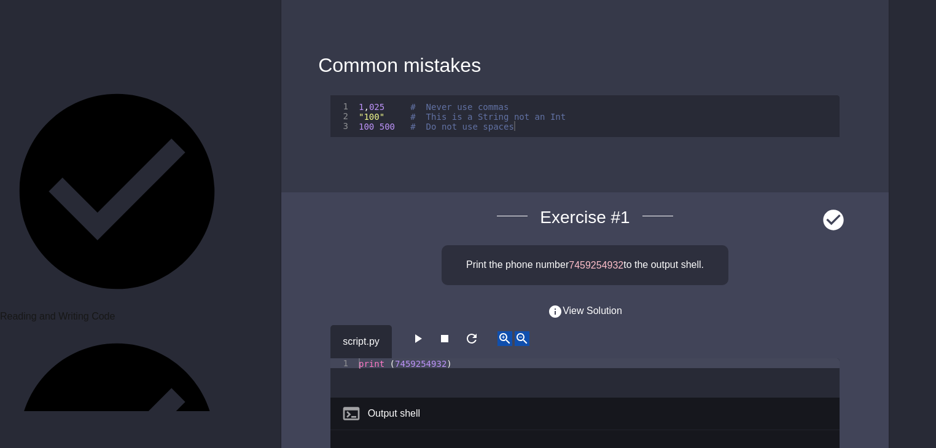
scroll to position [1229, 0]
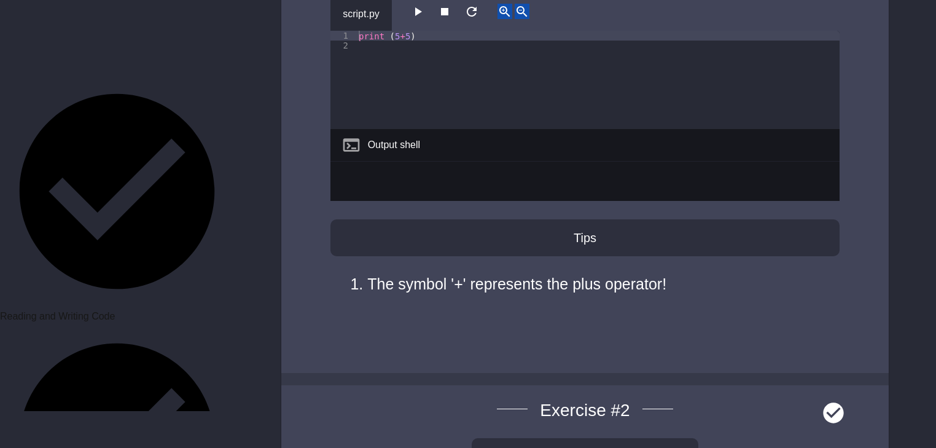
scroll to position [49, 0]
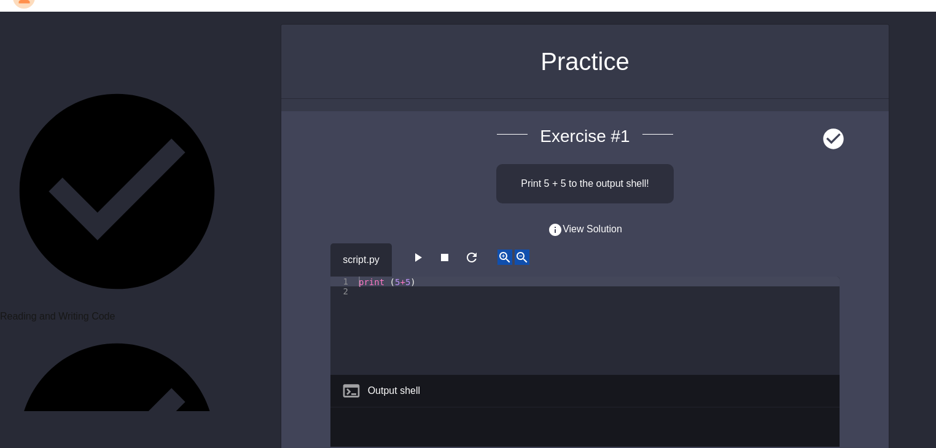
click at [400, 277] on div "print ( 5 + 5 )" at bounding box center [598, 336] width 484 height 118
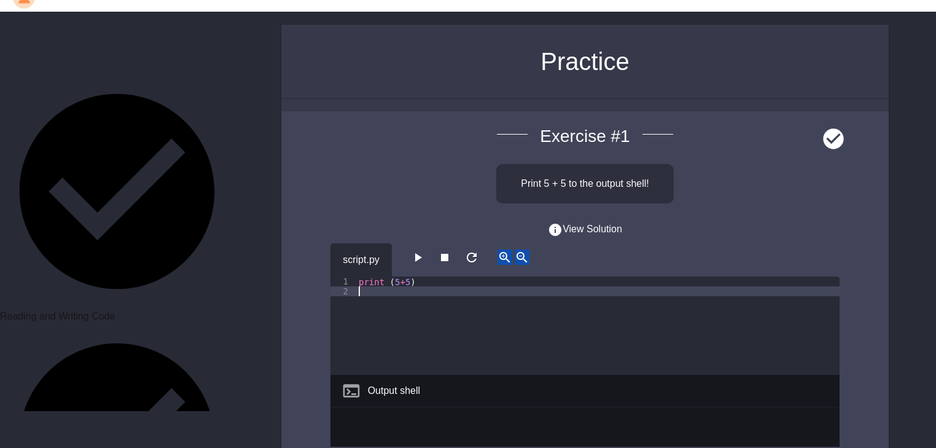
click at [425, 250] on icon "button" at bounding box center [417, 257] width 15 height 15
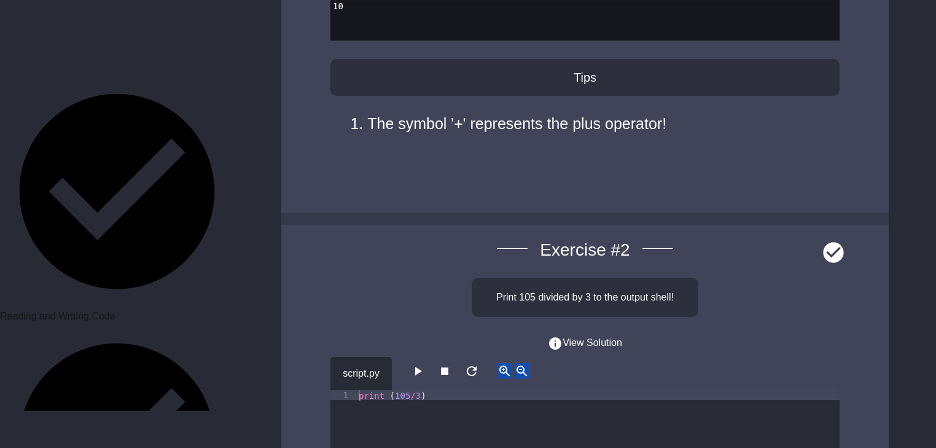
scroll to position [590, 0]
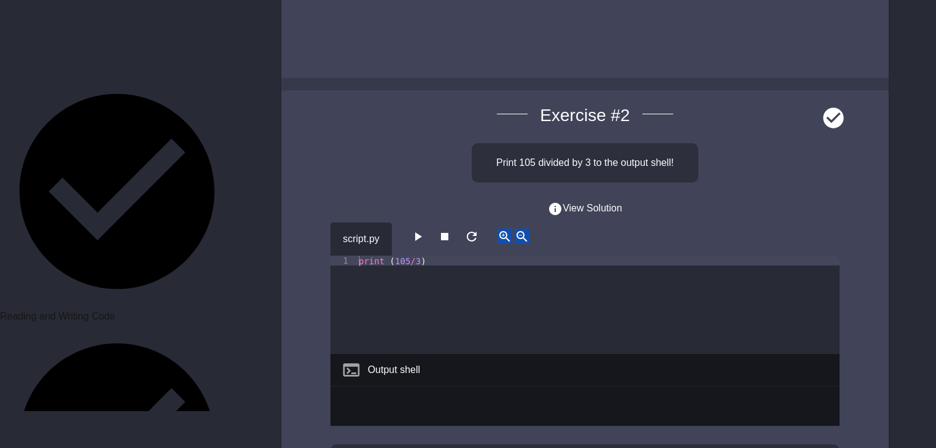
click at [425, 229] on icon "button" at bounding box center [417, 236] width 15 height 15
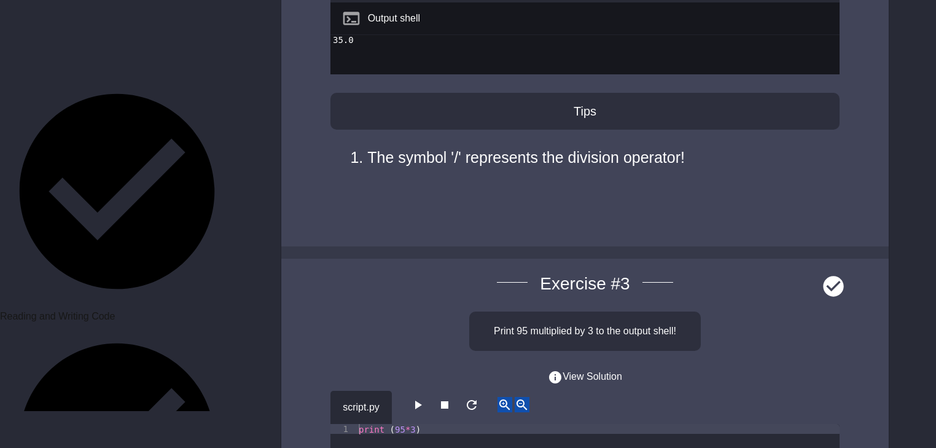
scroll to position [1032, 0]
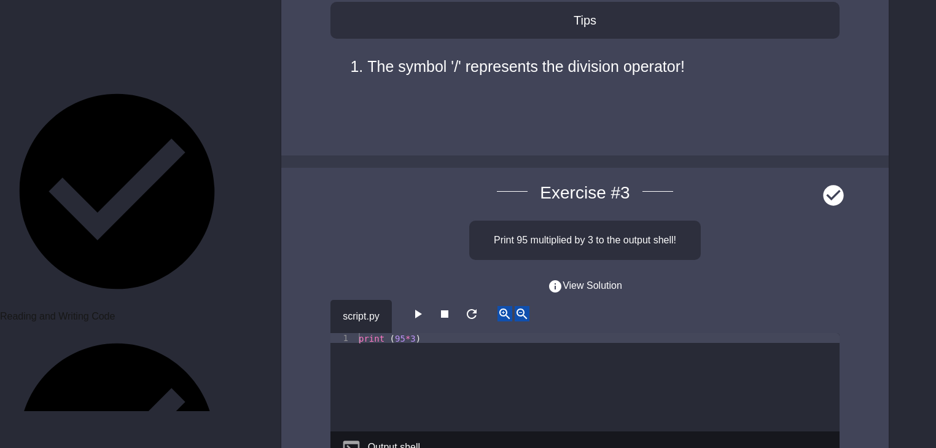
click at [425, 307] on icon "button" at bounding box center [417, 314] width 15 height 15
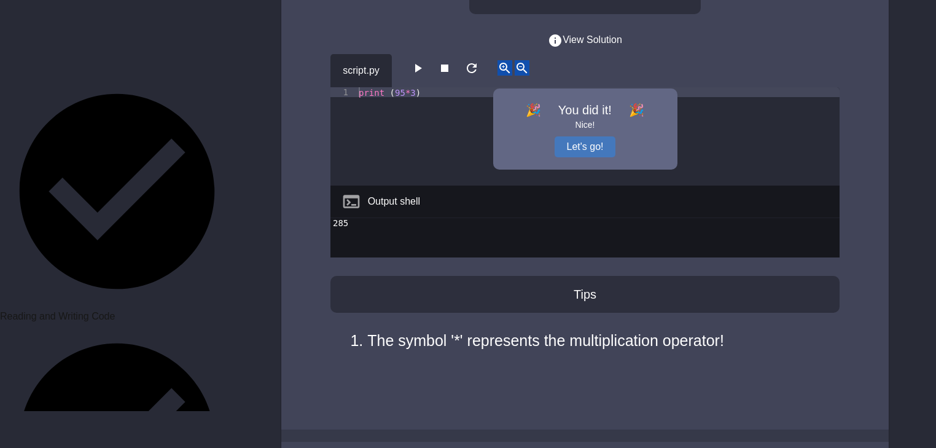
scroll to position [1475, 0]
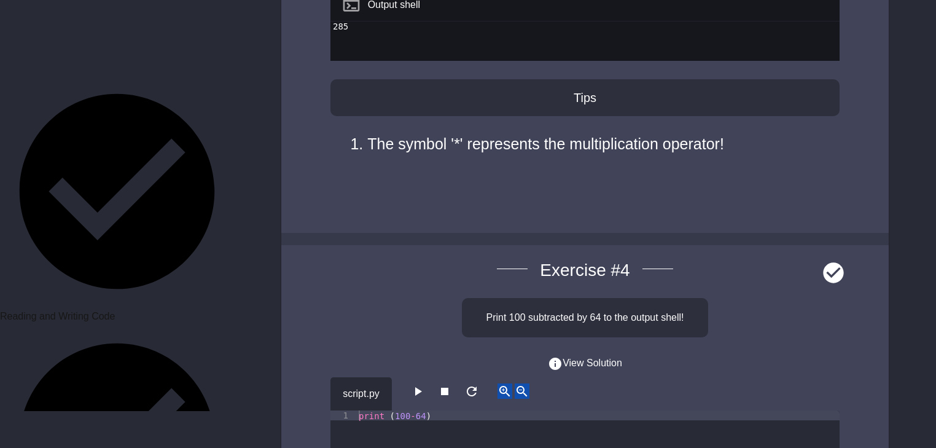
click at [420, 387] on icon "button" at bounding box center [418, 391] width 7 height 9
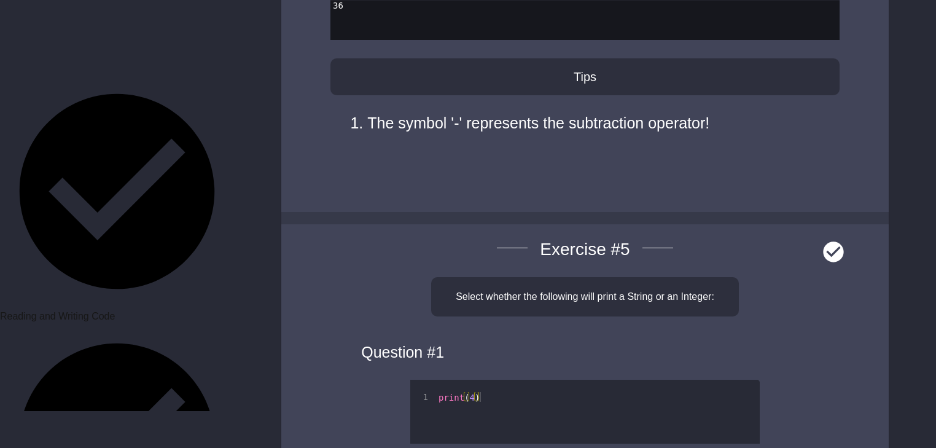
scroll to position [2114, 0]
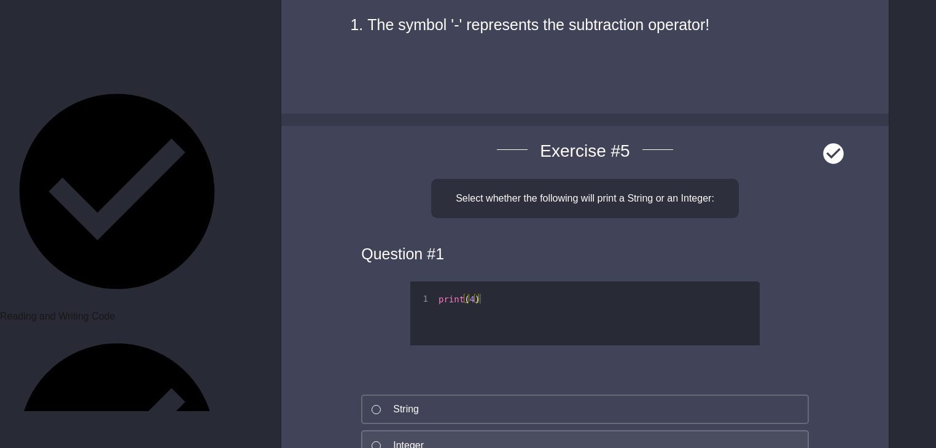
click at [380, 441] on div at bounding box center [376, 445] width 9 height 9
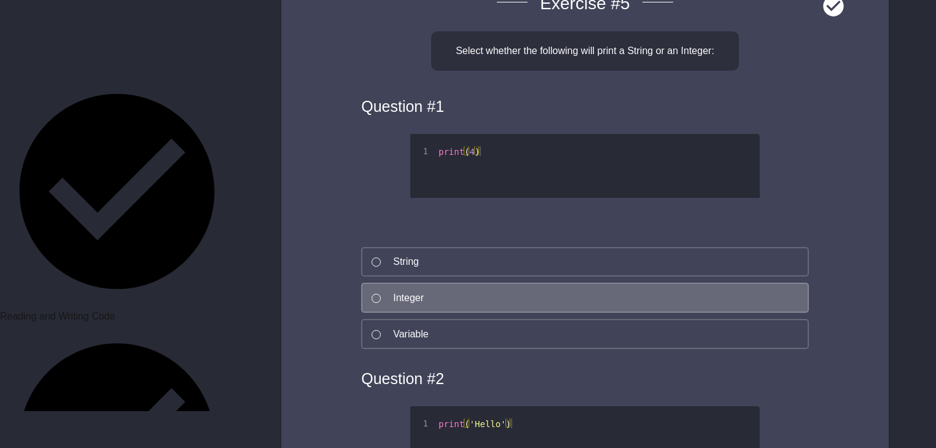
scroll to position [2458, 0]
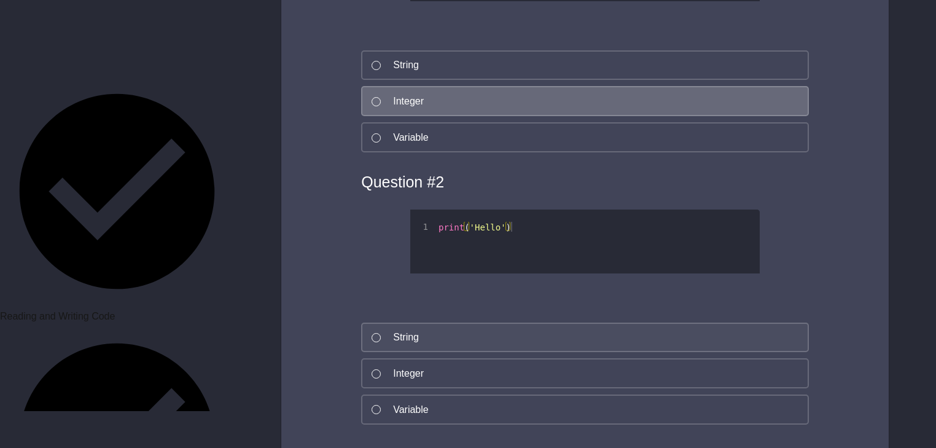
click at [376, 333] on div at bounding box center [376, 337] width 9 height 9
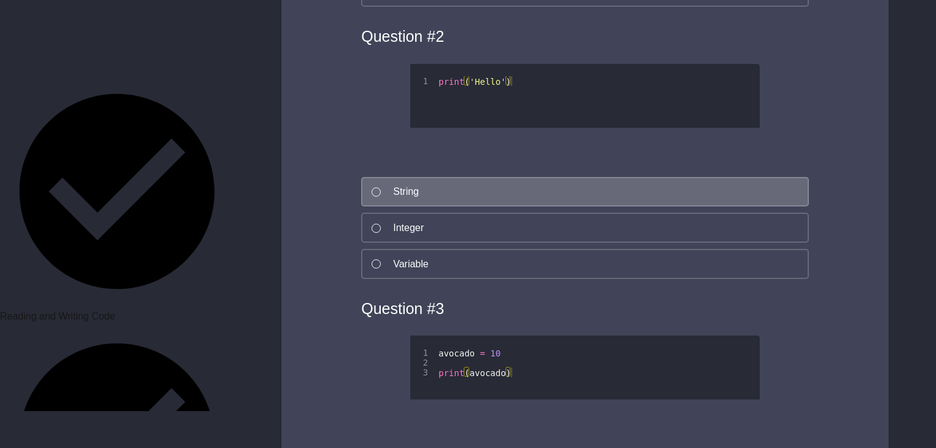
scroll to position [2655, 0]
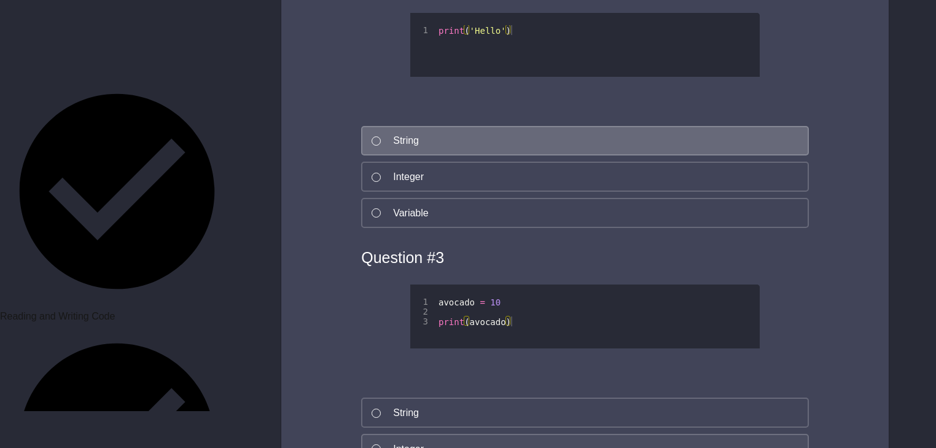
click at [372, 434] on button "Integer" at bounding box center [585, 449] width 448 height 30
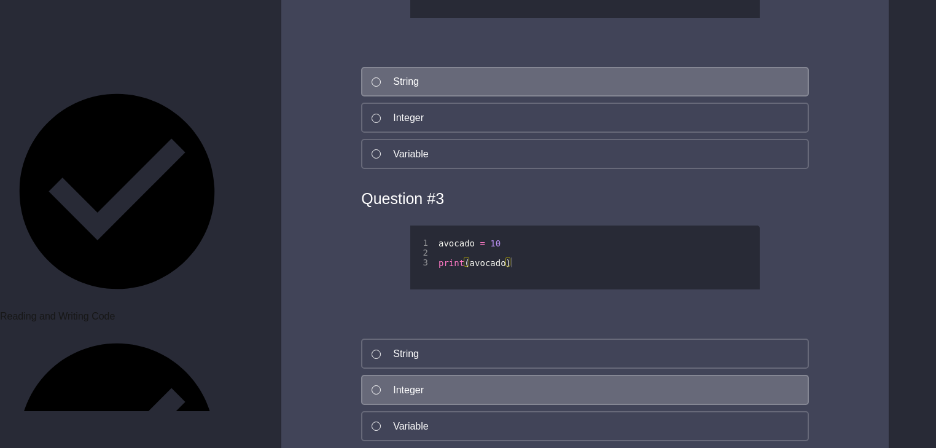
scroll to position [2851, 0]
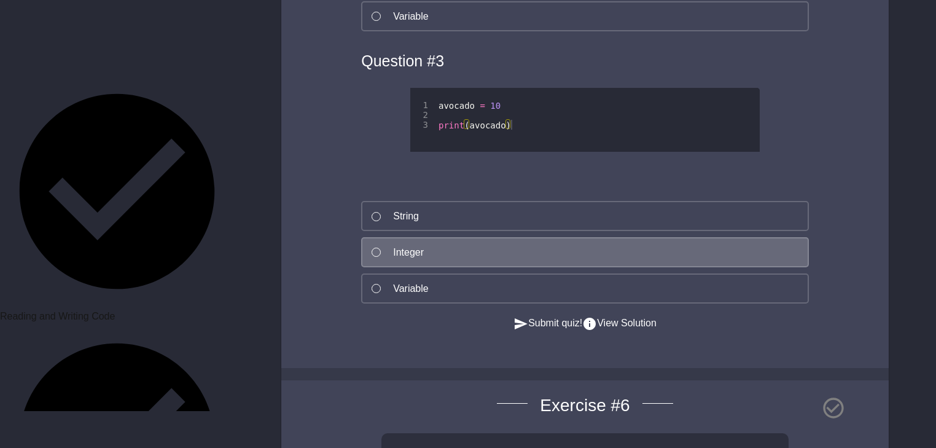
click at [545, 316] on button "Submit quiz!" at bounding box center [548, 323] width 69 height 15
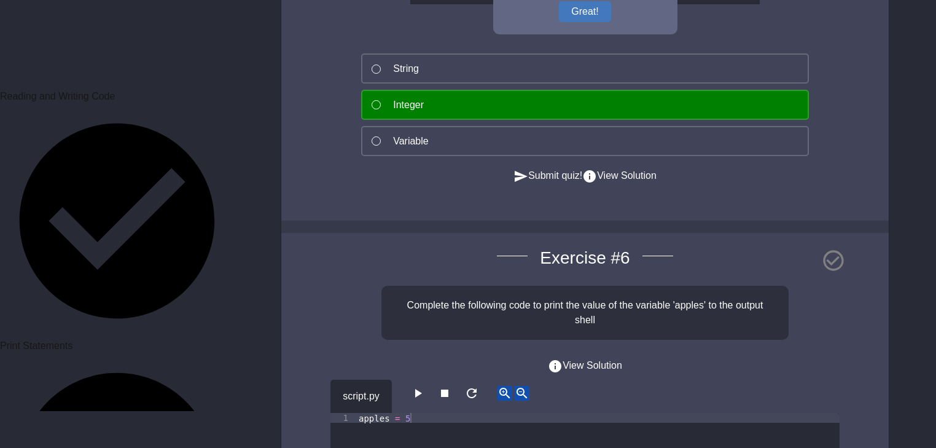
scroll to position [347, 0]
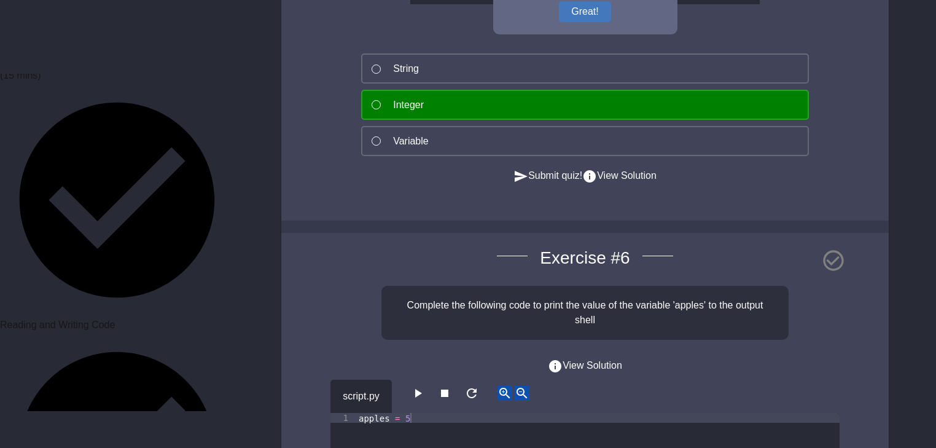
click at [422, 386] on icon "button" at bounding box center [417, 393] width 15 height 15
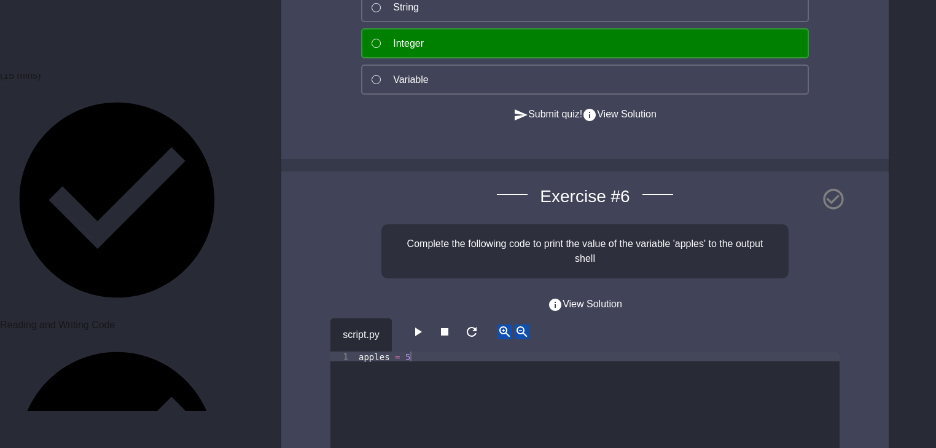
scroll to position [3097, 0]
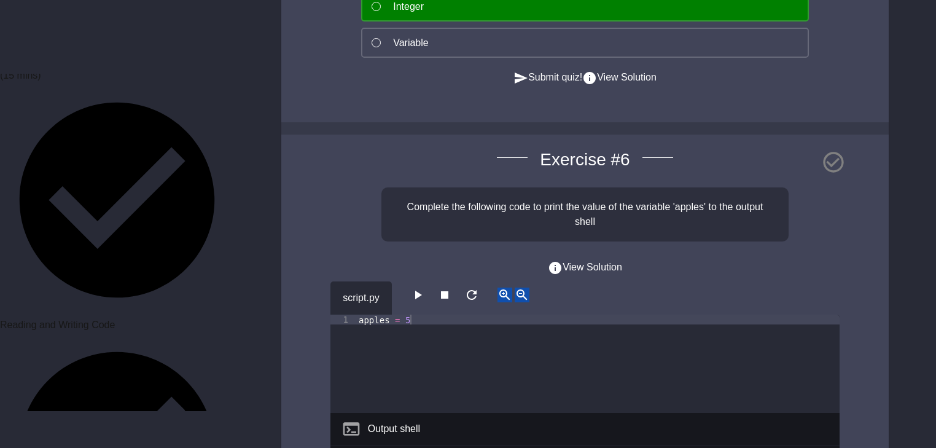
click at [415, 315] on div "apples = 5" at bounding box center [598, 374] width 484 height 118
type textarea "**********"
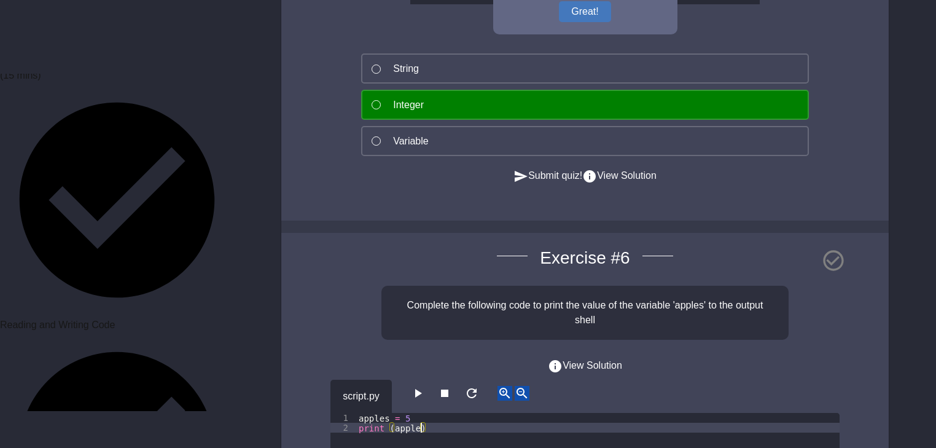
scroll to position [0, 4]
type textarea "**********"
click at [420, 386] on icon "button" at bounding box center [417, 393] width 15 height 15
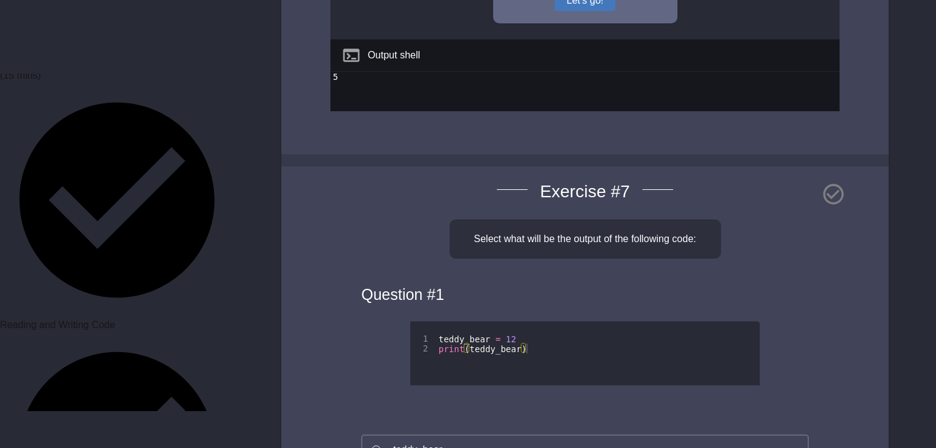
scroll to position [3539, 0]
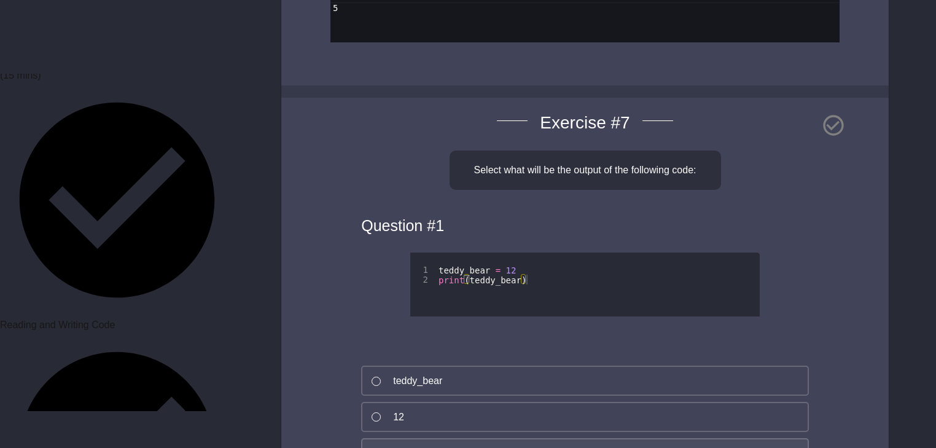
click at [380, 447] on div at bounding box center [376, 453] width 9 height 9
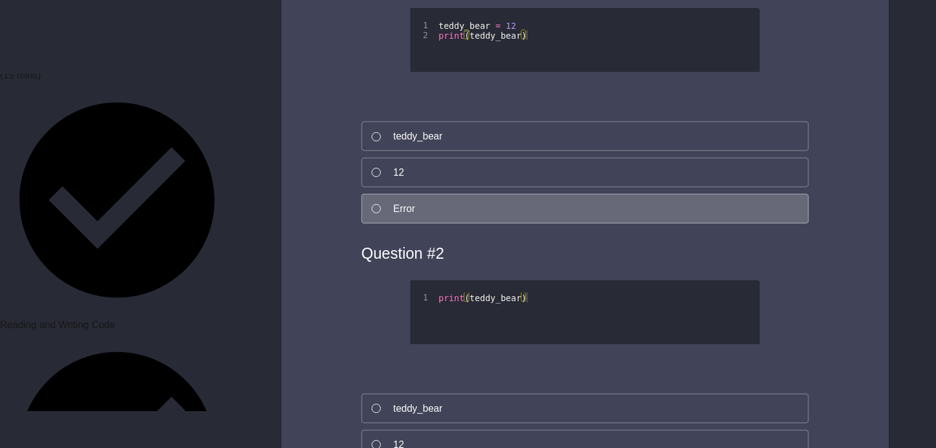
scroll to position [3785, 0]
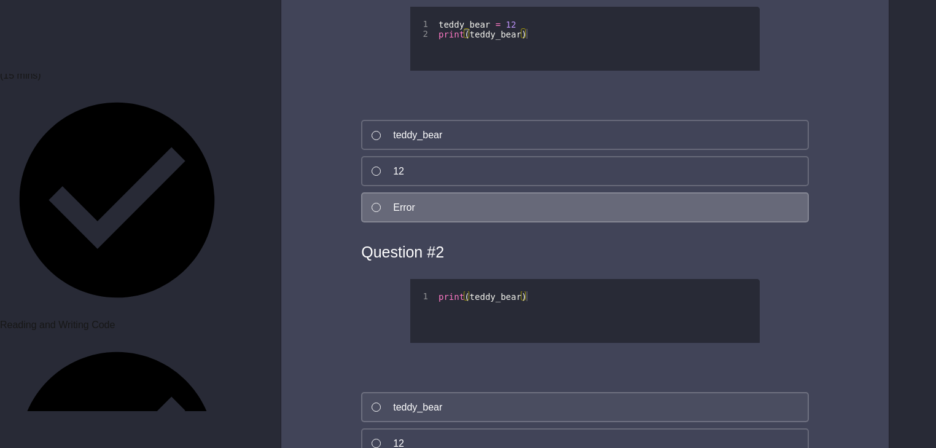
click at [376, 402] on div at bounding box center [376, 406] width 9 height 9
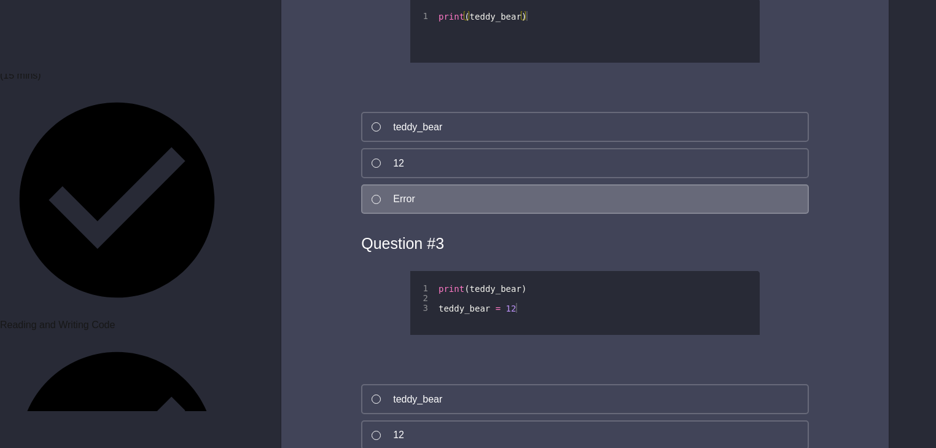
scroll to position [4129, 0]
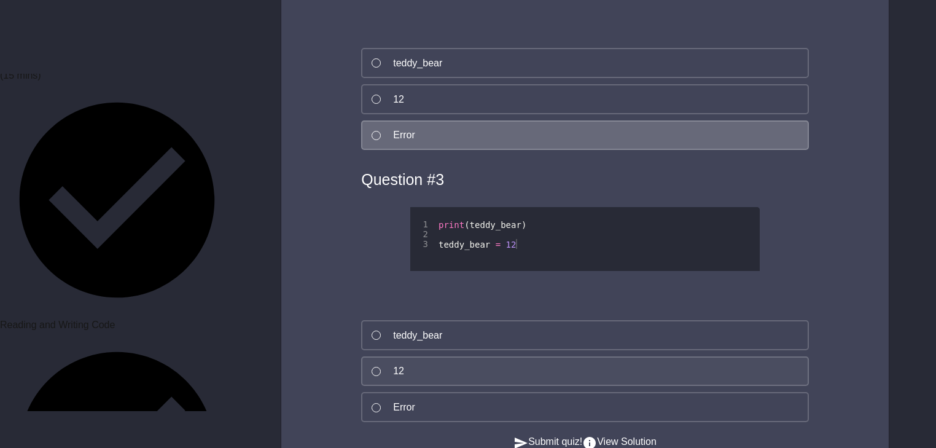
click at [379, 367] on div at bounding box center [376, 371] width 9 height 9
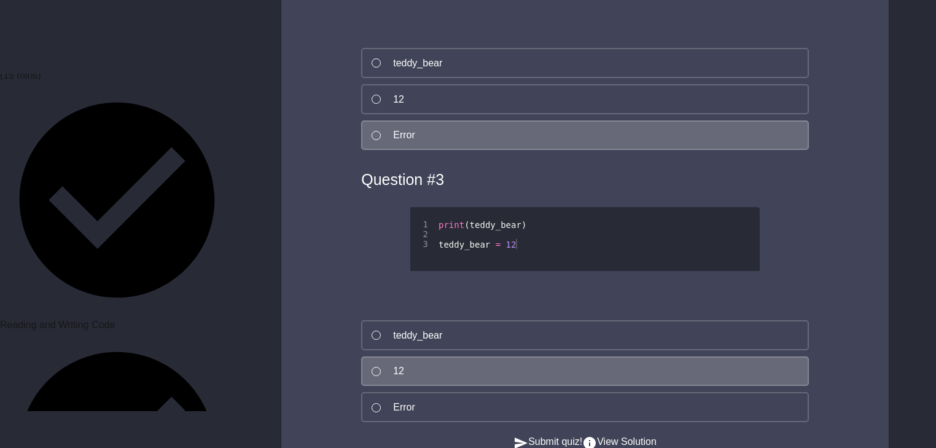
click at [573, 434] on button "Submit quiz!" at bounding box center [548, 441] width 69 height 15
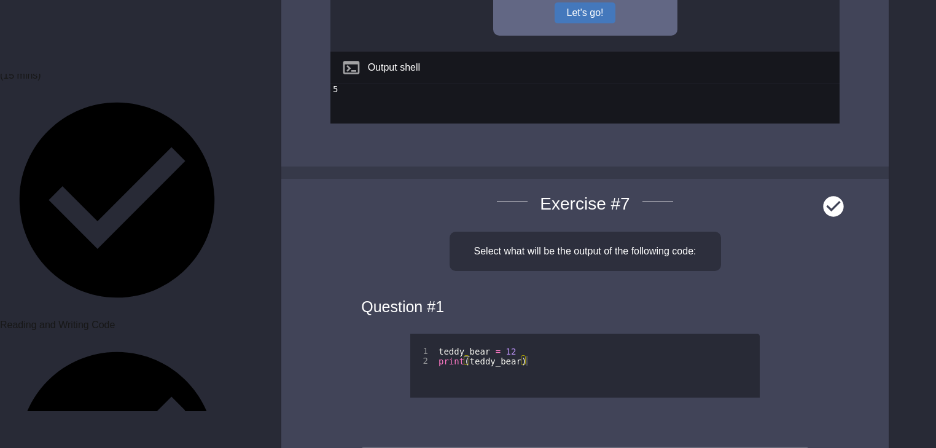
scroll to position [3638, 0]
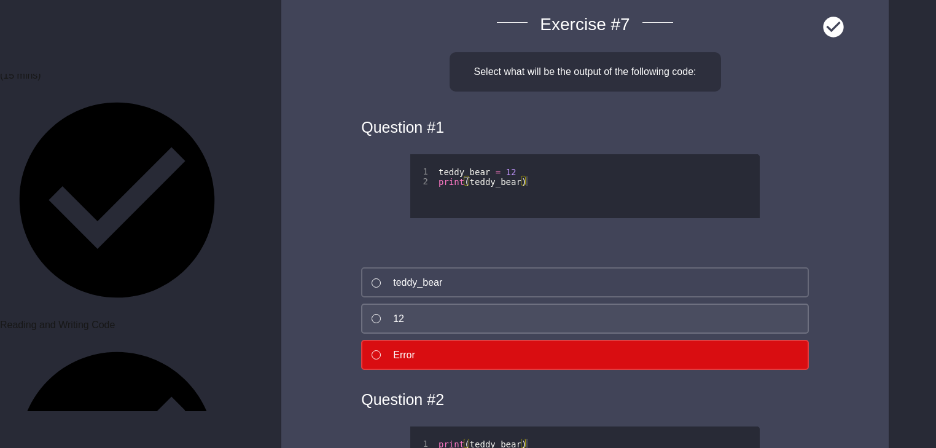
click at [376, 314] on div at bounding box center [376, 318] width 9 height 9
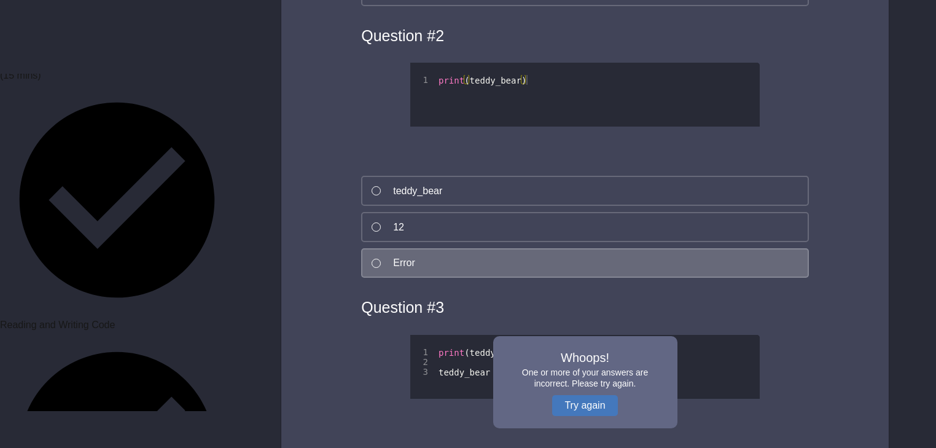
scroll to position [4129, 0]
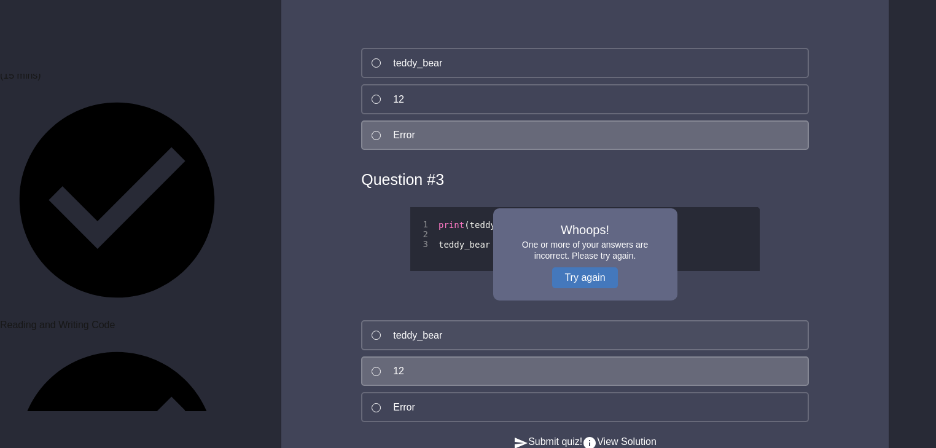
click at [379, 331] on div at bounding box center [376, 335] width 9 height 9
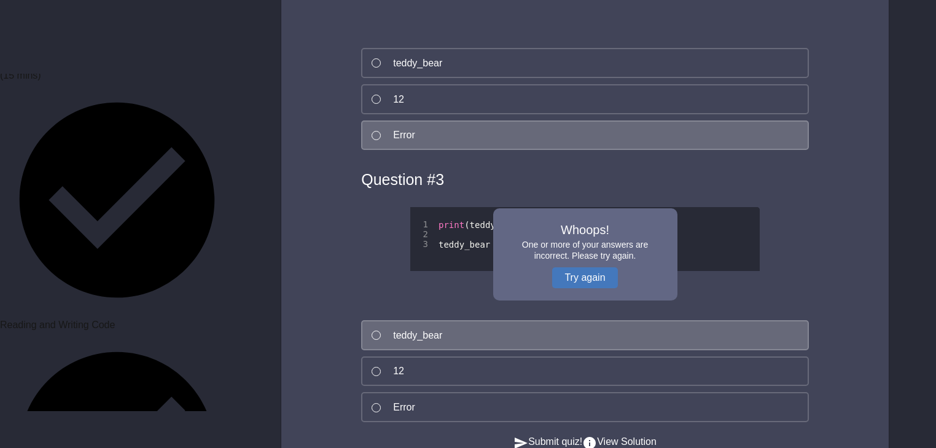
click at [561, 434] on button "Submit quiz!" at bounding box center [548, 441] width 69 height 15
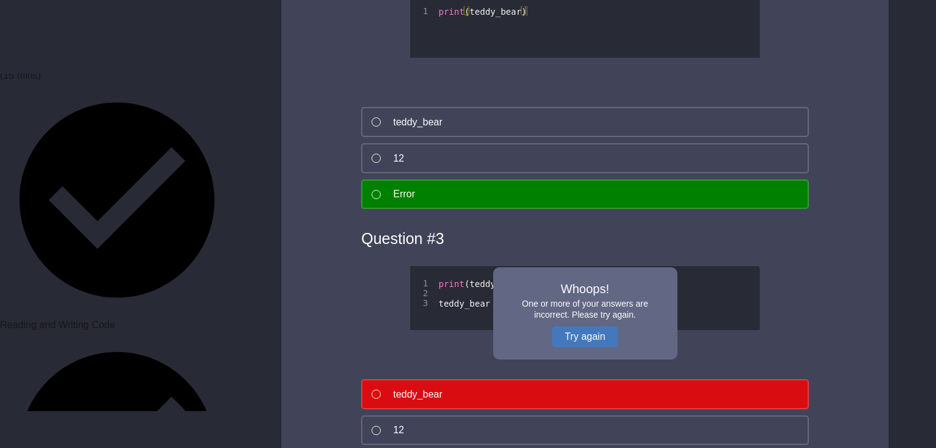
scroll to position [4178, 0]
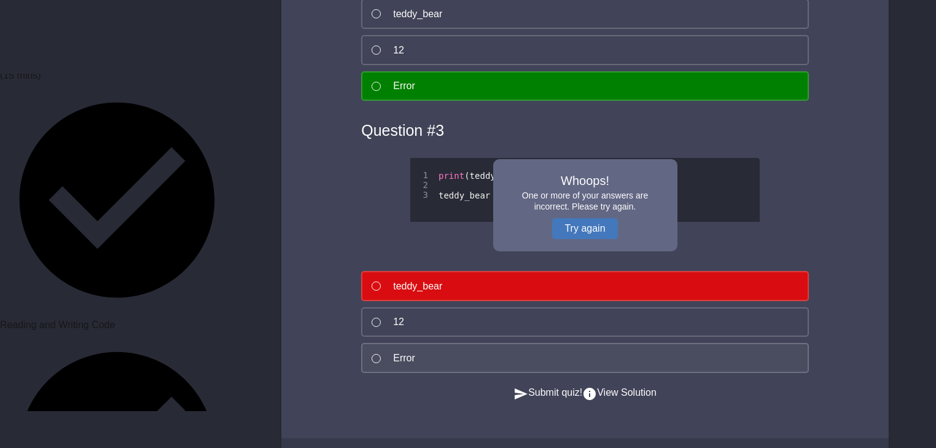
click at [376, 354] on div at bounding box center [376, 358] width 9 height 9
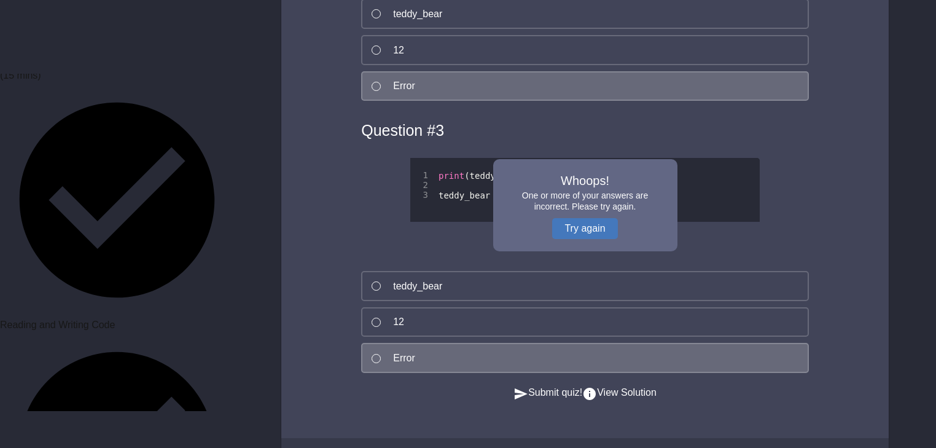
click at [545, 385] on button "Submit quiz!" at bounding box center [548, 392] width 69 height 15
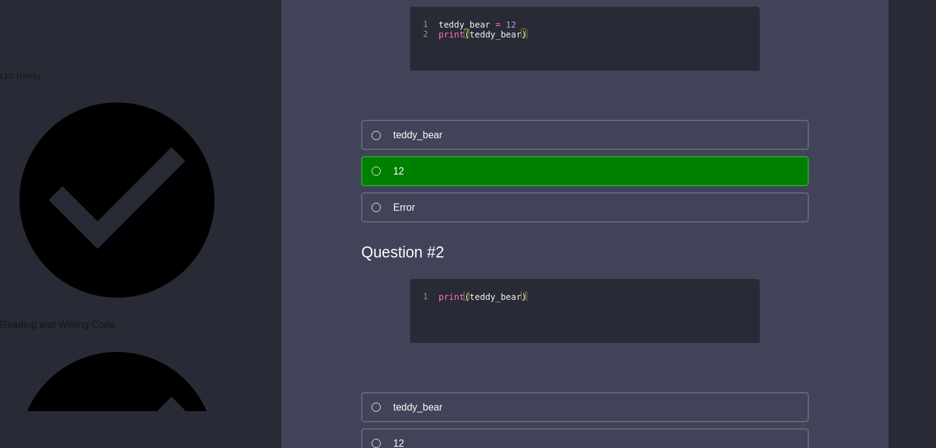
scroll to position [3834, 0]
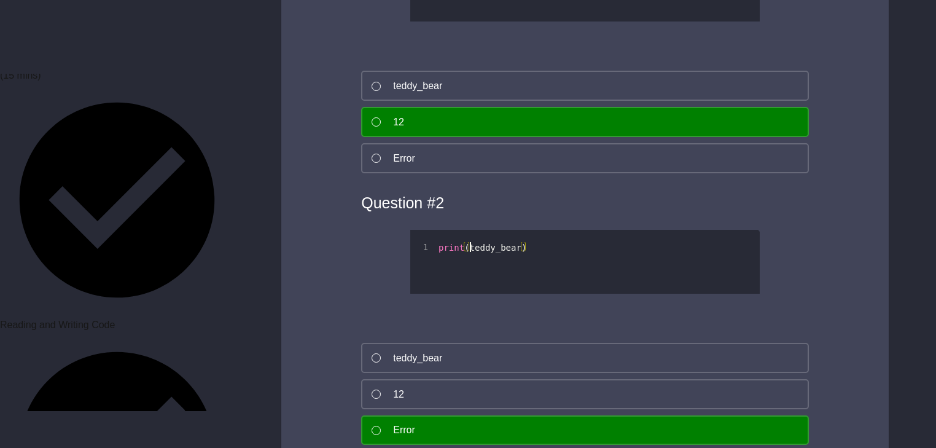
click at [468, 242] on div "print ( teddy_bear )" at bounding box center [598, 284] width 324 height 84
type textarea "**********"
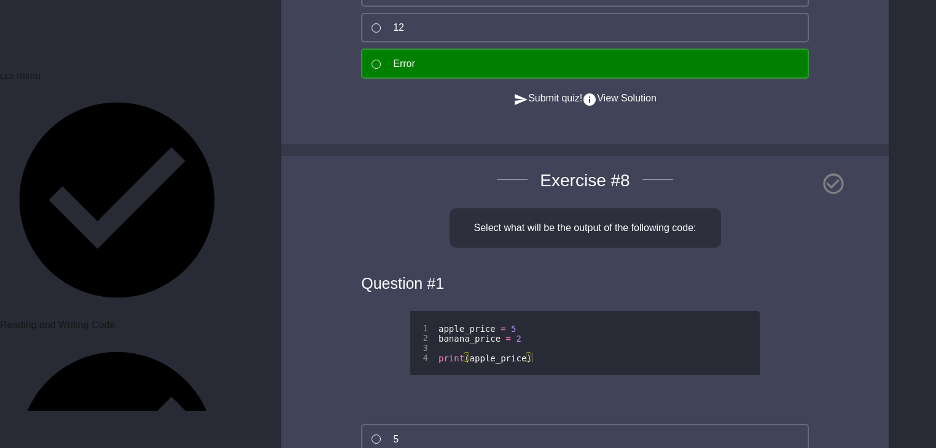
scroll to position [4473, 0]
click at [534, 323] on div "apple_price = 5 banana_price = 2 print ( apple_price )" at bounding box center [598, 365] width 324 height 84
click at [541, 323] on div "apple_price = 5 banana_price = 2 print ( apple_price )" at bounding box center [598, 365] width 324 height 84
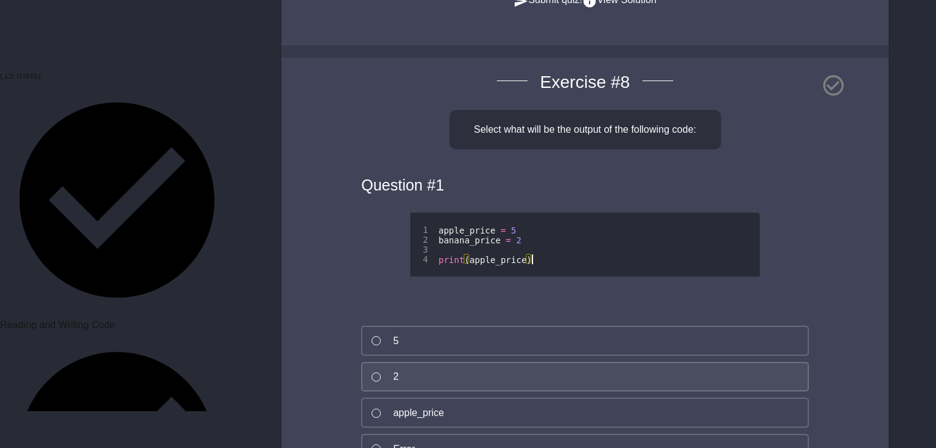
scroll to position [4572, 0]
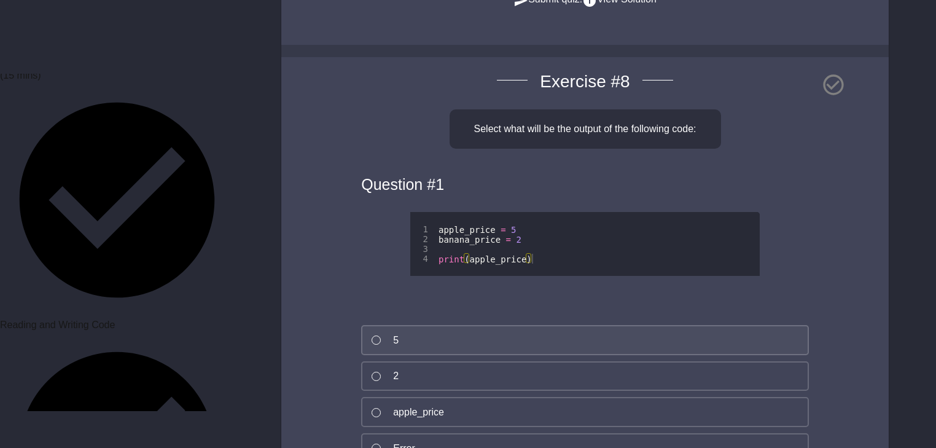
click at [371, 325] on button "5" at bounding box center [585, 340] width 448 height 30
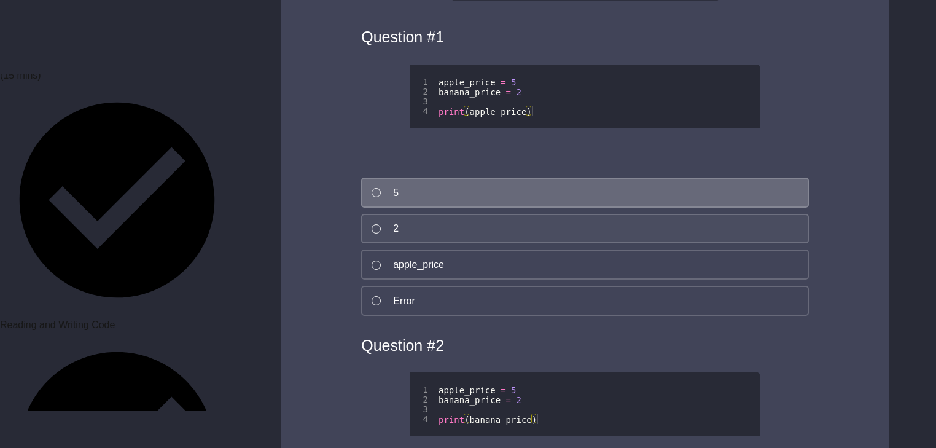
scroll to position [4867, 0]
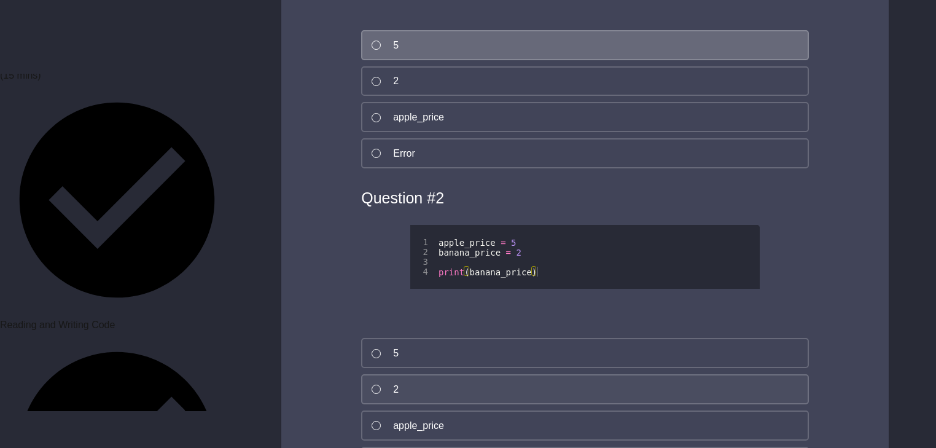
click at [378, 385] on div at bounding box center [376, 389] width 9 height 9
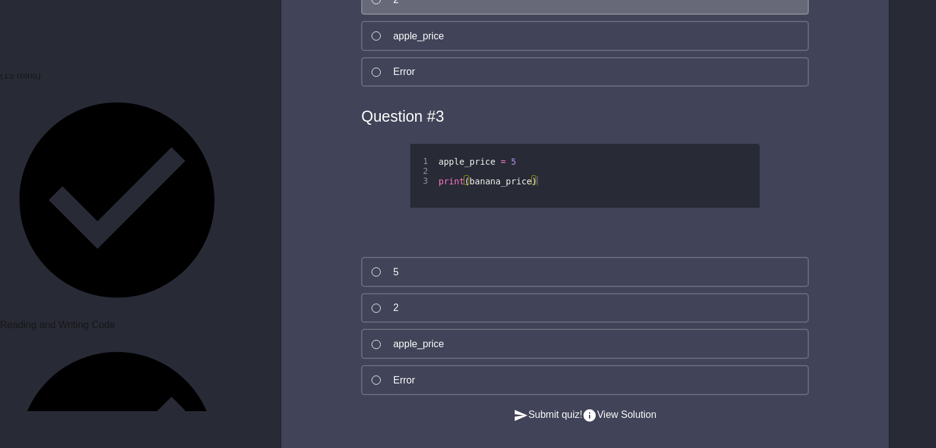
scroll to position [5260, 0]
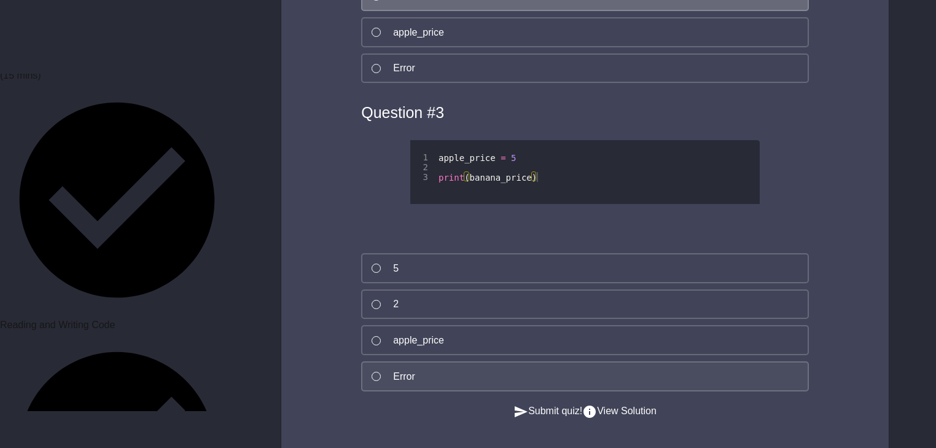
click at [376, 372] on div at bounding box center [376, 376] width 9 height 9
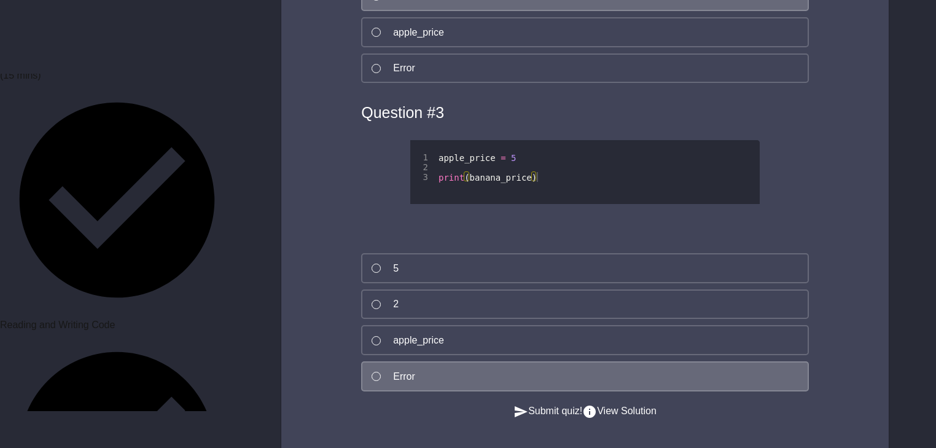
click at [541, 404] on button "Submit quiz!" at bounding box center [548, 411] width 69 height 15
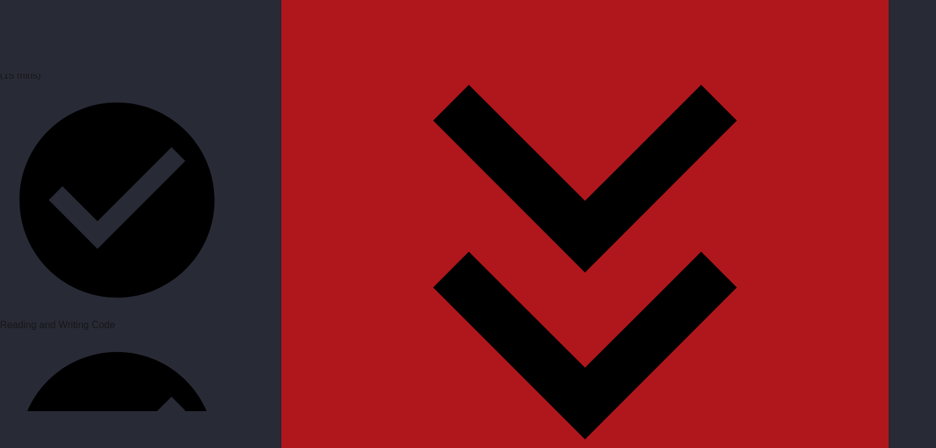
scroll to position [5752, 0]
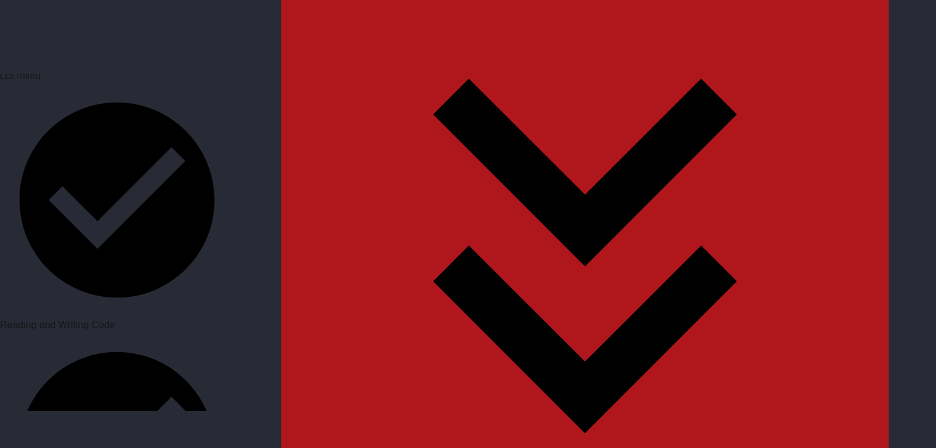
scroll to position [0, 0]
type textarea "*"
type textarea "**********"
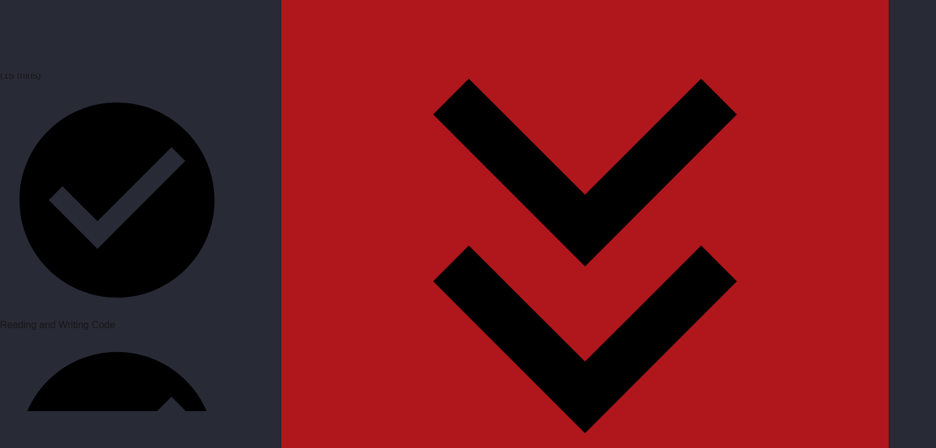
scroll to position [0, 1]
type textarea "**********"
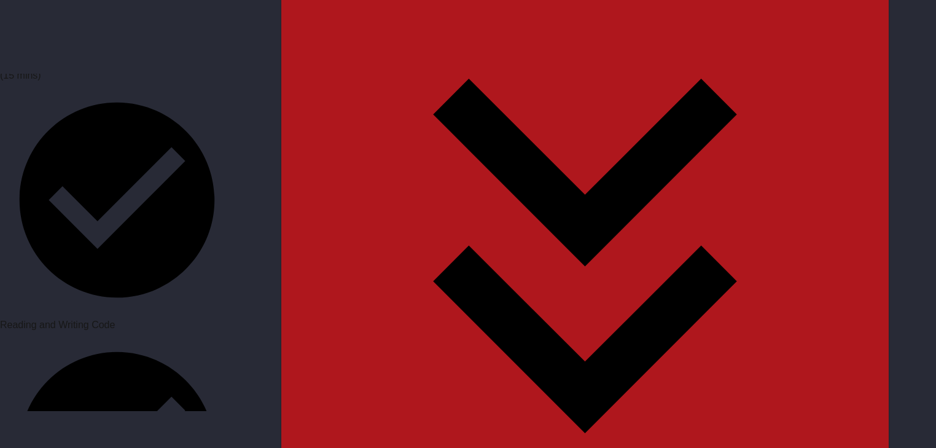
scroll to position [0, 2]
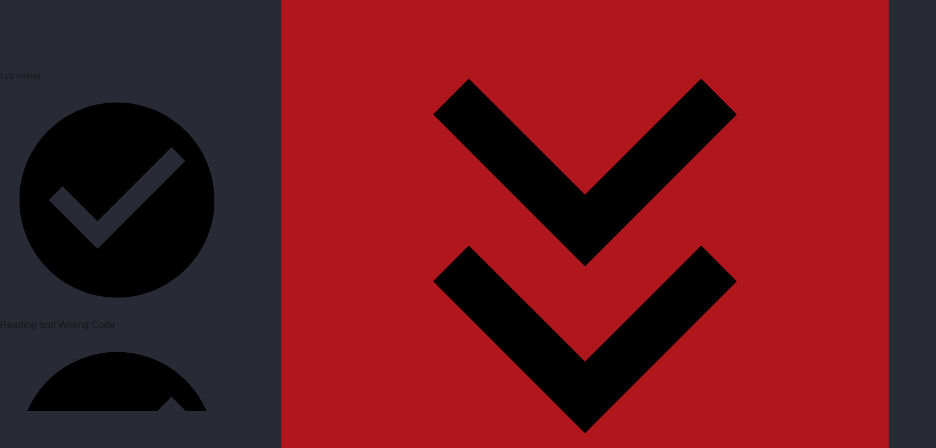
type textarea "**********"
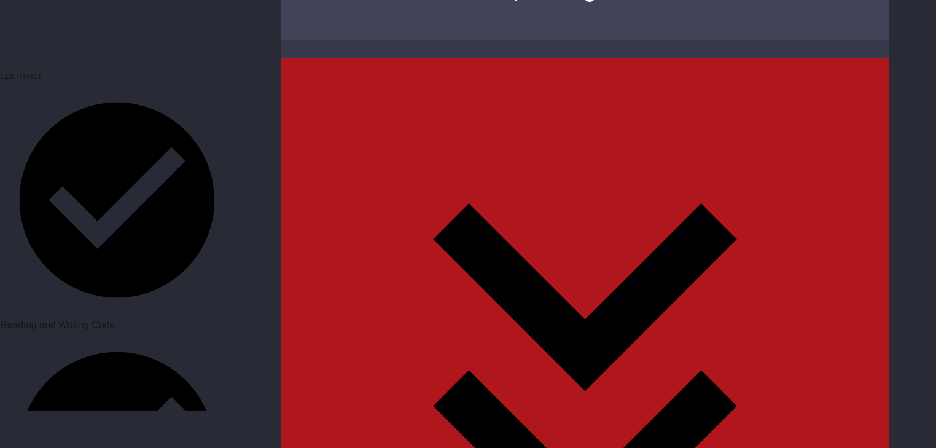
scroll to position [5653, 0]
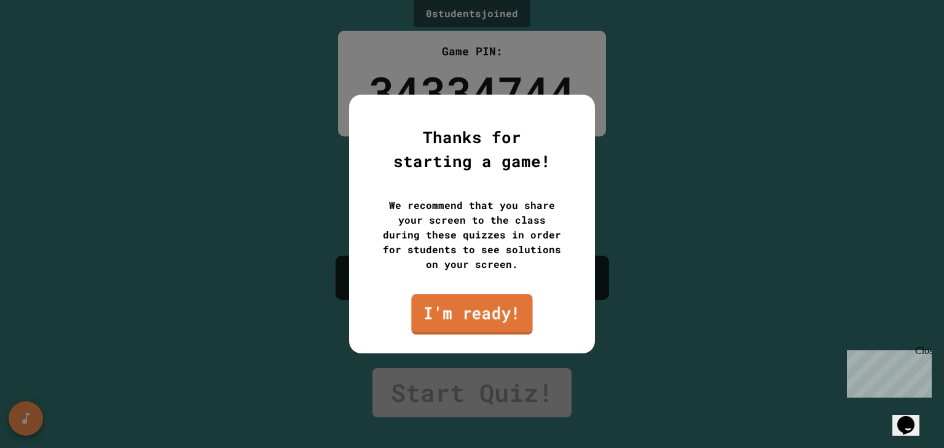
click at [501, 312] on link "I'm ready!" at bounding box center [471, 314] width 121 height 41
